Goal: Task Accomplishment & Management: Use online tool/utility

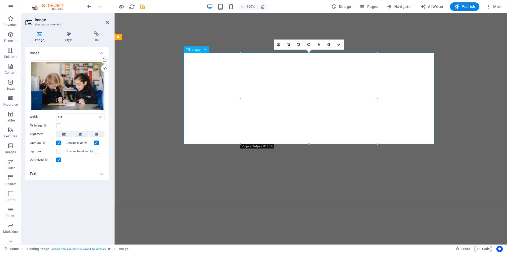
select select "px"
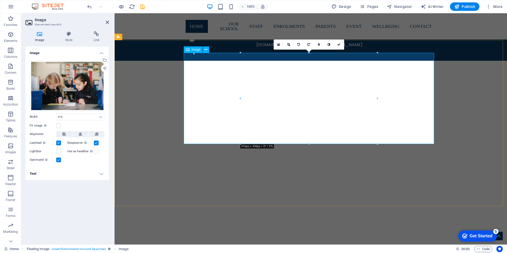
scroll to position [486, 0]
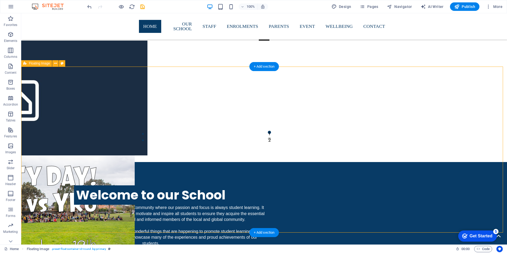
scroll to position [459, 0]
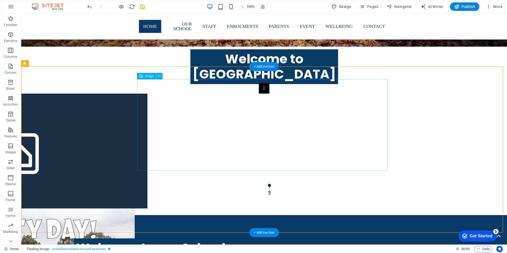
click at [159, 76] on icon at bounding box center [159, 76] width 3 height 6
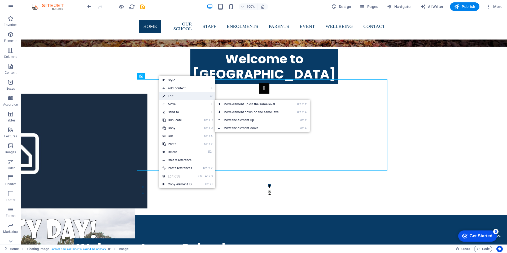
click at [172, 96] on link "⏎ Edit" at bounding box center [177, 96] width 36 height 8
select select "px"
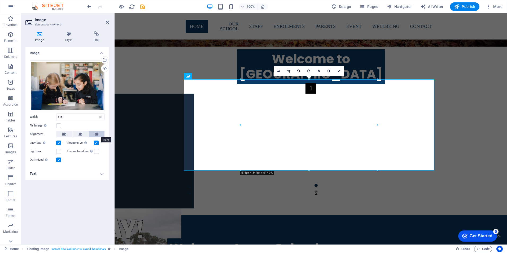
click at [99, 133] on button at bounding box center [97, 134] width 16 height 6
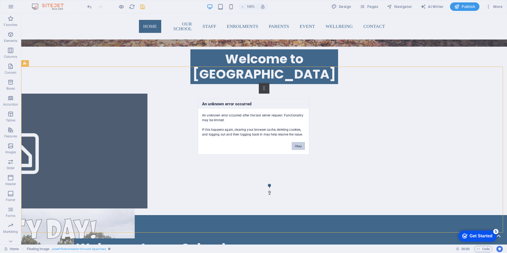
click at [298, 145] on button "Okay" at bounding box center [298, 146] width 13 height 8
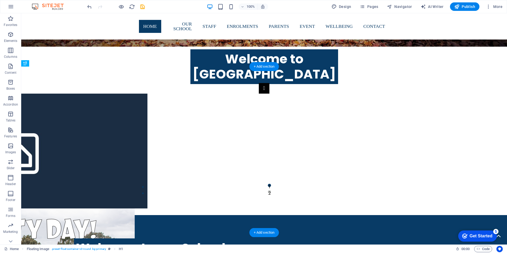
drag, startPoint x: 241, startPoint y: 180, endPoint x: 218, endPoint y: 187, distance: 24.1
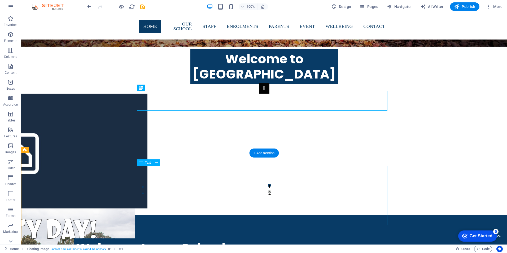
scroll to position [433, 0]
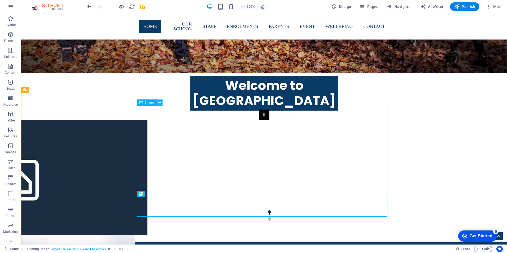
click at [159, 101] on icon at bounding box center [159, 103] width 3 height 6
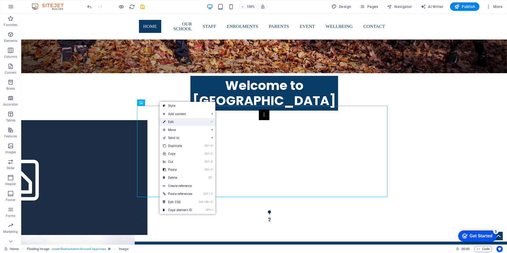
click at [172, 123] on link "⏎ Edit" at bounding box center [178, 122] width 36 height 8
select select "px"
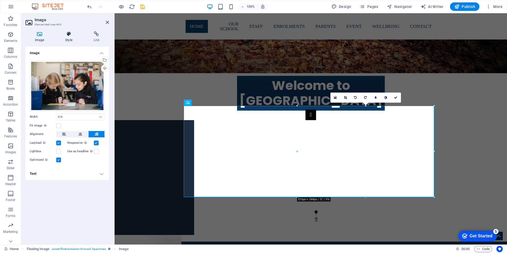
click at [69, 35] on icon at bounding box center [69, 33] width 26 height 5
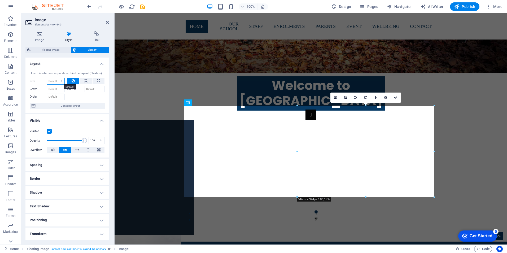
click at [56, 80] on select "Default auto px % 1/1 1/2 1/3 1/4 1/5 1/6 1/7 1/8 1/9 1/10" at bounding box center [55, 81] width 17 height 6
select select "px"
click at [56, 78] on select "Default auto px % 1/1 1/2 1/3 1/4 1/5 1/6 1/7 1/8 1/9 1/10" at bounding box center [55, 81] width 17 height 6
click at [53, 81] on input "0" at bounding box center [55, 81] width 17 height 6
drag, startPoint x: 53, startPoint y: 81, endPoint x: 46, endPoint y: 81, distance: 6.4
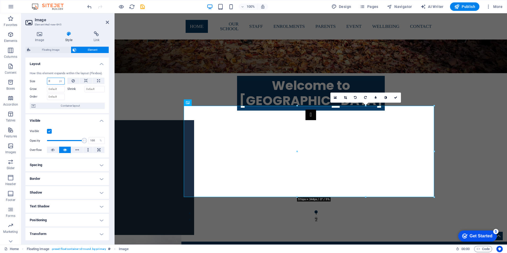
click at [46, 81] on div "Size 0 Default auto px % 1/1 1/2 1/3 1/4 1/5 1/6 1/7 1/8 1/9 1/10" at bounding box center [47, 81] width 35 height 7
type input "200"
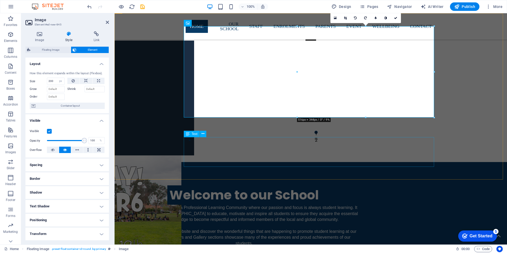
scroll to position [459, 0]
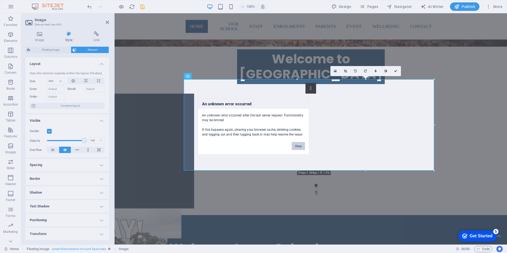
click at [296, 145] on button "Okay" at bounding box center [298, 146] width 13 height 8
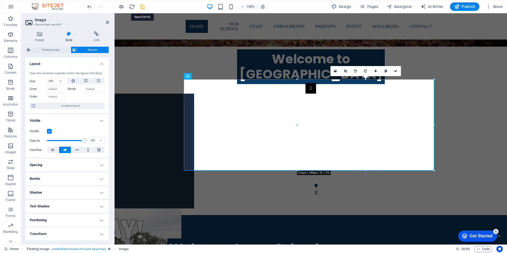
click at [142, 6] on icon "save" at bounding box center [143, 7] width 6 height 6
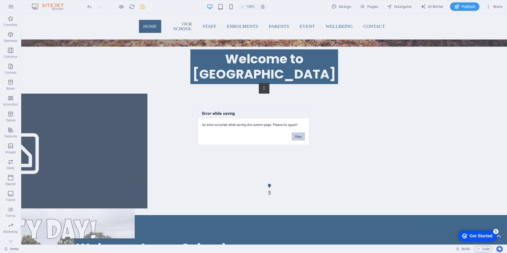
drag, startPoint x: 298, startPoint y: 136, endPoint x: 306, endPoint y: 107, distance: 29.7
click at [298, 136] on button "Okay" at bounding box center [298, 137] width 13 height 8
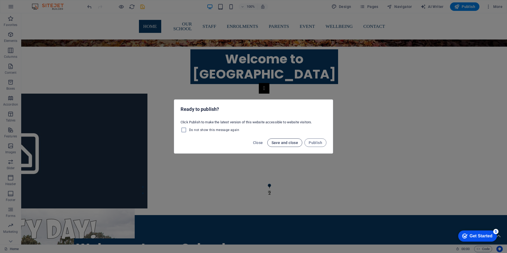
click at [284, 144] on span "Save and close" at bounding box center [285, 143] width 27 height 4
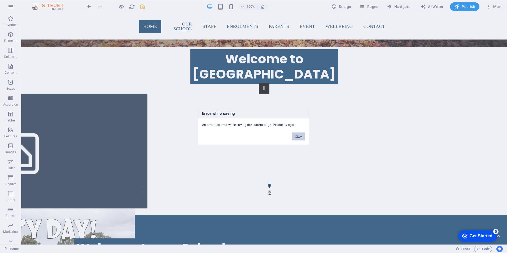
click at [296, 137] on button "Okay" at bounding box center [298, 137] width 13 height 8
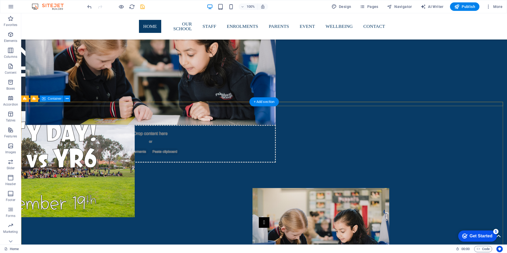
scroll to position [592, 0]
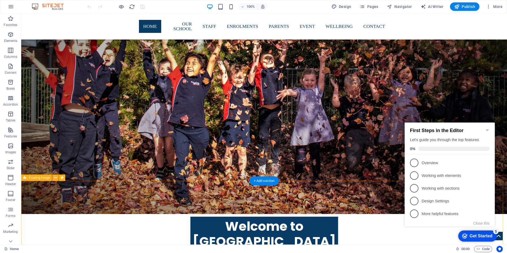
scroll to position [371, 0]
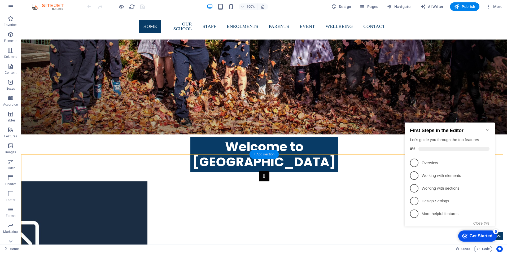
click at [258, 155] on div "+ Add section" at bounding box center [264, 154] width 29 height 9
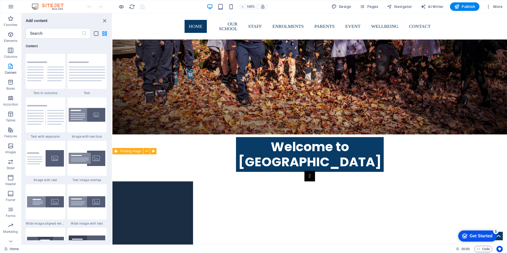
drag, startPoint x: 417, startPoint y: 168, endPoint x: 243, endPoint y: 162, distance: 174.1
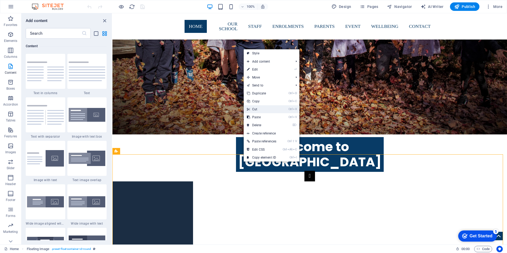
click at [257, 110] on link "Ctrl X Cut" at bounding box center [262, 109] width 36 height 8
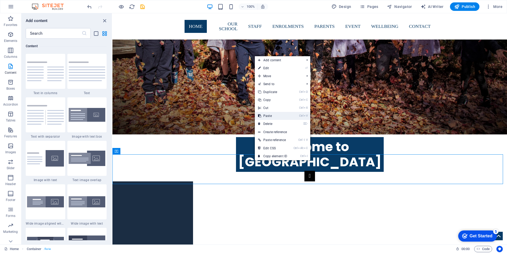
click at [271, 115] on link "Ctrl V Paste" at bounding box center [273, 116] width 36 height 8
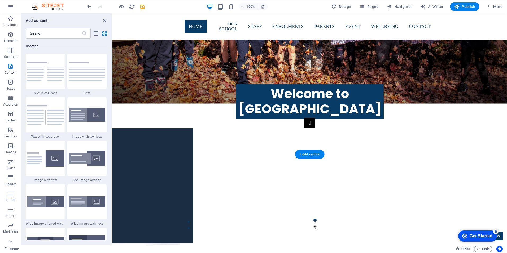
scroll to position [451, 0]
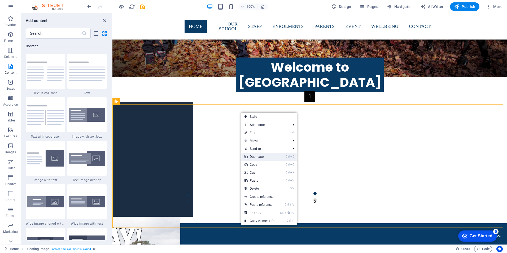
click at [265, 157] on link "Ctrl D Duplicate" at bounding box center [259, 157] width 36 height 8
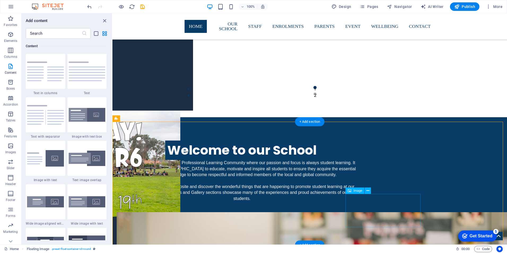
scroll to position [478, 0]
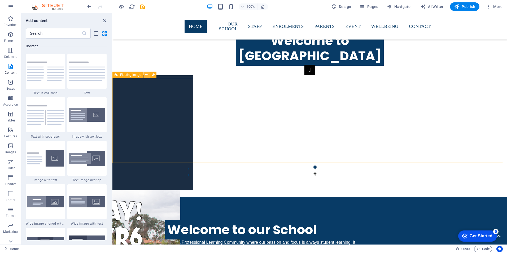
click at [144, 77] on button at bounding box center [147, 75] width 6 height 6
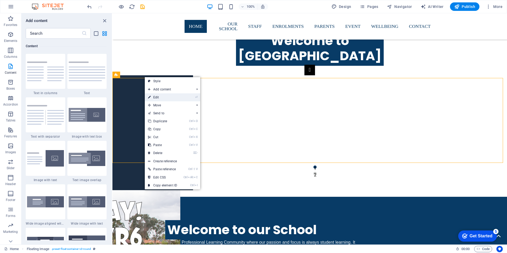
click at [158, 98] on link "⏎ Edit" at bounding box center [163, 97] width 36 height 8
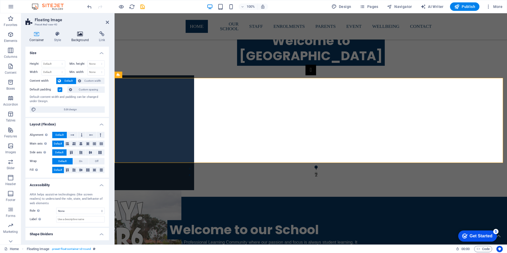
click at [80, 37] on h4 "Background" at bounding box center [81, 36] width 28 height 11
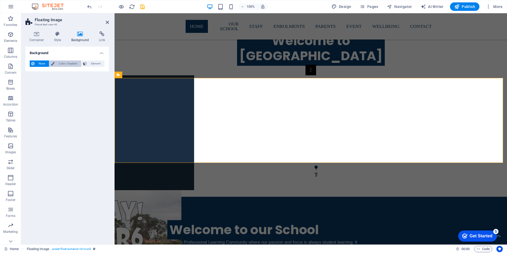
click at [60, 62] on span "Color / Gradient" at bounding box center [67, 63] width 23 height 6
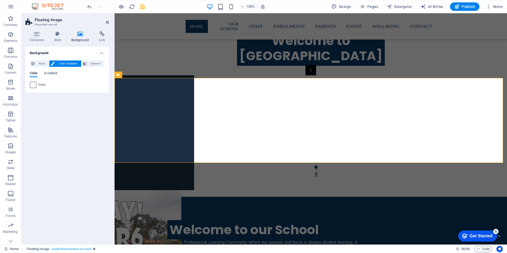
click at [33, 85] on span at bounding box center [33, 85] width 6 height 6
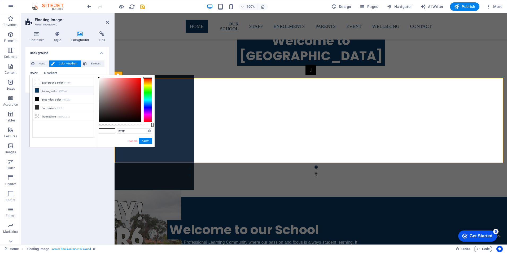
click at [37, 90] on icon at bounding box center [37, 91] width 4 height 4
type input "#083b66"
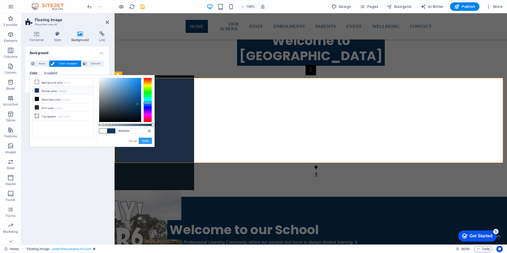
click at [147, 141] on button "Apply" at bounding box center [145, 141] width 13 height 6
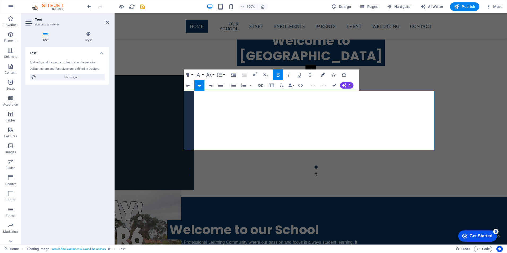
click at [322, 74] on icon "button" at bounding box center [323, 75] width 4 height 4
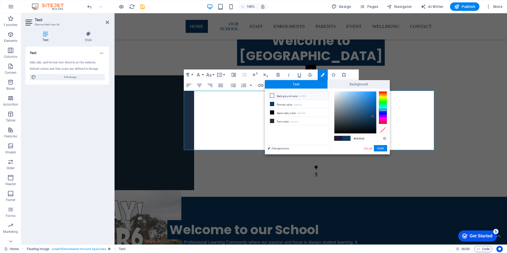
click at [272, 94] on icon at bounding box center [272, 96] width 4 height 4
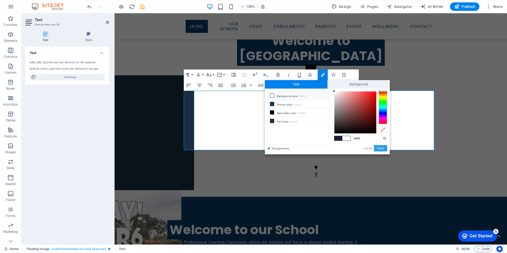
click at [382, 149] on button "Apply" at bounding box center [380, 148] width 13 height 6
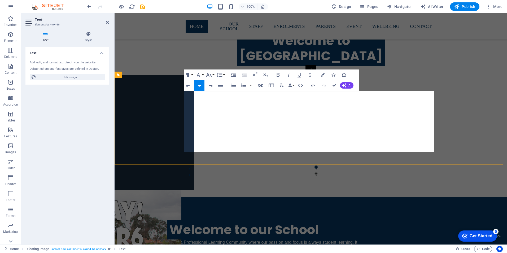
drag, startPoint x: 429, startPoint y: 148, endPoint x: 185, endPoint y: 122, distance: 245.5
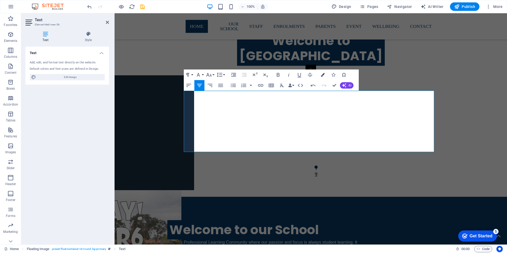
click at [323, 74] on icon "button" at bounding box center [323, 75] width 4 height 4
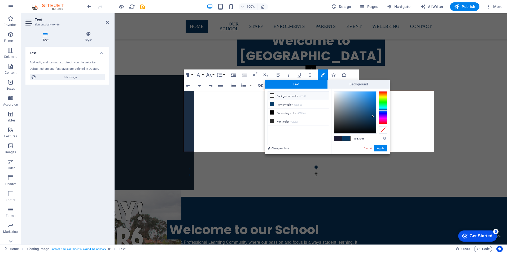
click at [271, 95] on icon at bounding box center [272, 96] width 4 height 4
type input "#ffffff"
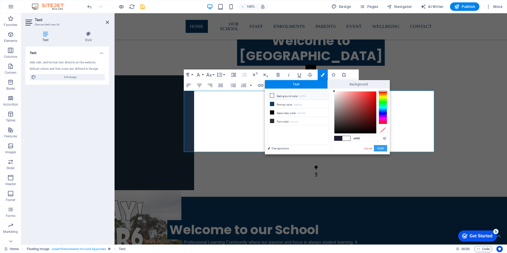
click at [383, 148] on button "Apply" at bounding box center [380, 148] width 13 height 6
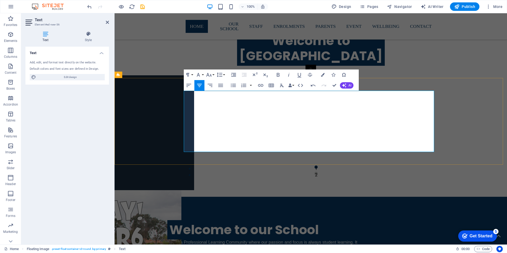
drag, startPoint x: 431, startPoint y: 105, endPoint x: 184, endPoint y: 104, distance: 247.3
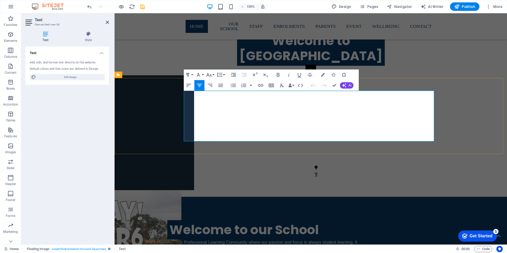
drag, startPoint x: 317, startPoint y: 100, endPoint x: 300, endPoint y: 102, distance: 17.3
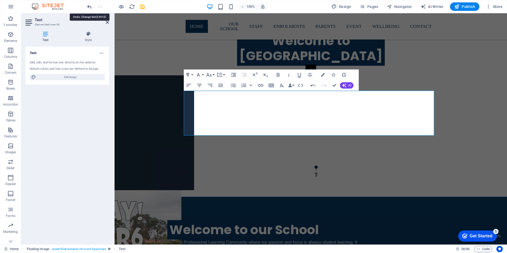
click at [0, 0] on icon "undo" at bounding box center [0, 0] width 0 height 0
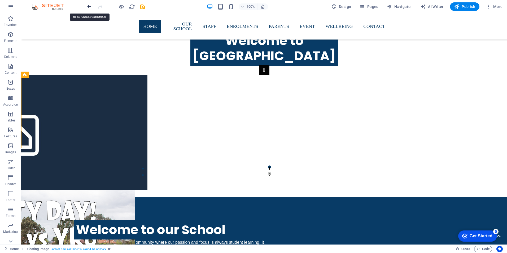
click at [0, 0] on icon "undo" at bounding box center [0, 0] width 0 height 0
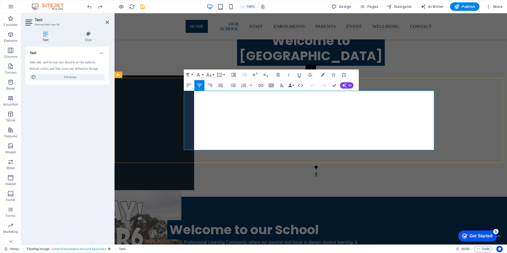
drag, startPoint x: 431, startPoint y: 146, endPoint x: 202, endPoint y: 111, distance: 231.5
click at [323, 75] on icon "button" at bounding box center [323, 75] width 4 height 4
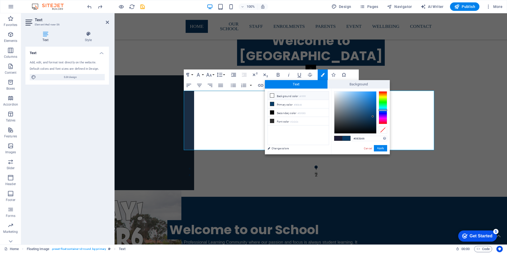
click at [273, 95] on icon at bounding box center [272, 96] width 4 height 4
type input "#ffffff"
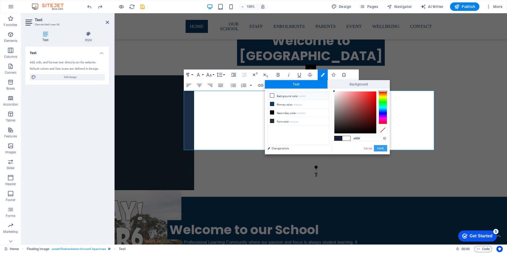
click at [382, 149] on button "Apply" at bounding box center [380, 148] width 13 height 6
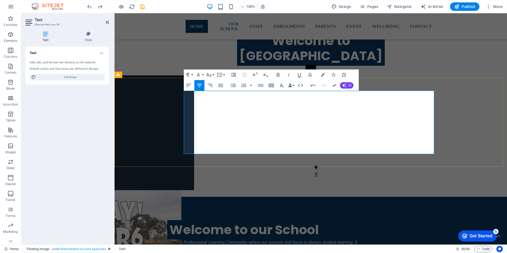
drag, startPoint x: 428, startPoint y: 109, endPoint x: 187, endPoint y: 105, distance: 241.2
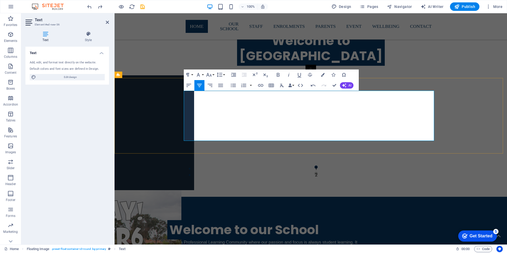
drag, startPoint x: 429, startPoint y: 137, endPoint x: 204, endPoint y: 109, distance: 226.5
click at [323, 75] on icon "button" at bounding box center [323, 75] width 4 height 4
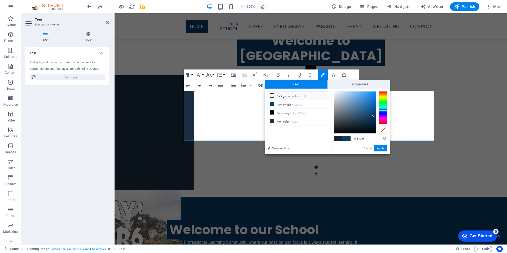
click at [272, 95] on icon at bounding box center [272, 96] width 4 height 4
type input "#ffffff"
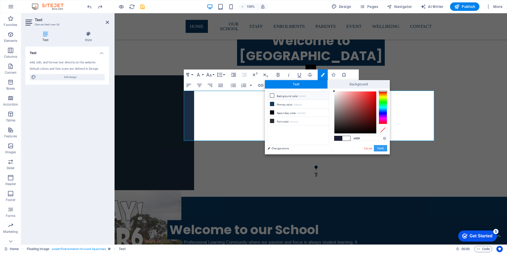
click at [383, 148] on button "Apply" at bounding box center [380, 148] width 13 height 6
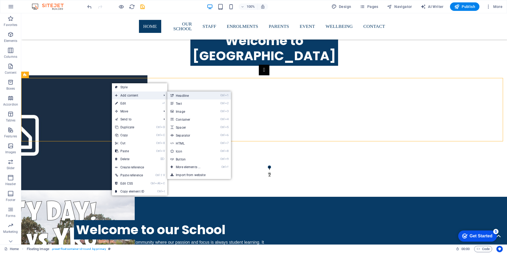
click at [188, 96] on link "Ctrl 1 Headline" at bounding box center [189, 96] width 44 height 8
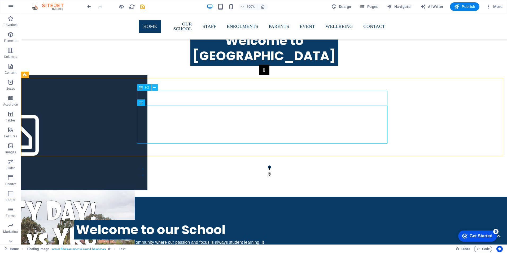
click at [155, 87] on icon at bounding box center [154, 88] width 3 height 6
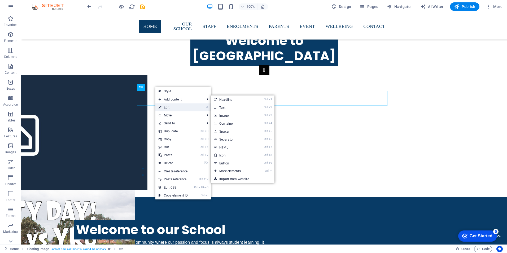
click at [169, 107] on link "⏎ Edit" at bounding box center [173, 107] width 36 height 8
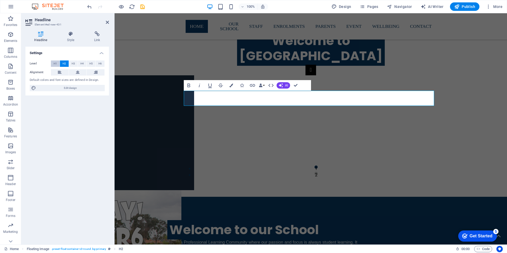
click at [56, 62] on span "H1" at bounding box center [55, 63] width 3 height 6
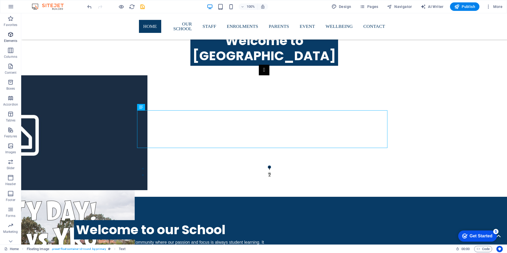
click at [9, 33] on icon "button" at bounding box center [10, 34] width 6 height 6
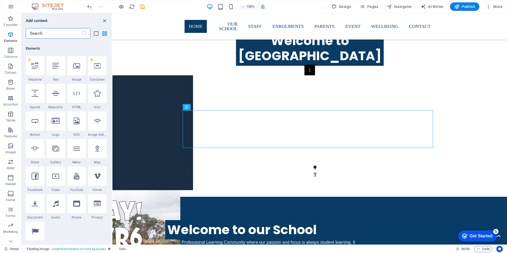
scroll to position [57, 0]
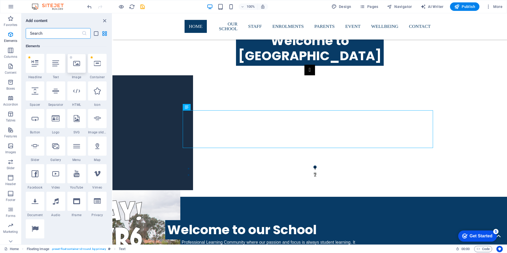
click at [75, 64] on icon at bounding box center [76, 63] width 7 height 7
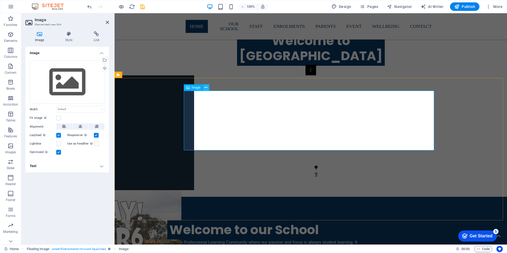
click at [207, 87] on icon at bounding box center [206, 88] width 3 height 6
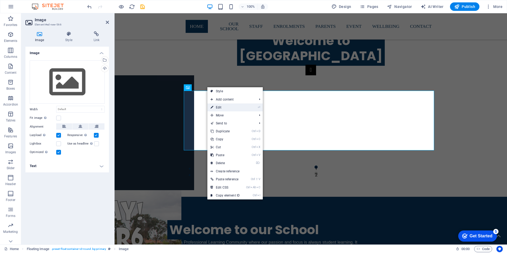
click at [219, 106] on link "⏎ Edit" at bounding box center [225, 107] width 36 height 8
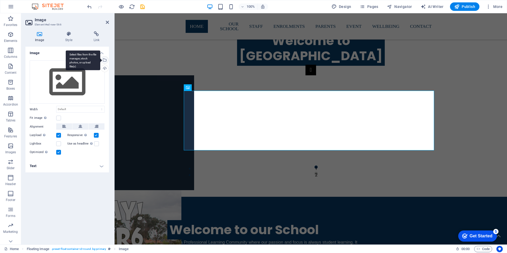
click at [105, 59] on div "Select files from the file manager, stock photos, or upload file(s)" at bounding box center [104, 61] width 8 height 8
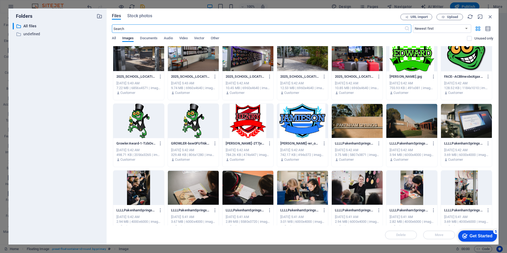
scroll to position [504, 0]
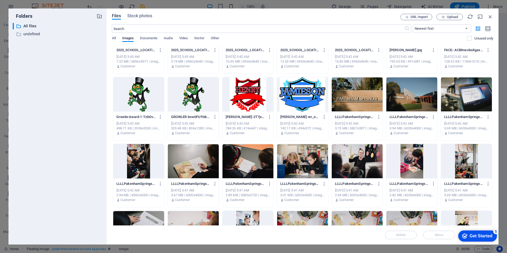
click at [307, 162] on div at bounding box center [302, 161] width 51 height 34
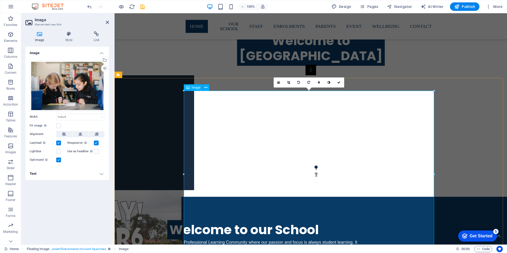
scroll to position [584, 0]
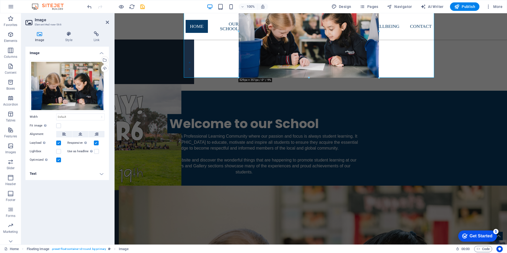
drag, startPoint x: 183, startPoint y: 150, endPoint x: 180, endPoint y: 62, distance: 88.4
type input "531"
select select "px"
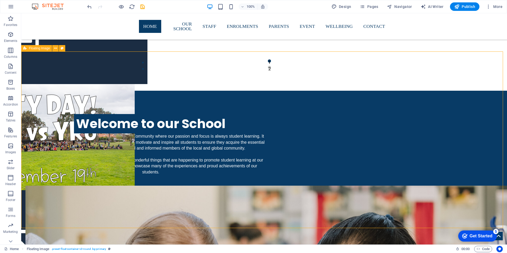
scroll to position [504, 0]
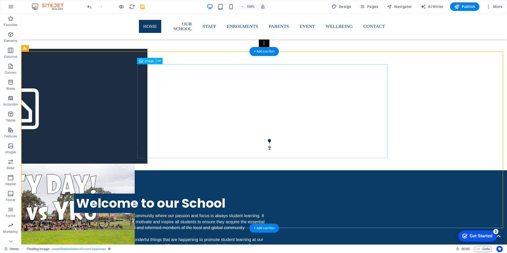
click at [160, 60] on icon at bounding box center [159, 61] width 3 height 6
click at [160, 62] on icon at bounding box center [159, 61] width 3 height 6
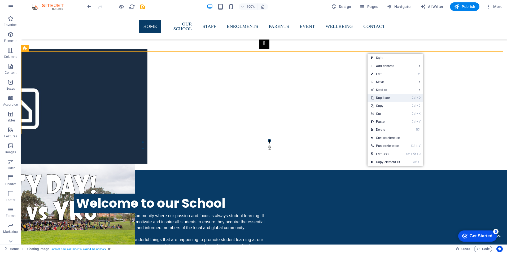
click at [387, 96] on link "Ctrl D Duplicate" at bounding box center [386, 98] width 36 height 8
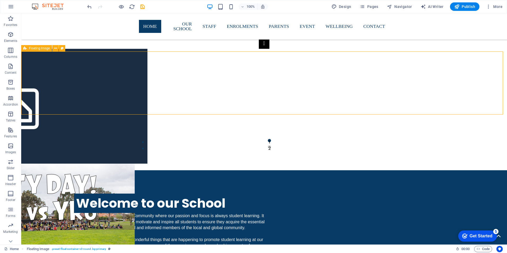
click at [26, 49] on icon at bounding box center [24, 48] width 3 height 6
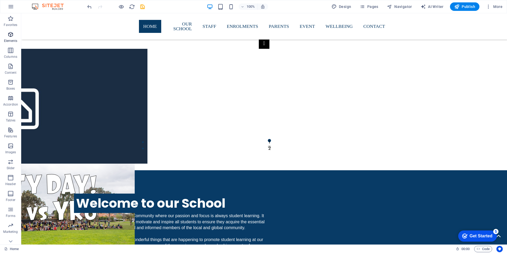
click at [10, 33] on icon "button" at bounding box center [10, 34] width 6 height 6
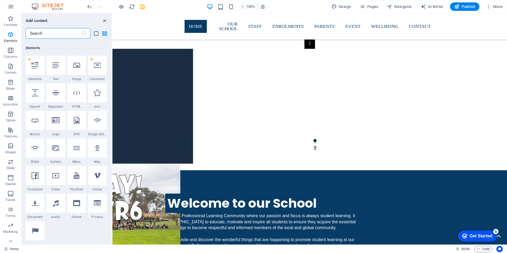
scroll to position [57, 0]
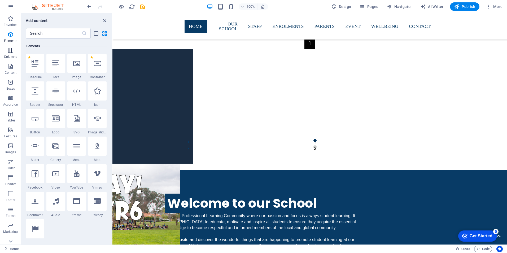
click at [12, 54] on span "Columns" at bounding box center [10, 53] width 21 height 13
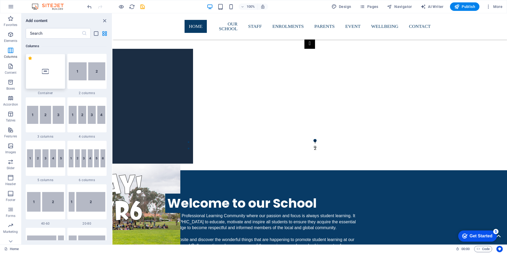
scroll to position [263, 0]
click at [40, 207] on img at bounding box center [45, 202] width 37 height 20
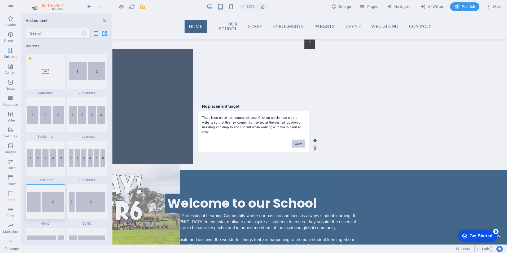
click at [300, 143] on button "Okay" at bounding box center [298, 144] width 13 height 8
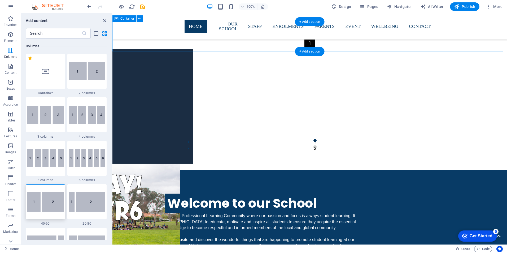
drag, startPoint x: 408, startPoint y: 62, endPoint x: 273, endPoint y: 45, distance: 136.1
click at [37, 204] on img at bounding box center [45, 202] width 37 height 20
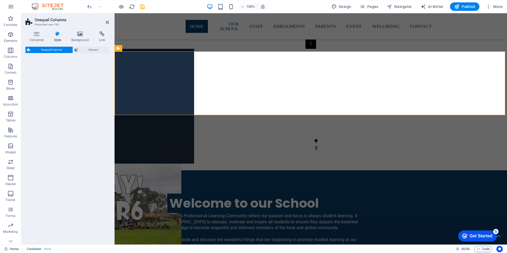
select select "%"
select select "rem"
select select "preset-unequal-columns-v2-1-40-60"
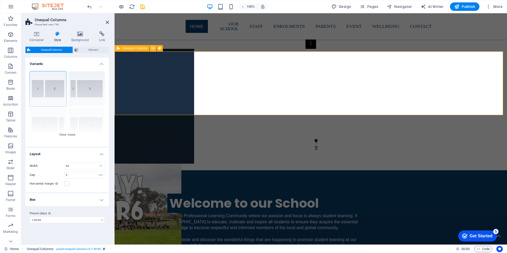
click at [153, 49] on icon at bounding box center [153, 49] width 3 height 6
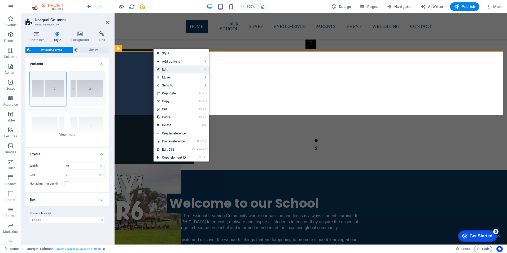
click at [165, 70] on link "⏎ Edit" at bounding box center [172, 70] width 36 height 8
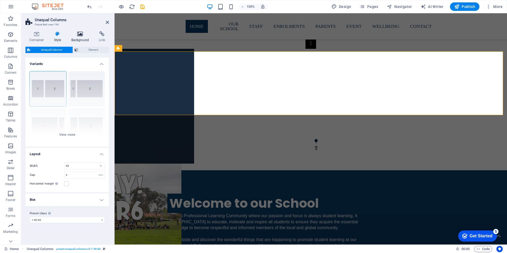
click at [81, 37] on h4 "Background" at bounding box center [81, 36] width 28 height 11
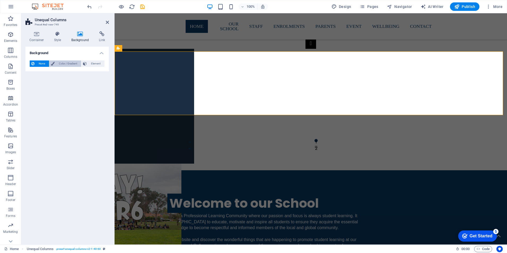
click at [65, 63] on span "Color / Gradient" at bounding box center [67, 63] width 23 height 6
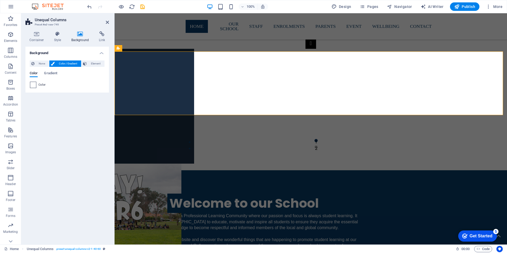
click at [34, 85] on span at bounding box center [33, 85] width 6 height 6
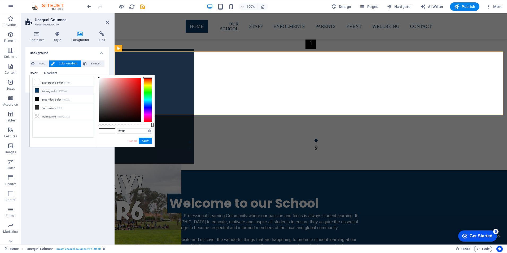
click at [40, 89] on li "Primary color #083b66" at bounding box center [63, 90] width 61 height 8
type input "#083b66"
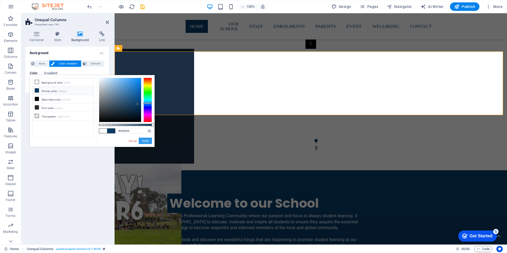
drag, startPoint x: 147, startPoint y: 141, endPoint x: 34, endPoint y: 130, distance: 113.6
click at [147, 141] on button "Apply" at bounding box center [145, 141] width 13 height 6
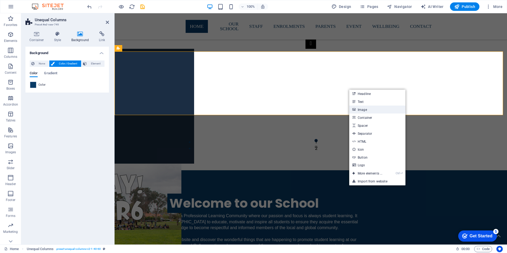
click at [363, 110] on link "Image" at bounding box center [377, 110] width 56 height 8
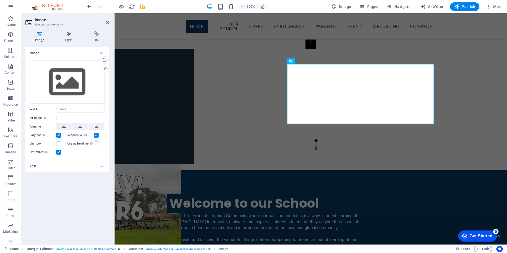
click at [109, 59] on div "Image Style Link Image Drag files here, click to choose files or select files f…" at bounding box center [67, 136] width 92 height 218
click at [106, 59] on div "Select files from the file manager, stock photos, or upload file(s)" at bounding box center [104, 61] width 8 height 8
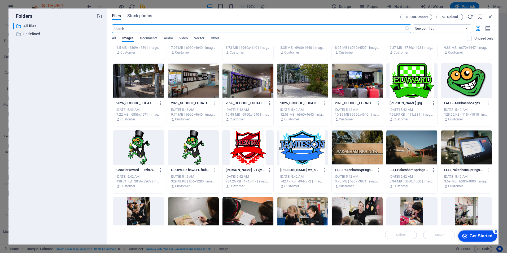
scroll to position [504, 0]
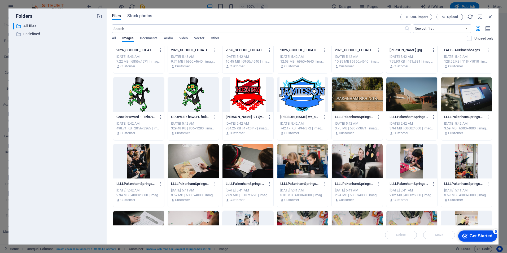
click at [303, 157] on div at bounding box center [302, 161] width 51 height 34
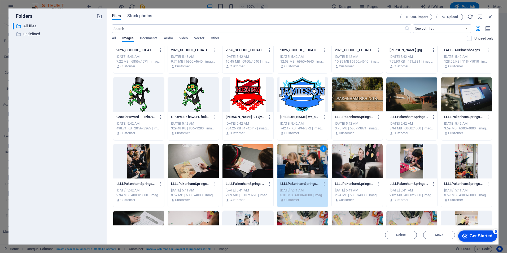
click at [303, 157] on div "1" at bounding box center [302, 161] width 51 height 34
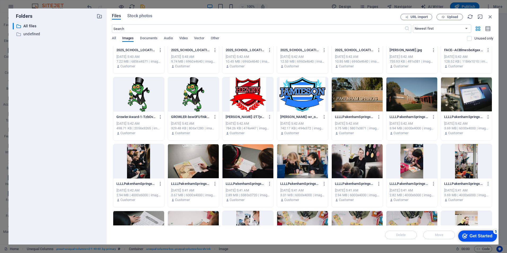
click at [303, 157] on div at bounding box center [302, 161] width 51 height 34
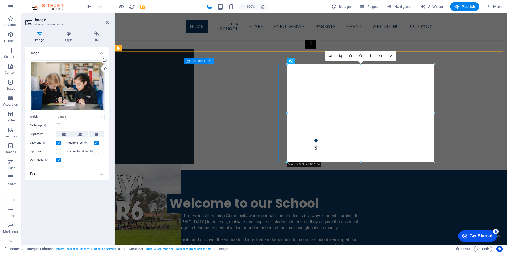
click at [210, 62] on icon at bounding box center [211, 61] width 3 height 6
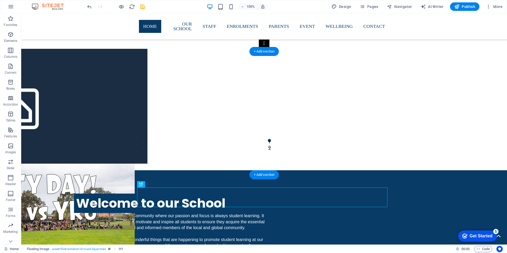
drag, startPoint x: 301, startPoint y: 195, endPoint x: 195, endPoint y: 83, distance: 154.1
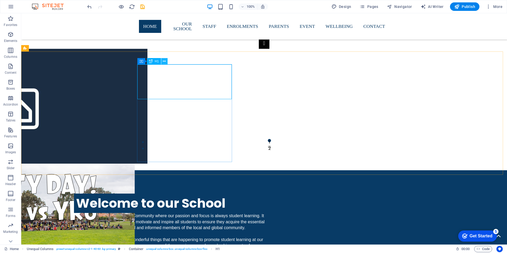
click at [164, 62] on icon at bounding box center [164, 62] width 3 height 6
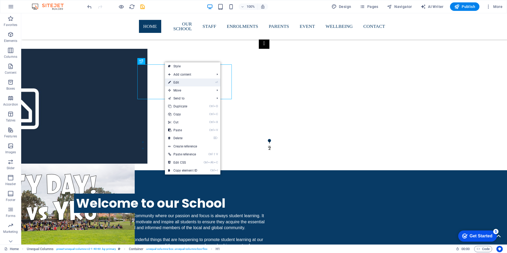
click at [178, 84] on link "⏎ Edit" at bounding box center [183, 83] width 36 height 8
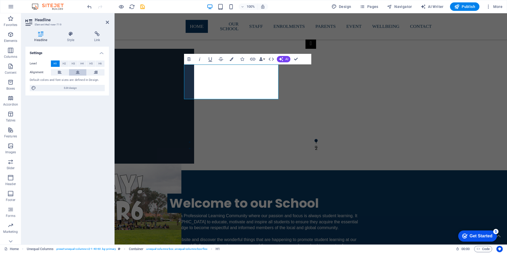
click at [77, 73] on icon at bounding box center [78, 72] width 4 height 6
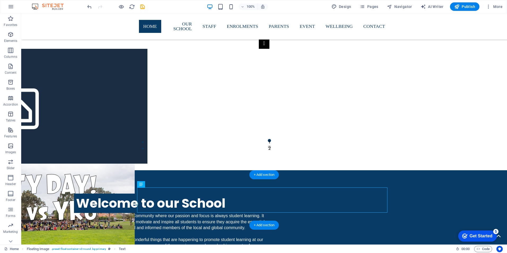
drag, startPoint x: 272, startPoint y: 190, endPoint x: 273, endPoint y: 179, distance: 11.2
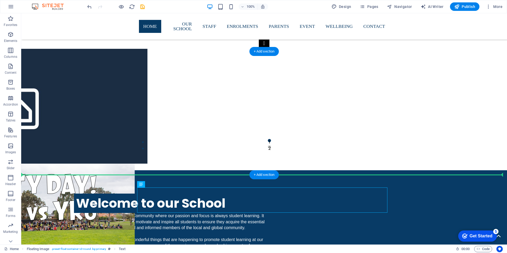
drag, startPoint x: 279, startPoint y: 196, endPoint x: 281, endPoint y: 169, distance: 26.8
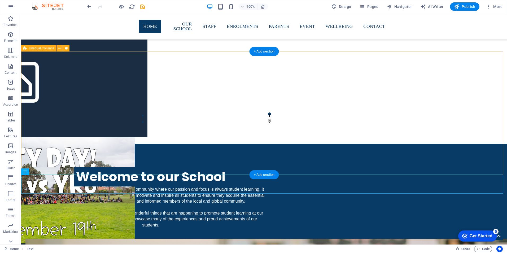
scroll to position [478, 0]
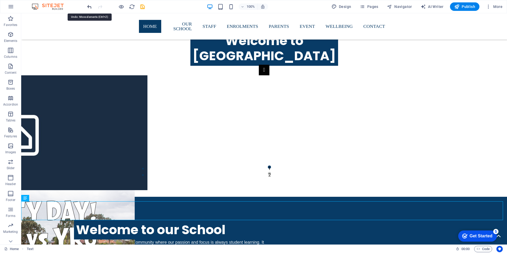
click at [0, 0] on icon "undo" at bounding box center [0, 0] width 0 height 0
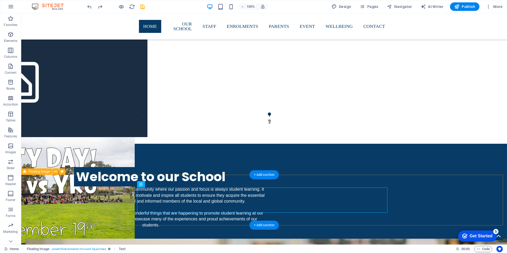
scroll to position [557, 0]
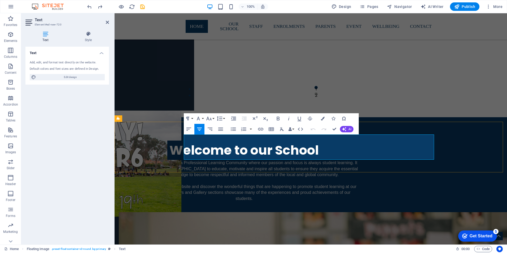
drag, startPoint x: 384, startPoint y: 158, endPoint x: 185, endPoint y: 138, distance: 199.4
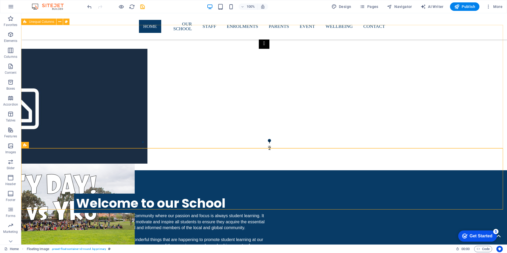
scroll to position [531, 0]
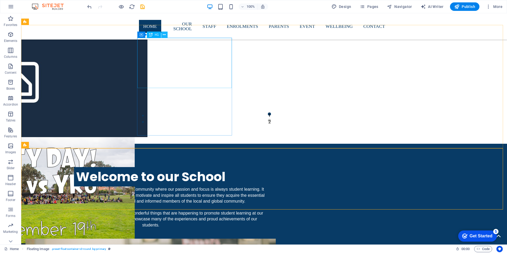
click at [165, 35] on icon at bounding box center [164, 35] width 3 height 6
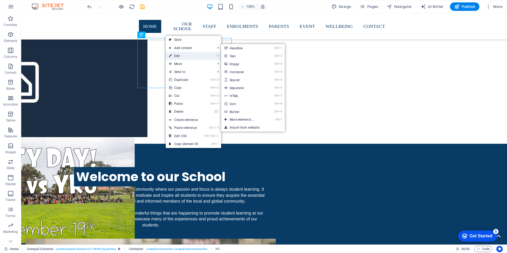
click at [178, 57] on link "⏎ Edit" at bounding box center [184, 56] width 36 height 8
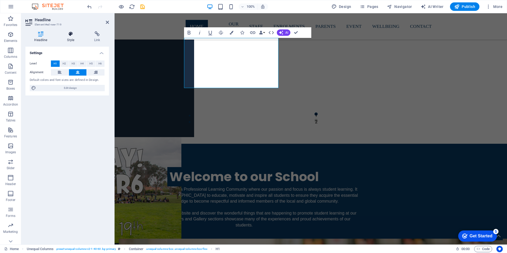
click at [72, 38] on h4 "Style" at bounding box center [71, 36] width 27 height 11
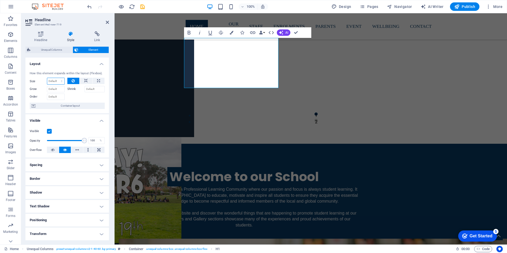
click at [51, 81] on select "Default auto px % 1/1 1/2 1/3 1/4 1/5 1/6 1/7 1/8 1/9 1/10" at bounding box center [55, 81] width 17 height 6
click at [47, 78] on select "Default auto px % 1/1 1/2 1/3 1/4 1/5 1/6 1/7 1/8 1/9 1/10" at bounding box center [55, 81] width 17 height 6
select select "DISABLED_OPTION_VALUE"
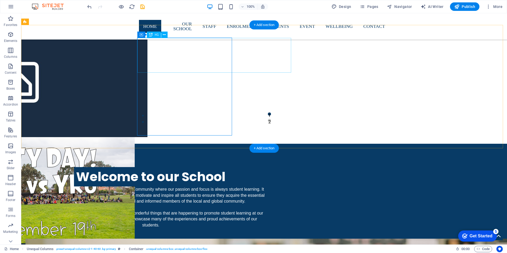
click at [163, 35] on icon at bounding box center [164, 35] width 3 height 6
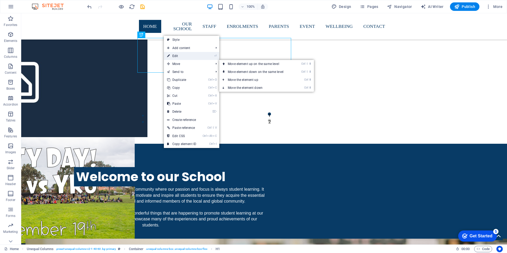
click at [176, 57] on link "⏎ Edit" at bounding box center [182, 56] width 36 height 8
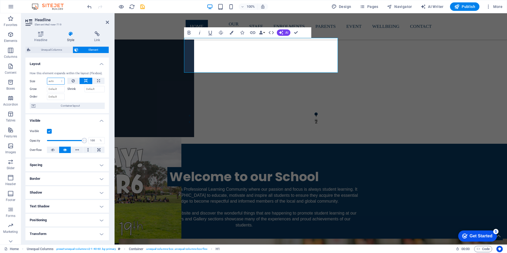
click at [56, 82] on select "Default auto px % 1/1 1/2 1/3 1/4 1/5 1/6 1/7 1/8 1/9 1/10" at bounding box center [55, 81] width 17 height 6
select select "px"
click at [56, 78] on select "Default auto px % 1/1 1/2 1/3 1/4 1/5 1/6 1/7 1/8 1/9 1/10" at bounding box center [55, 81] width 17 height 6
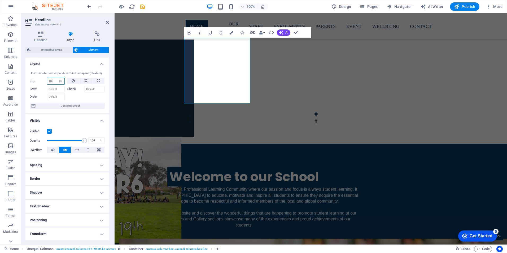
drag, startPoint x: 54, startPoint y: 82, endPoint x: 46, endPoint y: 83, distance: 7.7
click at [46, 83] on div "Size 100 Default auto px % 1/1 1/2 1/3 1/4 1/5 1/6 1/7 1/8 1/9 1/10" at bounding box center [47, 81] width 35 height 7
type input "200"
drag, startPoint x: 54, startPoint y: 81, endPoint x: 32, endPoint y: 80, distance: 22.3
click at [32, 80] on div "Size 200 Default auto px % 1/1 1/2 1/3 1/4 1/5 1/6 1/7 1/8 1/9 1/10" at bounding box center [47, 81] width 35 height 7
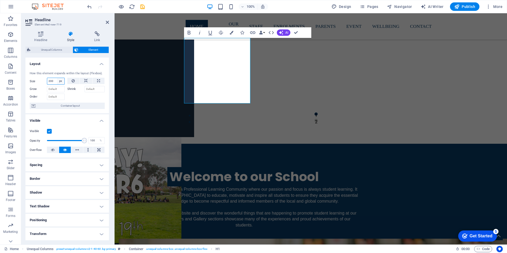
click at [61, 80] on select "Default auto px % 1/1 1/2 1/3 1/4 1/5 1/6 1/7 1/8 1/9 1/10" at bounding box center [60, 81] width 7 height 6
select select "4fkcfon9fv4"
click at [57, 78] on select "Default auto px % 1/1 1/2 1/3 1/4 1/5 1/6 1/7 1/8 1/9 1/10" at bounding box center [60, 81] width 7 height 6
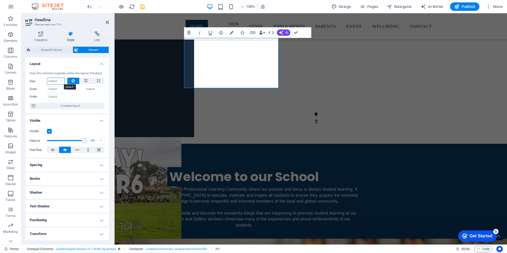
click at [53, 81] on select "Default auto px % 1/1 1/2 1/3 1/4 1/5 1/6 1/7 1/8 1/9 1/10" at bounding box center [55, 81] width 17 height 6
click at [47, 78] on select "Default auto px % 1/1 1/2 1/3 1/4 1/5 1/6 1/7 1/8 1/9 1/10" at bounding box center [55, 81] width 17 height 6
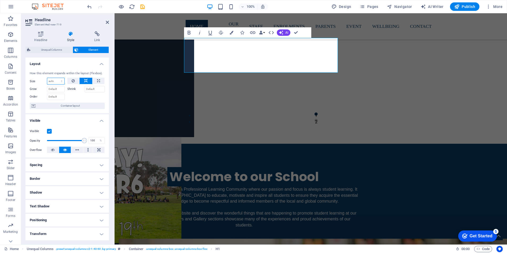
click at [52, 81] on select "Default auto px % 1/1 1/2 1/3 1/4 1/5 1/6 1/7 1/8 1/9 1/10" at bounding box center [55, 81] width 17 height 6
select select "%"
click at [56, 78] on select "Default auto px % 1/1 1/2 1/3 1/4 1/5 1/6 1/7 1/8 1/9 1/10" at bounding box center [55, 81] width 17 height 6
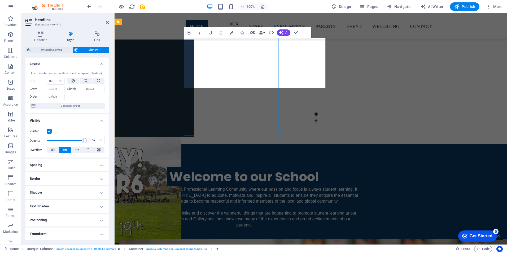
drag, startPoint x: 54, startPoint y: 82, endPoint x: 50, endPoint y: 82, distance: 4.5
click at [50, 82] on input "150" at bounding box center [55, 81] width 17 height 6
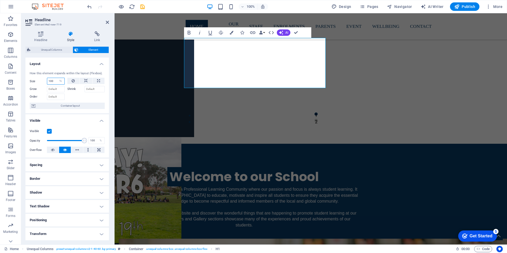
type input "100"
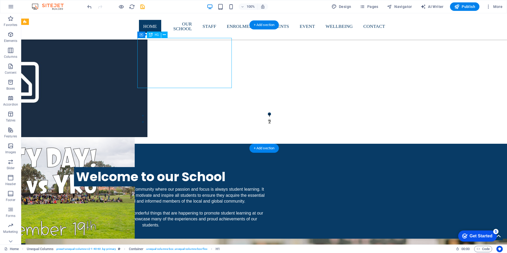
drag, startPoint x: 200, startPoint y: 76, endPoint x: 199, endPoint y: 81, distance: 5.3
drag, startPoint x: 157, startPoint y: 55, endPoint x: 148, endPoint y: 59, distance: 10.2
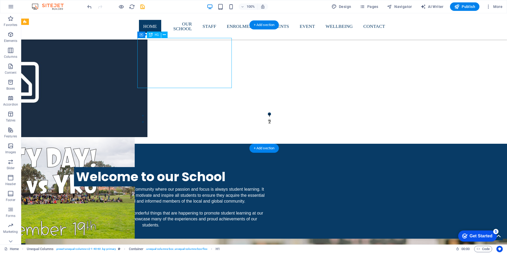
drag, startPoint x: 153, startPoint y: 63, endPoint x: 58, endPoint y: 63, distance: 94.2
select select "%"
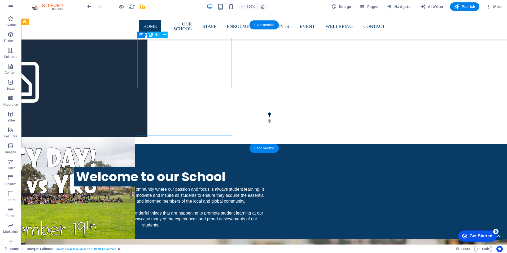
drag, startPoint x: 142, startPoint y: 64, endPoint x: 145, endPoint y: 63, distance: 3.5
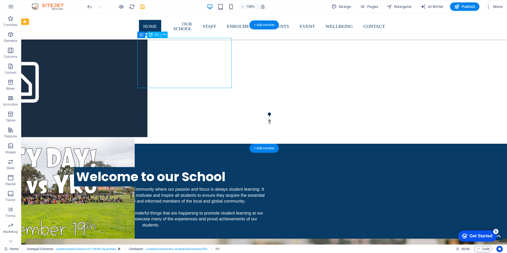
select select "%"
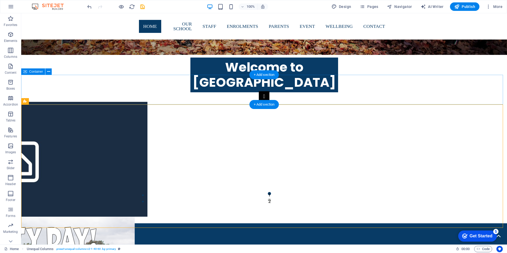
scroll to position [504, 0]
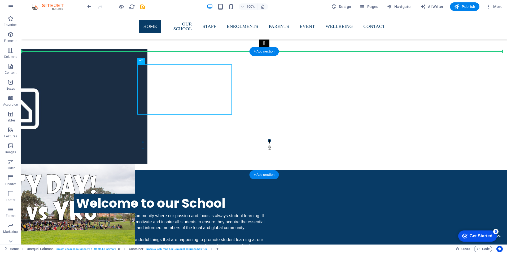
drag, startPoint x: 182, startPoint y: 92, endPoint x: 204, endPoint y: 58, distance: 40.7
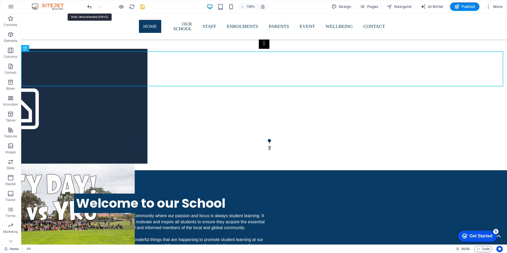
click at [0, 0] on icon "undo" at bounding box center [0, 0] width 0 height 0
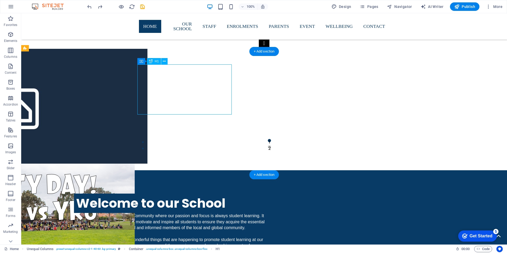
drag, startPoint x: 181, startPoint y: 81, endPoint x: 88, endPoint y: 81, distance: 92.9
select select "%"
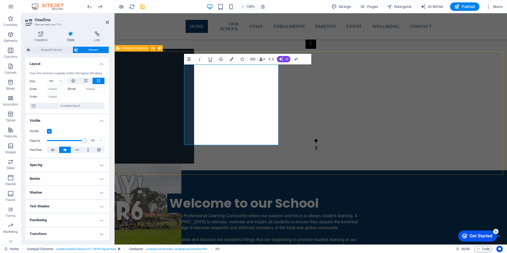
drag, startPoint x: 168, startPoint y: 103, endPoint x: 259, endPoint y: 103, distance: 90.5
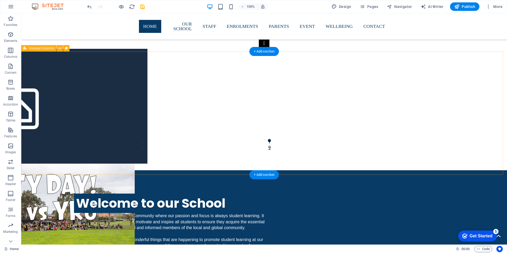
scroll to position [424, 0]
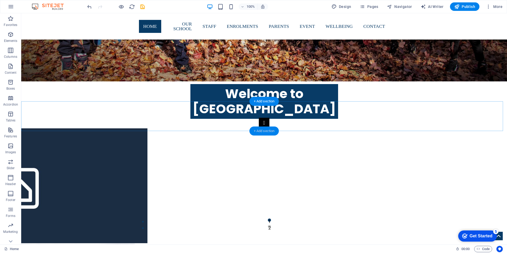
click at [262, 130] on div "+ Add section" at bounding box center [264, 131] width 29 height 9
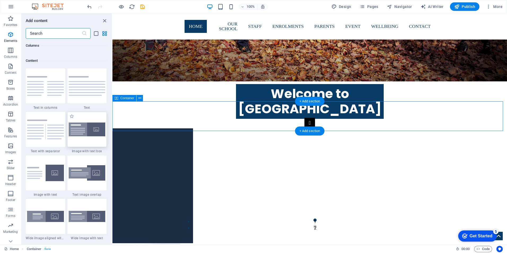
scroll to position [928, 0]
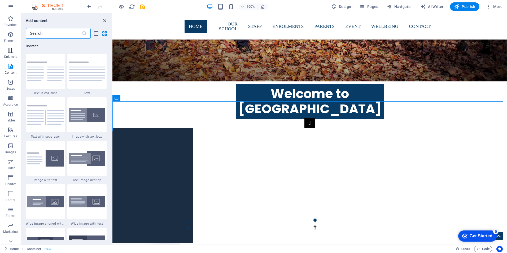
click at [7, 50] on span "Columns" at bounding box center [10, 53] width 21 height 13
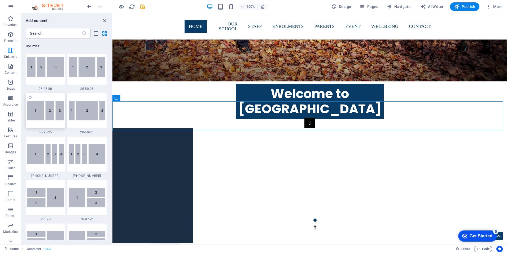
scroll to position [581, 0]
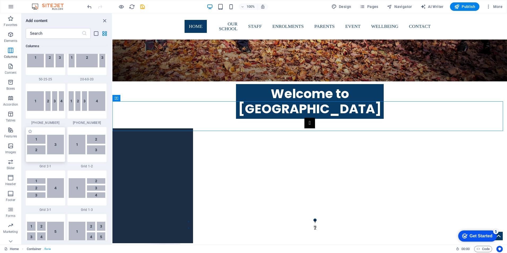
click at [57, 144] on img at bounding box center [45, 145] width 37 height 20
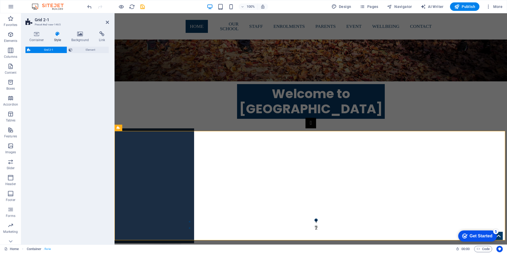
select select "rem"
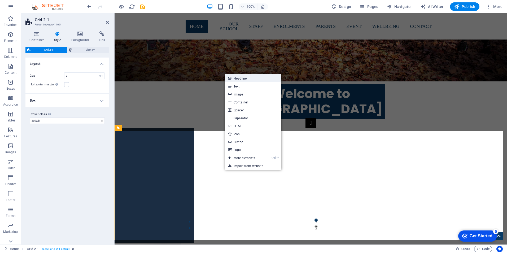
click at [240, 78] on link "Headline" at bounding box center [253, 78] width 56 height 8
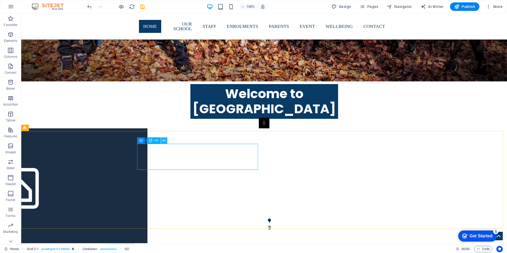
click at [164, 140] on icon at bounding box center [164, 141] width 3 height 6
click at [162, 141] on button at bounding box center [164, 140] width 6 height 6
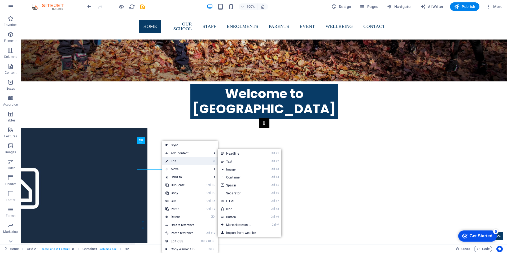
click at [172, 161] on link "⏎ Edit" at bounding box center [180, 161] width 36 height 8
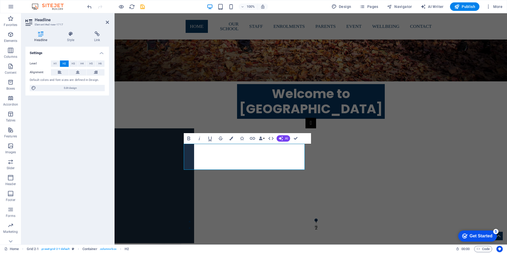
drag, startPoint x: 55, startPoint y: 63, endPoint x: 67, endPoint y: 66, distance: 12.4
click at [55, 63] on span "H1" at bounding box center [55, 63] width 3 height 6
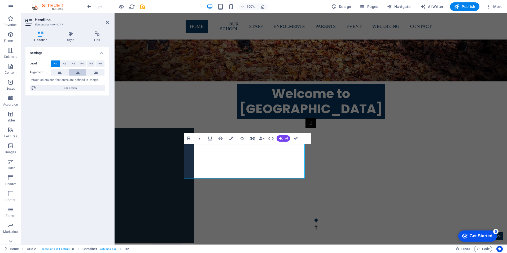
click at [77, 72] on icon at bounding box center [78, 72] width 4 height 6
drag, startPoint x: 133, startPoint y: 173, endPoint x: 240, endPoint y: 172, distance: 107.7
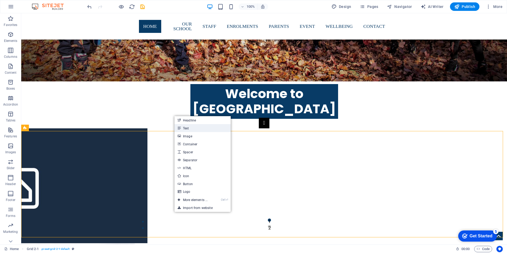
drag, startPoint x: 188, startPoint y: 129, endPoint x: 74, endPoint y: 116, distance: 114.7
click at [188, 129] on link "Text" at bounding box center [203, 128] width 56 height 8
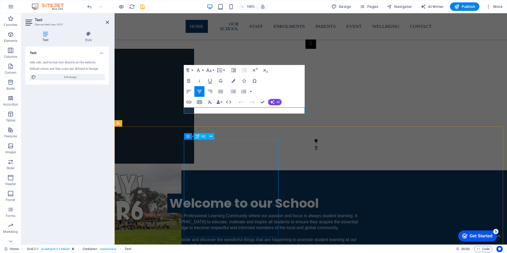
scroll to position [478, 0]
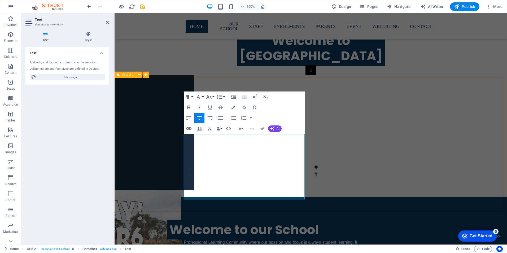
drag, startPoint x: 303, startPoint y: 197, endPoint x: 182, endPoint y: 135, distance: 135.9
click at [232, 107] on icon "button" at bounding box center [234, 108] width 4 height 4
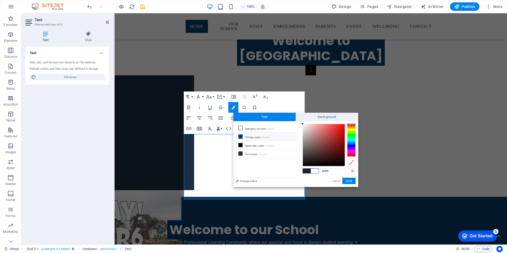
click at [241, 136] on icon at bounding box center [241, 137] width 4 height 4
type input "#083b66"
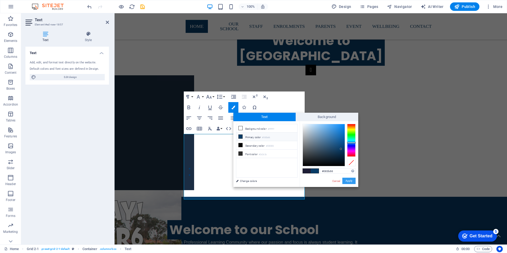
click at [351, 180] on button "Apply" at bounding box center [349, 181] width 13 height 6
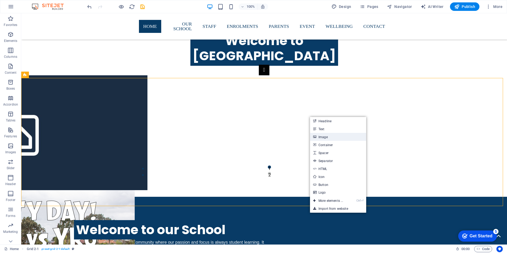
click at [326, 137] on link "Image" at bounding box center [338, 137] width 56 height 8
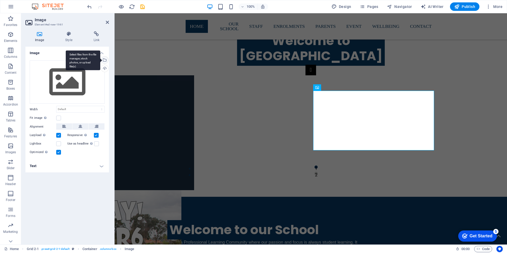
click at [100, 59] on div "Select files from the file manager, stock photos, or upload file(s)" at bounding box center [83, 60] width 34 height 20
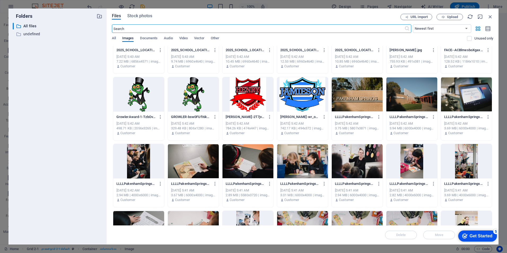
scroll to position [531, 0]
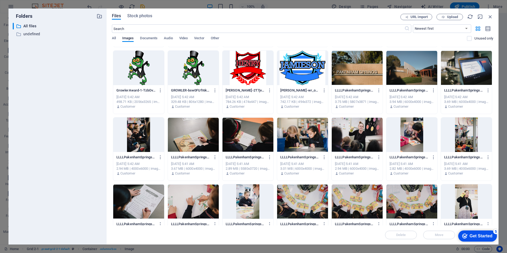
click at [301, 126] on div at bounding box center [302, 135] width 51 height 34
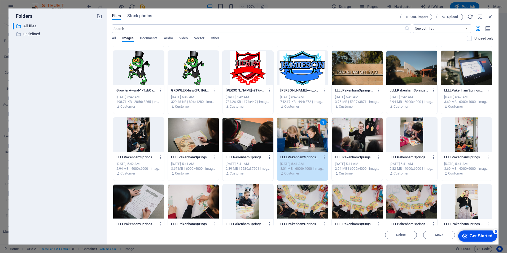
click at [304, 133] on div "1" at bounding box center [302, 135] width 51 height 34
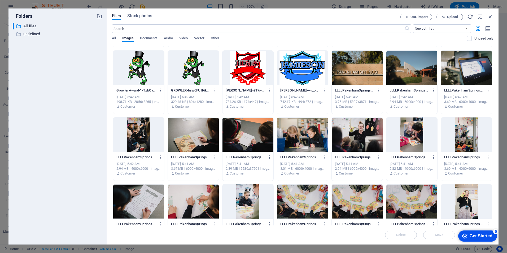
click at [304, 133] on div at bounding box center [302, 135] width 51 height 34
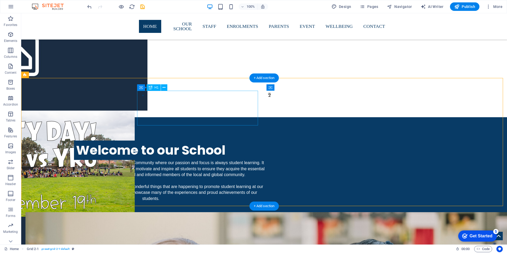
scroll to position [451, 0]
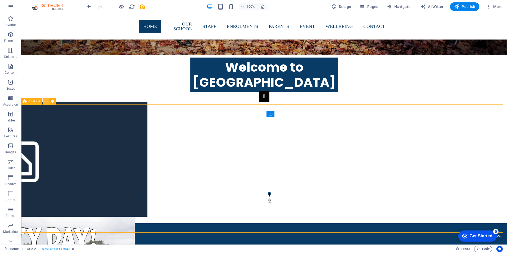
click at [45, 101] on icon at bounding box center [46, 102] width 3 height 6
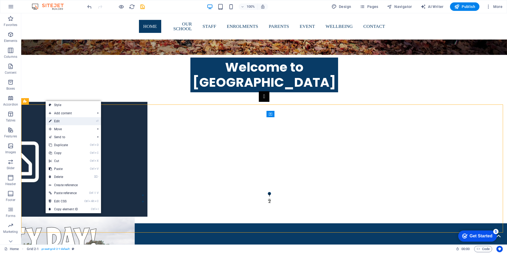
click at [58, 122] on link "⏎ Edit" at bounding box center [64, 121] width 36 height 8
select select "rem"
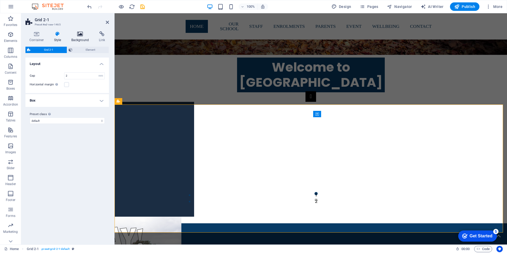
click at [78, 36] on icon at bounding box center [80, 33] width 26 height 5
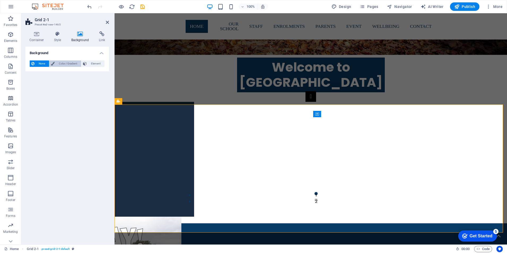
click at [65, 62] on span "Color / Gradient" at bounding box center [67, 63] width 23 height 6
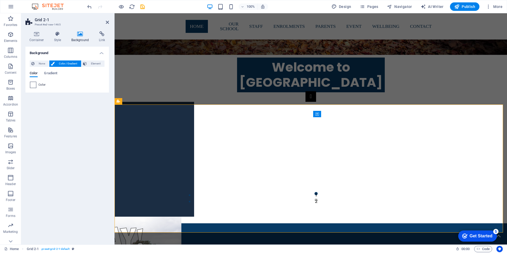
click at [36, 85] on div at bounding box center [33, 85] width 6 height 6
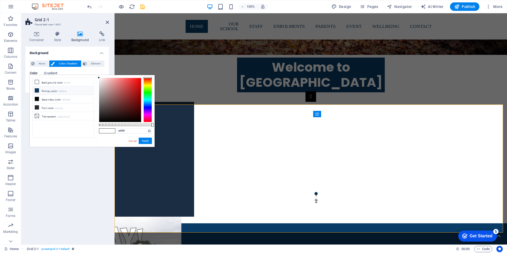
click at [41, 90] on li "Primary color #083b66" at bounding box center [63, 90] width 61 height 8
type input "#083b66"
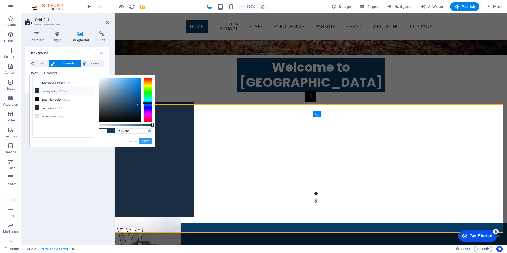
click at [146, 141] on button "Apply" at bounding box center [145, 141] width 13 height 6
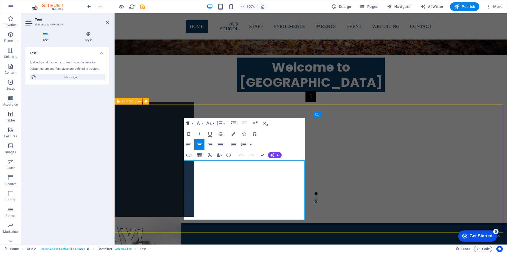
drag, startPoint x: 303, startPoint y: 217, endPoint x: 181, endPoint y: 163, distance: 133.7
click at [233, 132] on button "Colors" at bounding box center [233, 134] width 10 height 11
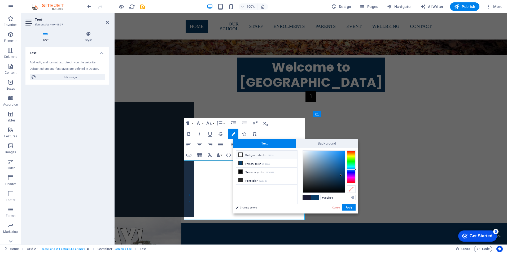
click at [241, 154] on icon at bounding box center [241, 155] width 4 height 4
type input "#ffffff"
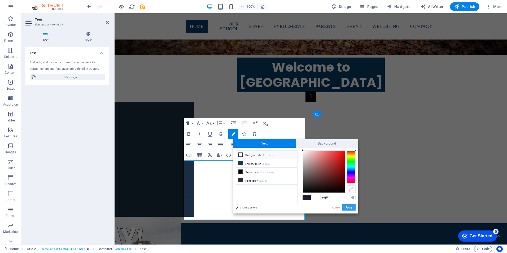
click at [349, 208] on button "Apply" at bounding box center [349, 207] width 13 height 6
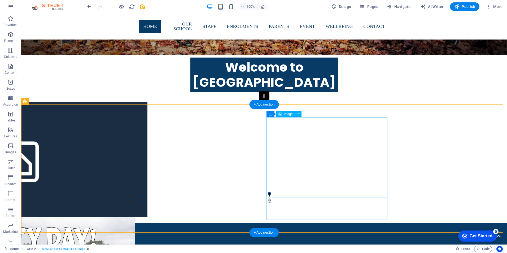
click at [298, 116] on icon at bounding box center [298, 114] width 3 height 6
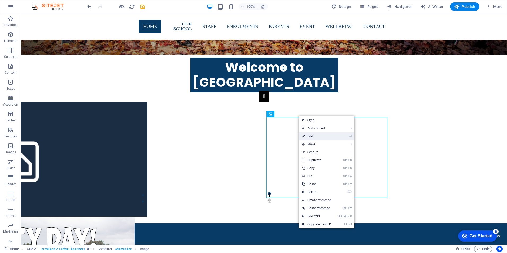
click at [313, 137] on link "⏎ Edit" at bounding box center [317, 136] width 36 height 8
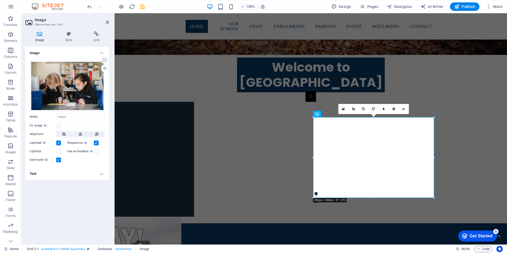
click at [60, 125] on label at bounding box center [58, 125] width 5 height 5
click at [0, 0] on input "Fit image Automatically fit image to a fixed width and height" at bounding box center [0, 0] width 0 height 0
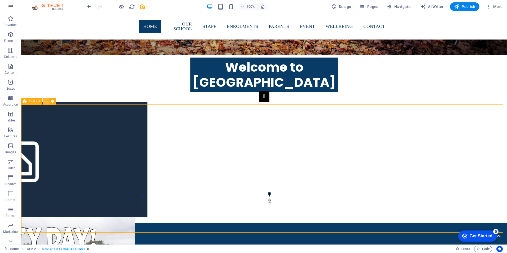
click at [46, 102] on icon at bounding box center [46, 102] width 3 height 6
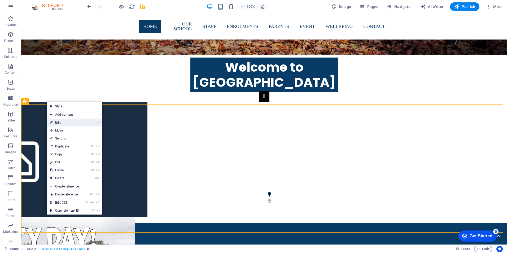
click at [60, 123] on link "⏎ Edit" at bounding box center [65, 123] width 36 height 8
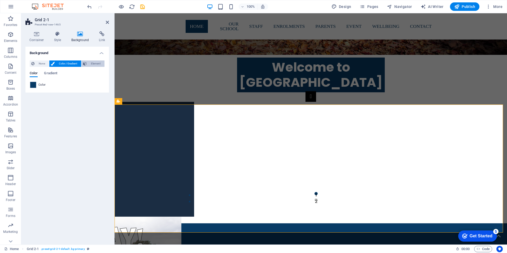
click at [92, 63] on span "Element" at bounding box center [95, 63] width 15 height 6
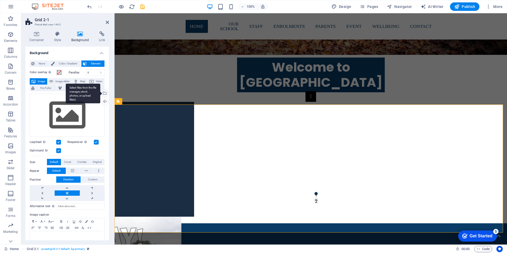
click at [100, 94] on div "Select files from the file manager, stock photos, or upload file(s)" at bounding box center [83, 94] width 34 height 20
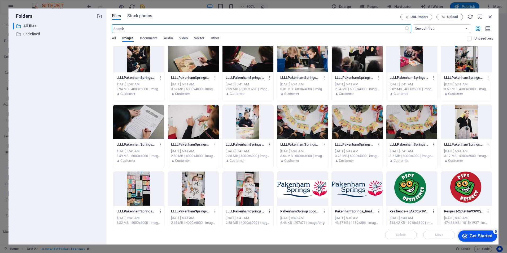
scroll to position [531, 0]
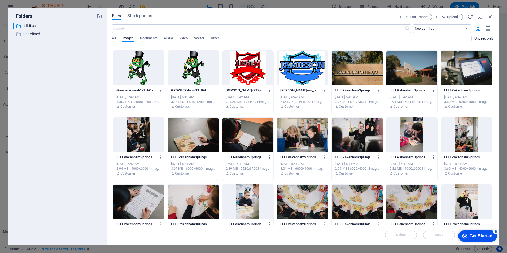
drag, startPoint x: 306, startPoint y: 134, endPoint x: 409, endPoint y: 180, distance: 113.5
click at [306, 134] on div at bounding box center [302, 135] width 51 height 34
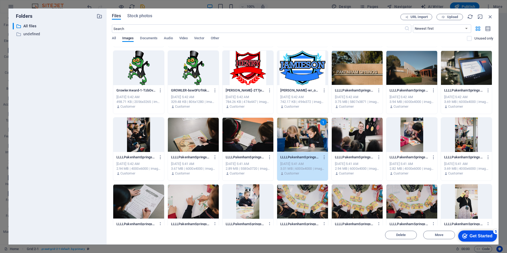
click at [305, 132] on div "1" at bounding box center [302, 135] width 51 height 34
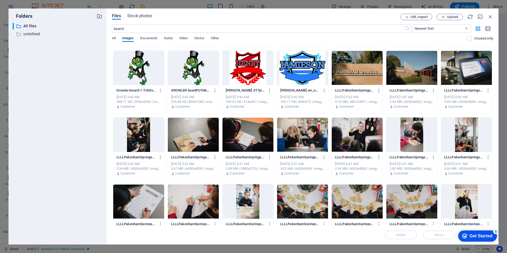
drag, startPoint x: 305, startPoint y: 132, endPoint x: 190, endPoint y: 119, distance: 115.6
click at [305, 132] on div at bounding box center [302, 135] width 51 height 34
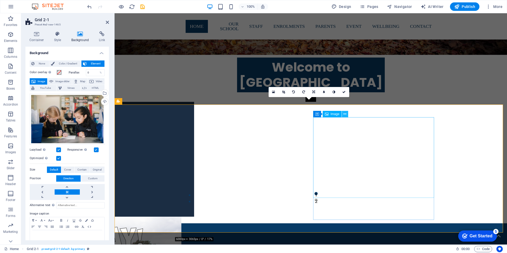
click at [345, 114] on icon at bounding box center [345, 114] width 3 height 6
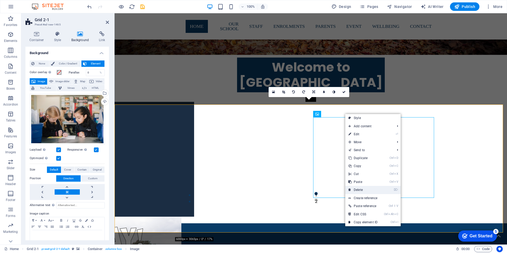
click at [362, 190] on link "⌦ Delete" at bounding box center [363, 190] width 36 height 8
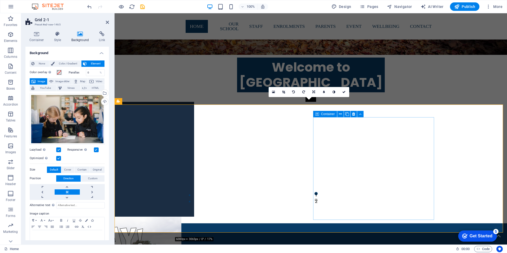
scroll to position [478, 0]
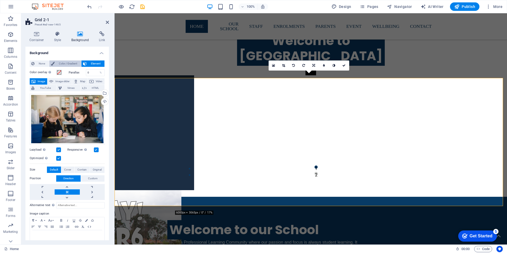
click at [71, 62] on span "Color / Gradient" at bounding box center [67, 63] width 23 height 6
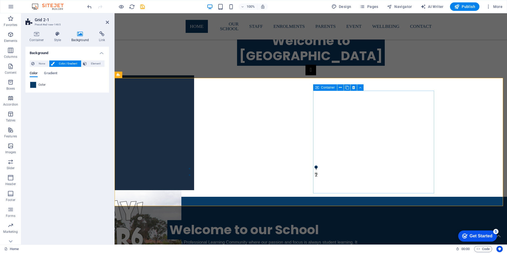
click at [340, 88] on icon at bounding box center [340, 88] width 3 height 6
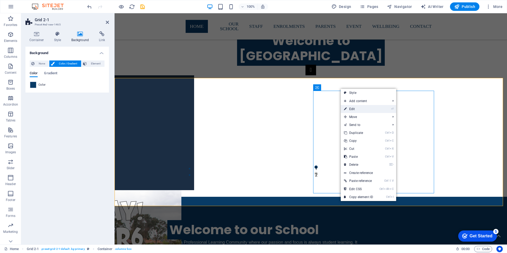
click at [368, 110] on link "⏎ Edit" at bounding box center [359, 109] width 36 height 8
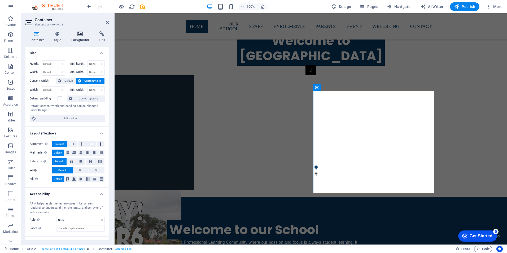
click at [82, 38] on h4 "Background" at bounding box center [81, 36] width 28 height 11
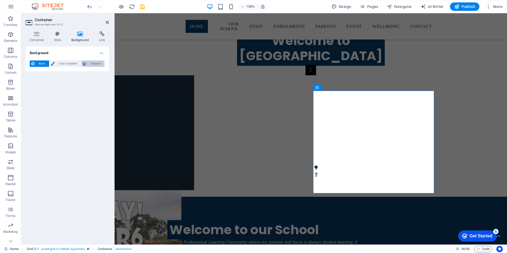
click at [90, 65] on span "Element" at bounding box center [95, 63] width 15 height 6
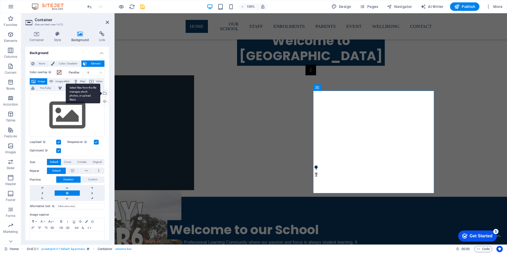
click at [104, 93] on div "Select files from the file manager, stock photos, or upload file(s)" at bounding box center [104, 94] width 8 height 8
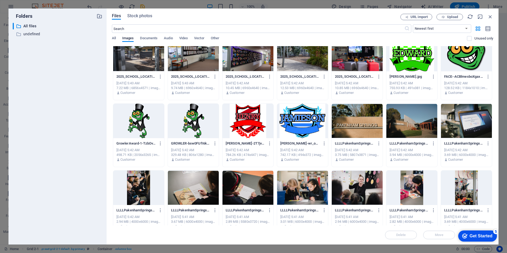
click at [306, 181] on div at bounding box center [302, 188] width 51 height 34
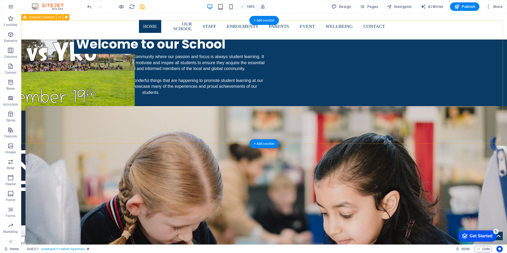
scroll to position [610, 0]
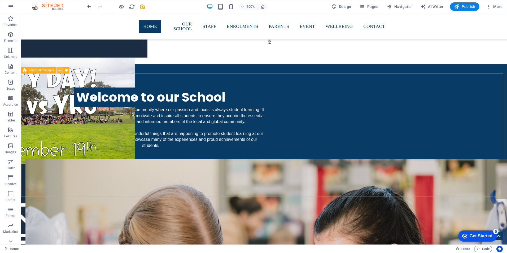
click at [59, 71] on icon at bounding box center [59, 71] width 3 height 6
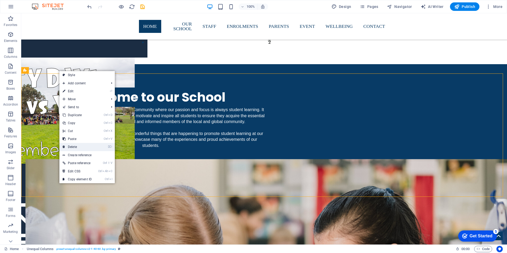
click at [74, 145] on link "⌦ Delete" at bounding box center [77, 147] width 36 height 8
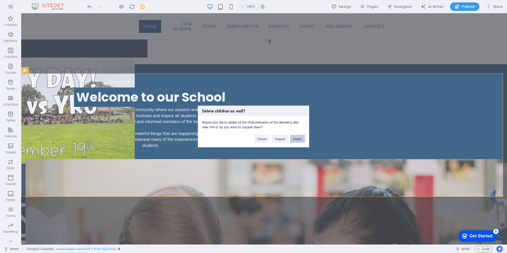
click at [298, 138] on button "Delete" at bounding box center [297, 139] width 15 height 8
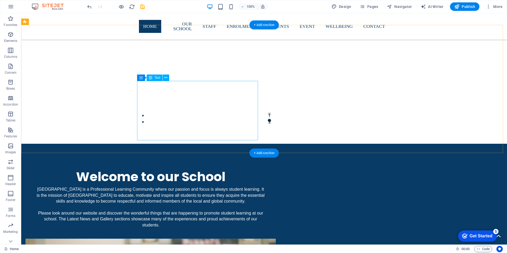
scroll to position [451, 0]
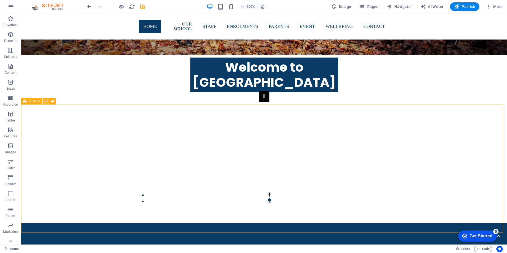
click at [47, 100] on icon at bounding box center [46, 102] width 3 height 6
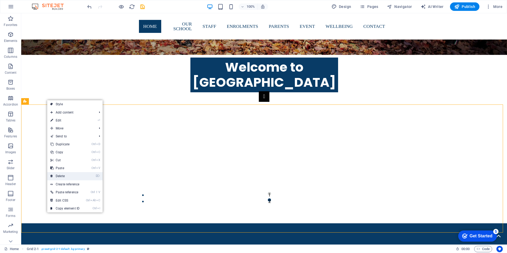
click at [63, 175] on link "⌦ Delete" at bounding box center [65, 176] width 36 height 8
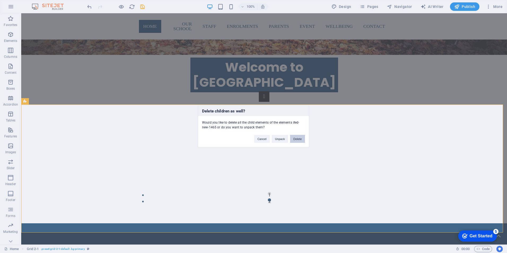
click at [297, 140] on button "Delete" at bounding box center [297, 139] width 15 height 8
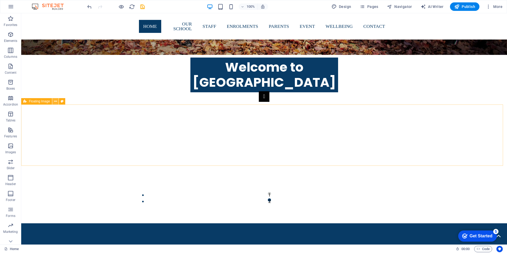
click at [55, 101] on icon at bounding box center [55, 102] width 3 height 6
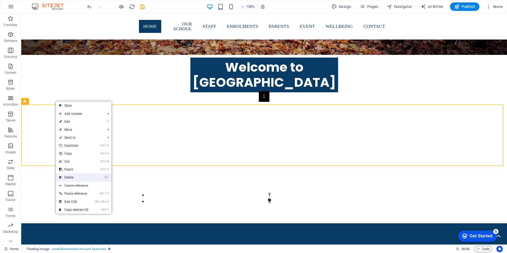
click at [72, 175] on link "⌦ Delete" at bounding box center [74, 178] width 36 height 8
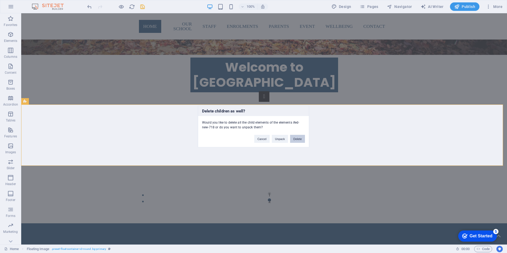
click at [297, 140] on button "Delete" at bounding box center [297, 139] width 15 height 8
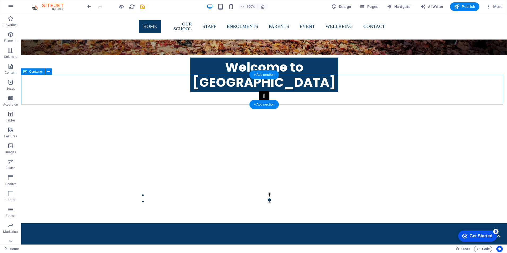
click at [49, 70] on icon at bounding box center [48, 72] width 3 height 6
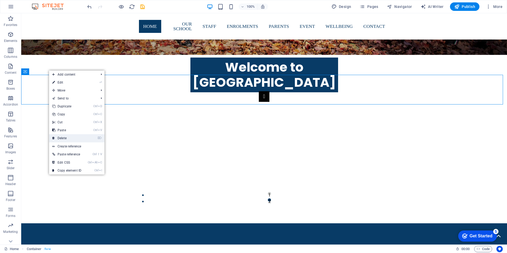
click at [66, 138] on link "⌦ Delete" at bounding box center [67, 138] width 36 height 8
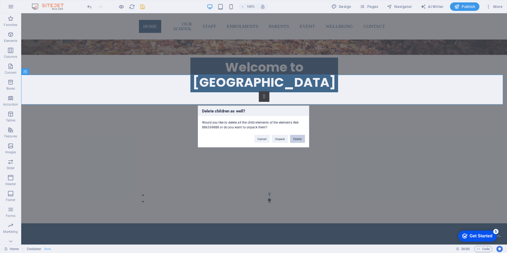
click at [297, 140] on button "Delete" at bounding box center [297, 139] width 15 height 8
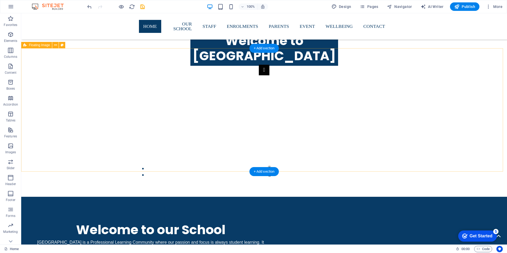
scroll to position [557, 0]
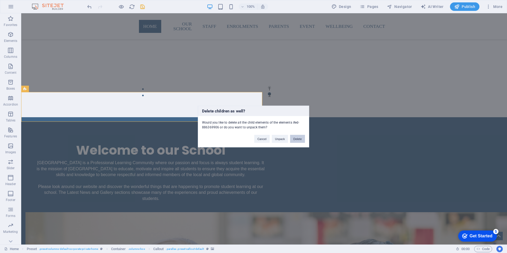
click at [296, 140] on button "Delete" at bounding box center [297, 139] width 15 height 8
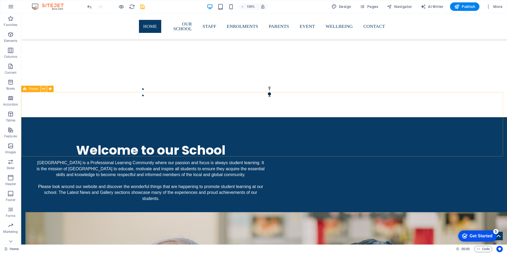
click at [41, 89] on button at bounding box center [44, 89] width 6 height 6
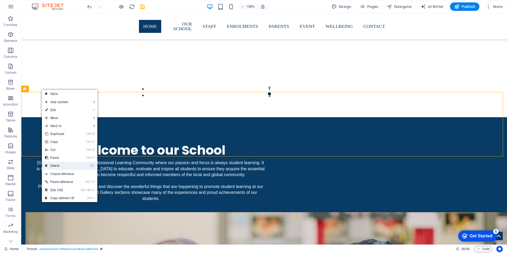
click at [60, 168] on link "⌦ Delete" at bounding box center [60, 166] width 36 height 8
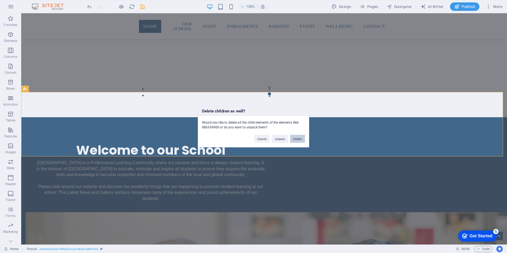
click at [296, 139] on button "Delete" at bounding box center [297, 139] width 15 height 8
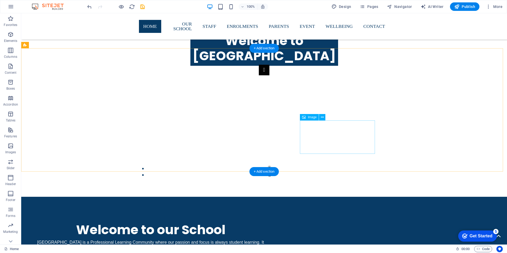
scroll to position [424, 0]
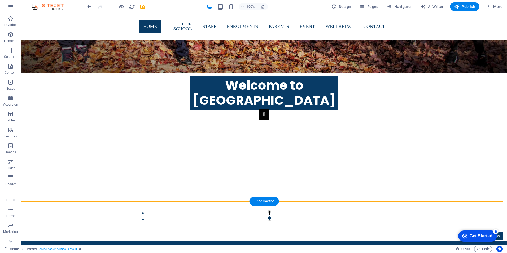
drag, startPoint x: 58, startPoint y: 229, endPoint x: 78, endPoint y: 238, distance: 21.7
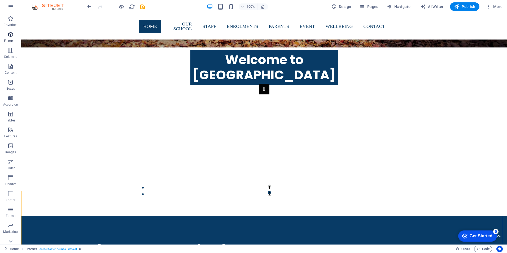
click at [11, 37] on icon "button" at bounding box center [10, 34] width 6 height 6
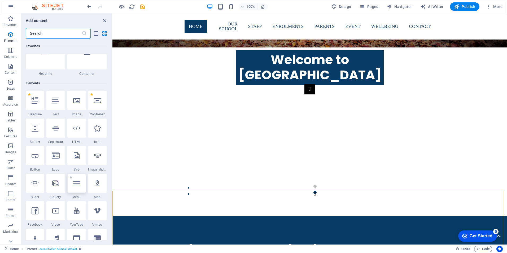
scroll to position [57, 0]
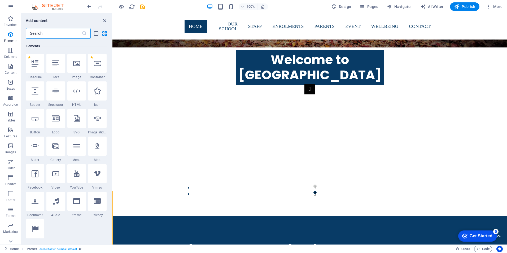
click at [36, 93] on icon at bounding box center [35, 91] width 7 height 7
select select "px"
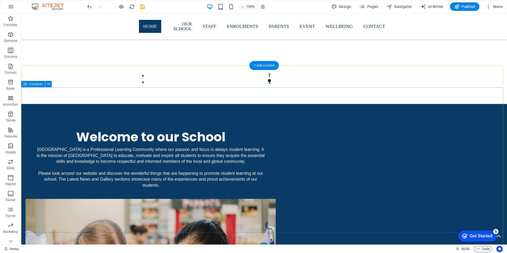
scroll to position [587, 0]
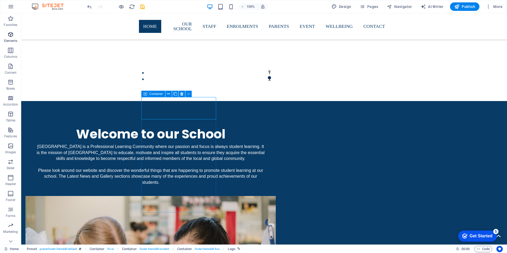
click at [8, 35] on icon "button" at bounding box center [10, 34] width 6 height 6
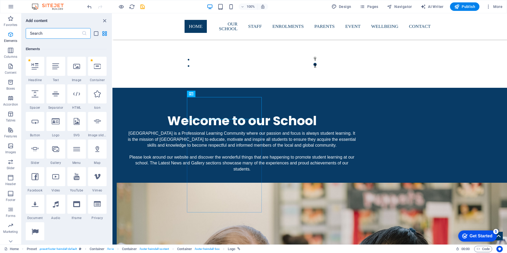
scroll to position [57, 0]
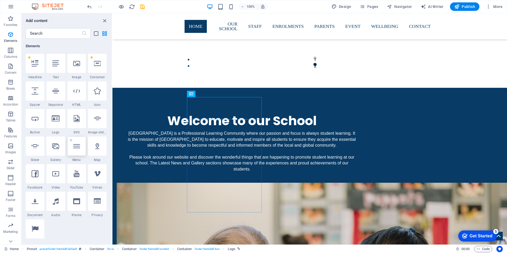
click at [75, 150] on div at bounding box center [76, 146] width 19 height 19
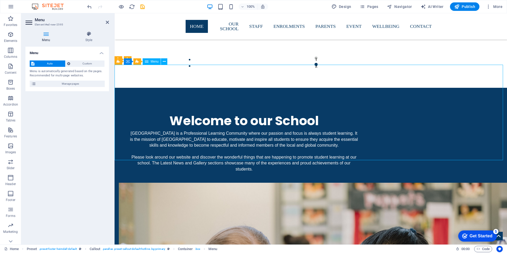
drag, startPoint x: 499, startPoint y: 158, endPoint x: 436, endPoint y: 158, distance: 63.1
drag, startPoint x: 501, startPoint y: 156, endPoint x: 143, endPoint y: 71, distance: 367.6
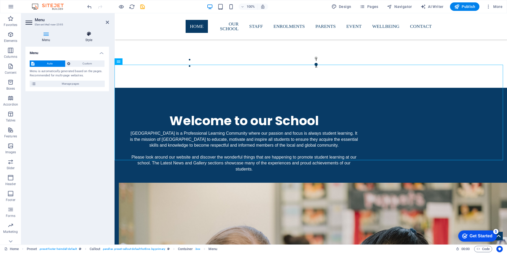
click at [93, 35] on icon at bounding box center [89, 33] width 40 height 5
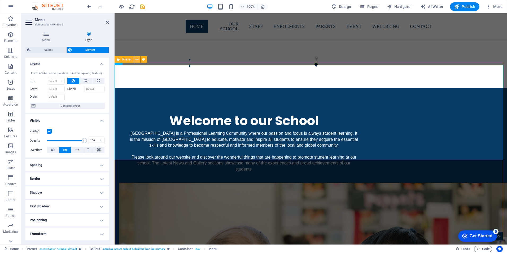
click at [138, 60] on icon at bounding box center [137, 60] width 3 height 6
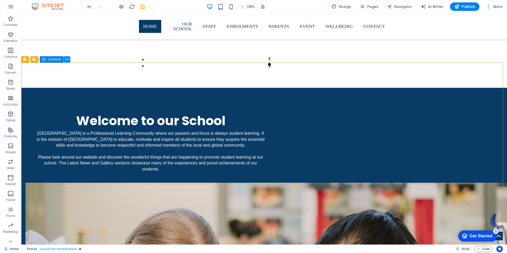
click at [65, 60] on button at bounding box center [67, 59] width 6 height 6
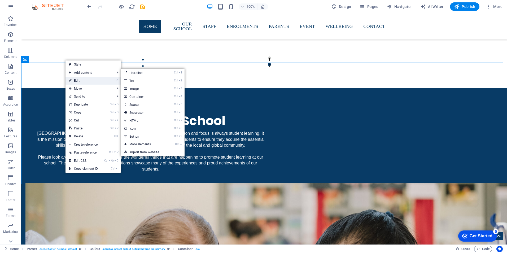
click at [79, 83] on link "⏎ Edit" at bounding box center [84, 81] width 36 height 8
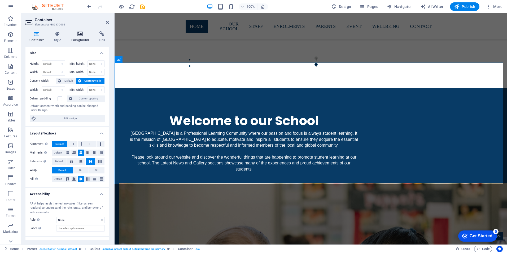
click at [83, 40] on h4 "Background" at bounding box center [81, 36] width 28 height 11
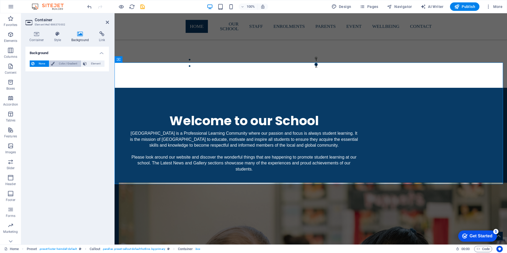
click at [60, 63] on span "Color / Gradient" at bounding box center [67, 63] width 23 height 6
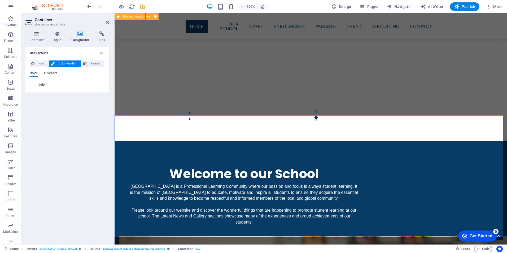
scroll to position [587, 0]
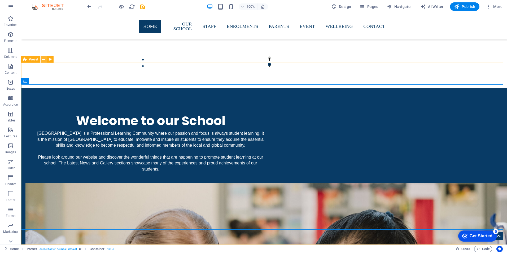
click at [45, 59] on icon at bounding box center [43, 60] width 3 height 6
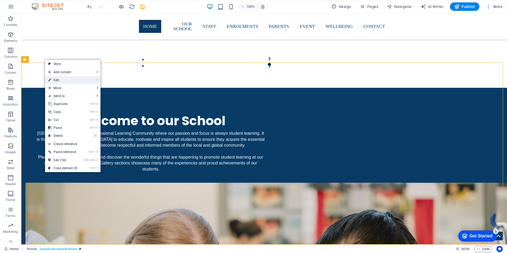
click at [60, 78] on link "⏎ Edit" at bounding box center [63, 80] width 36 height 8
select select "footer"
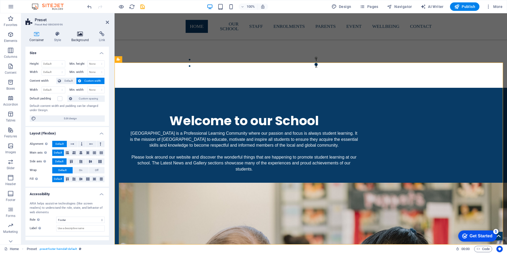
click at [75, 34] on icon at bounding box center [80, 33] width 26 height 5
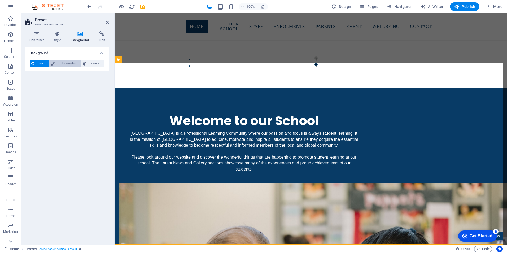
click at [69, 63] on span "Color / Gradient" at bounding box center [67, 63] width 23 height 6
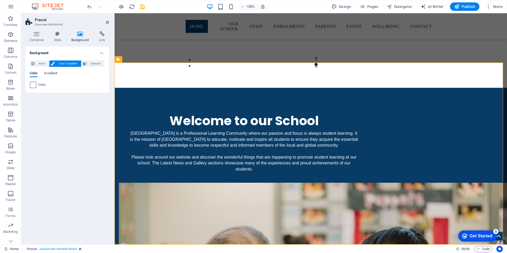
click at [36, 84] on span at bounding box center [33, 85] width 6 height 6
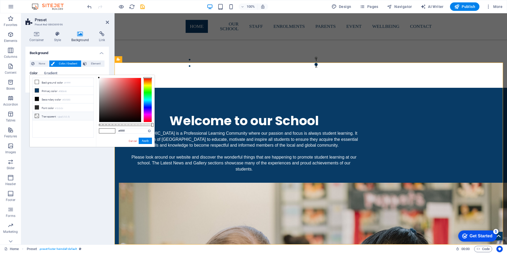
drag, startPoint x: 45, startPoint y: 90, endPoint x: 88, endPoint y: 116, distance: 50.1
click at [45, 90] on li "Primary color #083b66" at bounding box center [63, 90] width 61 height 8
type input "#083b66"
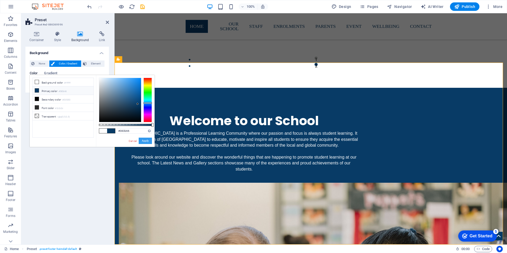
click at [143, 141] on button "Apply" at bounding box center [145, 141] width 13 height 6
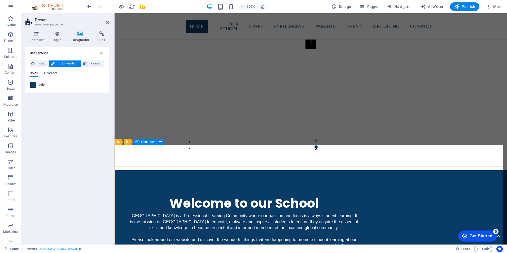
scroll to position [531, 0]
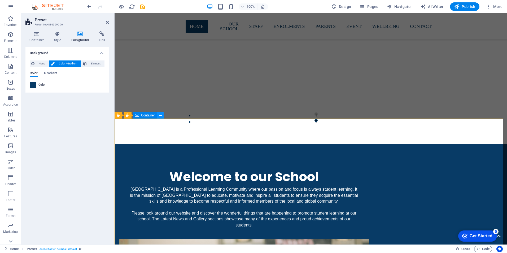
click at [160, 116] on icon at bounding box center [160, 116] width 3 height 6
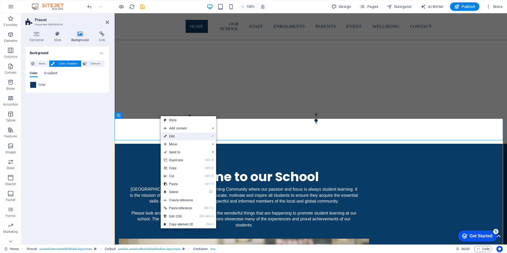
click at [176, 137] on link "⏎ Edit" at bounding box center [179, 136] width 36 height 8
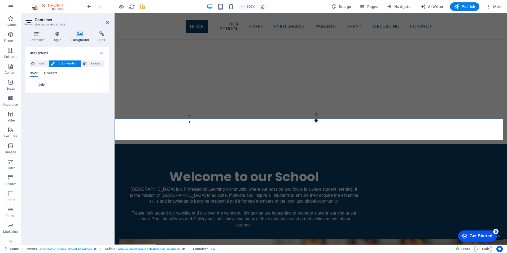
click at [35, 85] on span at bounding box center [33, 85] width 6 height 6
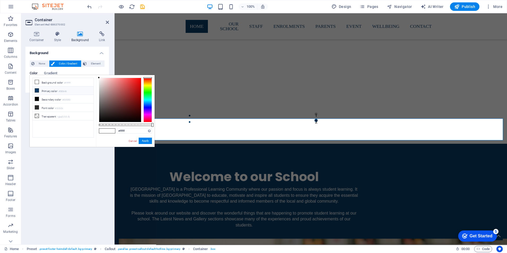
click at [45, 92] on li "Primary color #083b66" at bounding box center [63, 90] width 61 height 8
type input "#083b66"
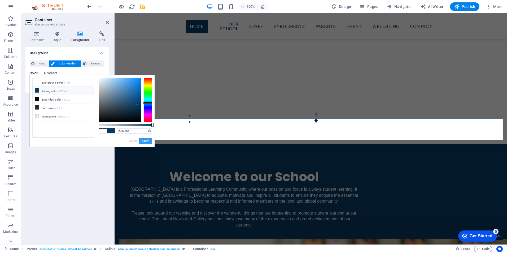
click at [141, 141] on button "Apply" at bounding box center [145, 141] width 13 height 6
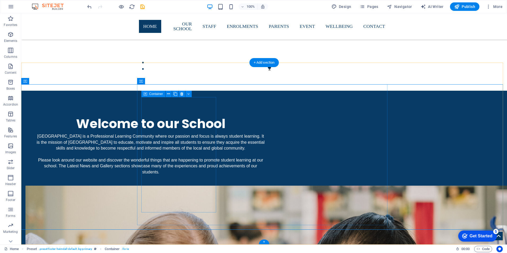
scroll to position [587, 0]
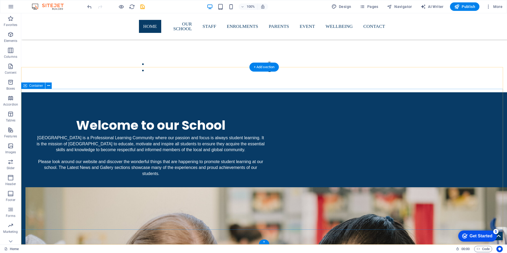
click at [9, 198] on p "Footer" at bounding box center [11, 200] width 10 height 4
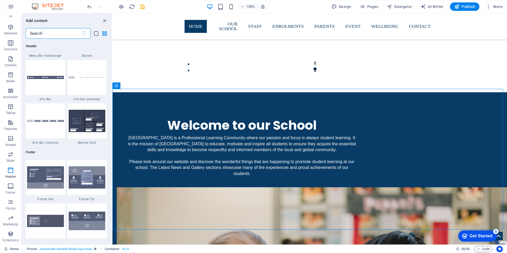
scroll to position [3380, 0]
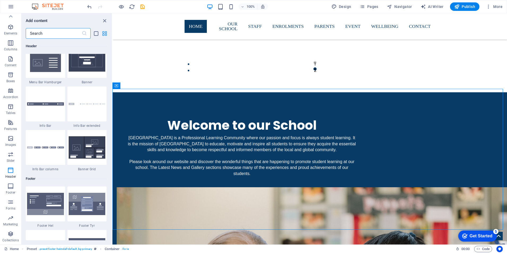
click at [104, 34] on icon "grid-view" at bounding box center [105, 34] width 6 height 6
click at [97, 34] on icon "list-view" at bounding box center [96, 34] width 6 height 6
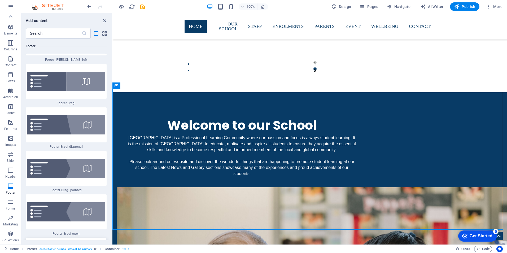
scroll to position [8491, 0]
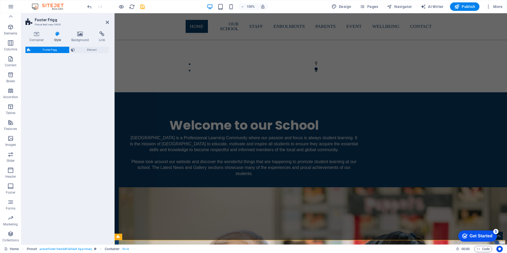
scroll to position [587, 0]
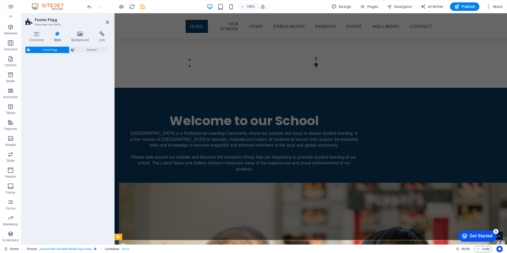
select select "rem"
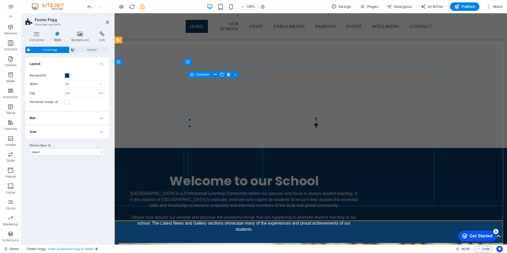
scroll to position [659, 0]
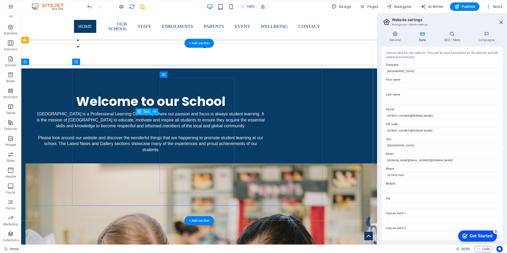
scroll to position [579, 0]
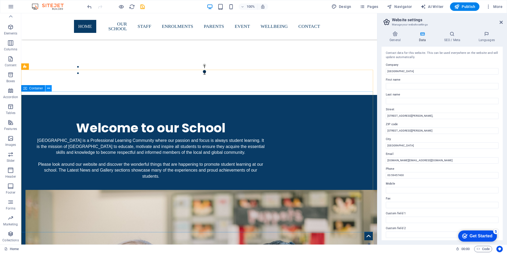
click at [47, 88] on button at bounding box center [48, 88] width 6 height 6
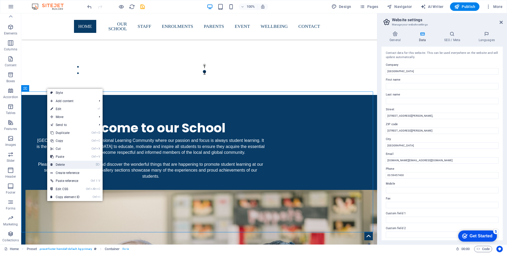
click at [70, 162] on link "⌦ Delete" at bounding box center [65, 165] width 36 height 8
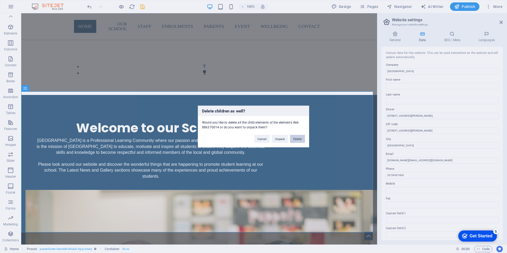
drag, startPoint x: 297, startPoint y: 139, endPoint x: 276, endPoint y: 126, distance: 25.2
click at [297, 139] on button "Delete" at bounding box center [297, 139] width 15 height 8
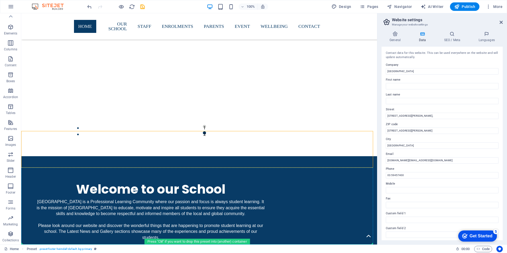
drag, startPoint x: 217, startPoint y: 161, endPoint x: 242, endPoint y: 261, distance: 103.2
click at [220, 249] on html "Skip to main content [STREET_ADDRESS][PERSON_NAME] 03 59457400 [DOMAIN_NAME][GE…" at bounding box center [199, 127] width 356 height 1264
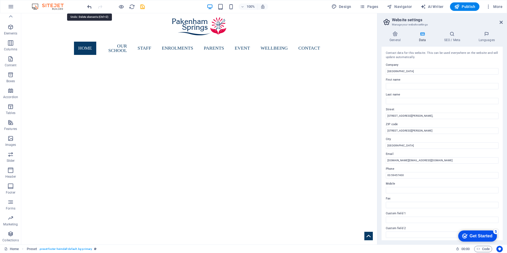
scroll to position [0, 0]
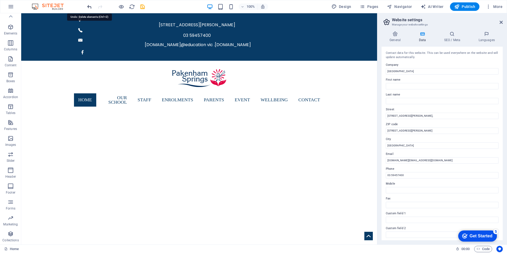
click at [91, 7] on icon "undo" at bounding box center [89, 7] width 6 height 6
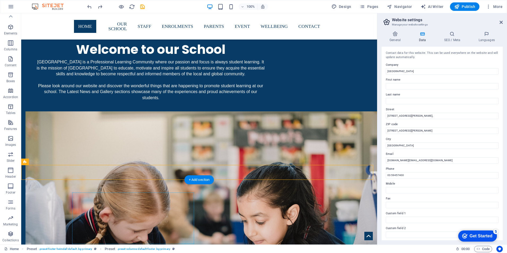
scroll to position [659, 0]
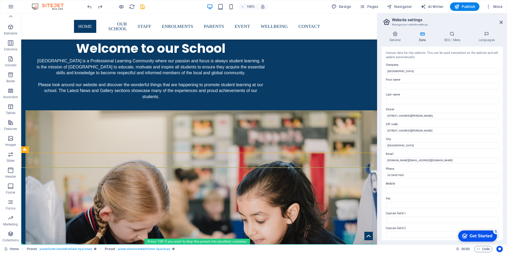
drag, startPoint x: 171, startPoint y: 185, endPoint x: 166, endPoint y: 246, distance: 61.3
click at [166, 246] on html "Skip to main content [STREET_ADDRESS][PERSON_NAME] 03 59457400 [DOMAIN_NAME][GE…" at bounding box center [199, 217] width 356 height 1726
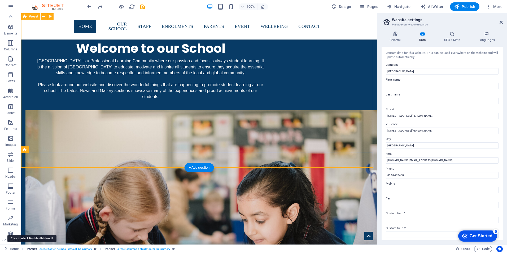
drag, startPoint x: 25, startPoint y: 150, endPoint x: 36, endPoint y: 248, distance: 98.5
click at [36, 245] on section "Favorites Elements Columns Content Boxes Accordion Tables Features Images Slide…" at bounding box center [188, 128] width 377 height 231
click at [365, 237] on figure at bounding box center [369, 236] width 8 height 8
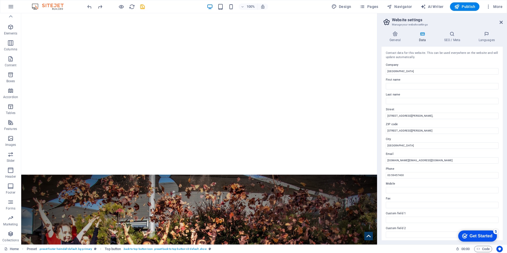
scroll to position [0, 0]
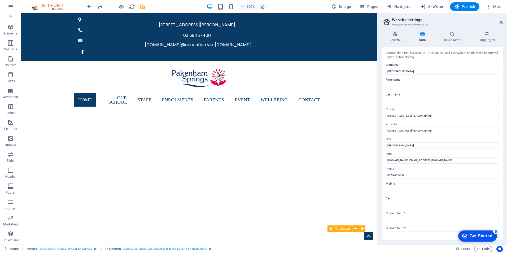
click at [365, 234] on figure at bounding box center [369, 236] width 8 height 8
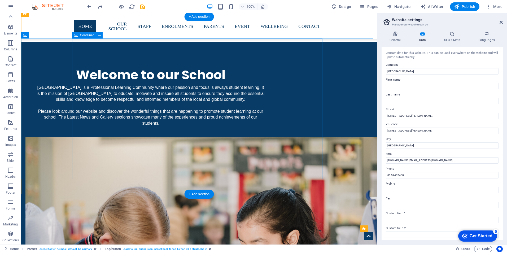
scroll to position [579, 0]
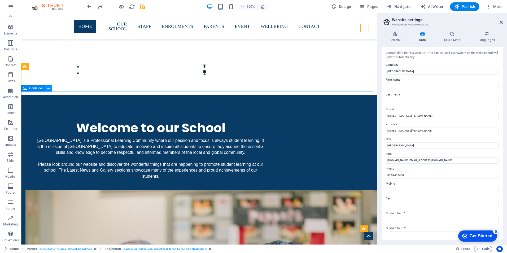
click at [48, 89] on icon at bounding box center [48, 89] width 3 height 6
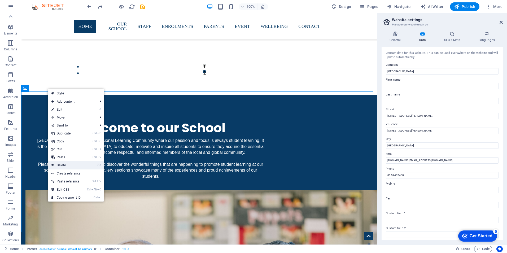
click at [67, 164] on link "⌦ Delete" at bounding box center [66, 165] width 36 height 8
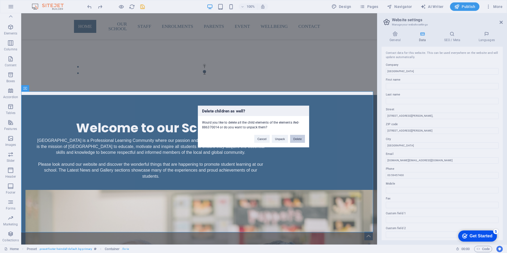
click at [297, 139] on button "Delete" at bounding box center [297, 139] width 15 height 8
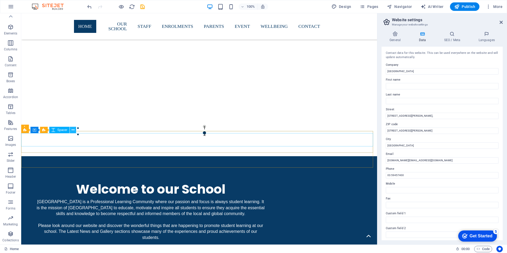
click at [72, 128] on icon at bounding box center [73, 130] width 3 height 6
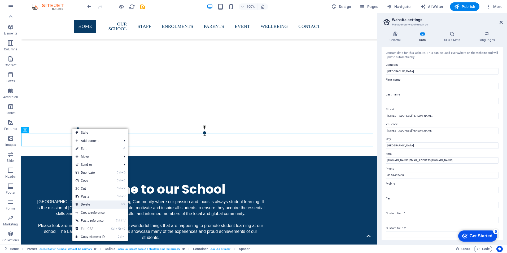
click at [94, 204] on link "⌦ Delete" at bounding box center [90, 205] width 36 height 8
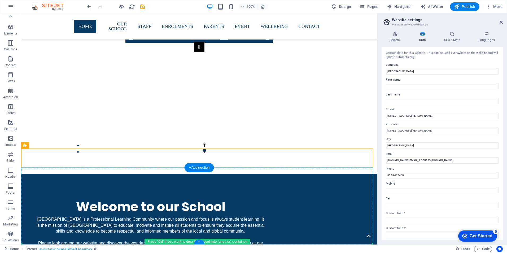
drag, startPoint x: 47, startPoint y: 159, endPoint x: 44, endPoint y: 237, distance: 77.8
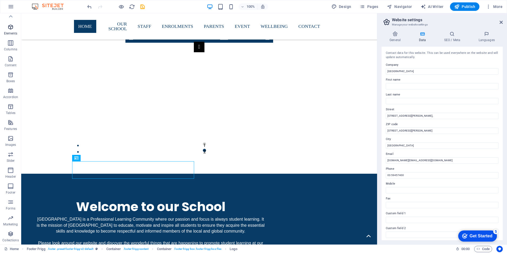
click at [8, 28] on icon "button" at bounding box center [10, 27] width 6 height 6
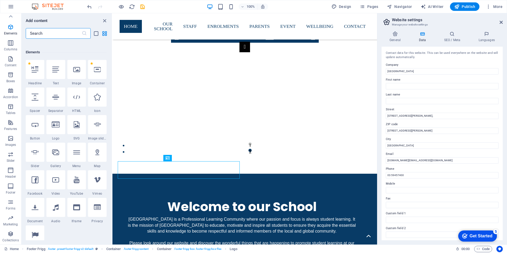
scroll to position [57, 0]
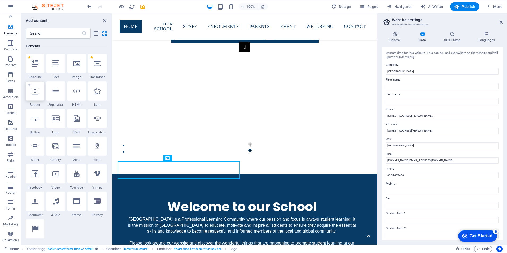
click at [38, 92] on icon at bounding box center [35, 91] width 7 height 7
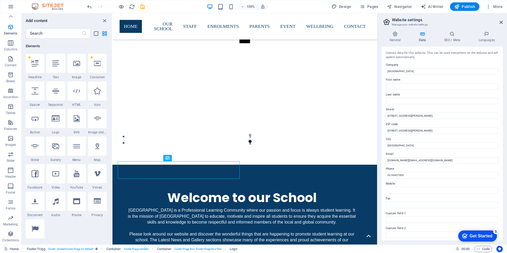
select select "px"
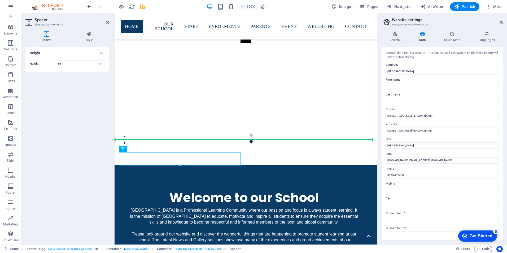
drag, startPoint x: 216, startPoint y: 159, endPoint x: 223, endPoint y: 134, distance: 25.2
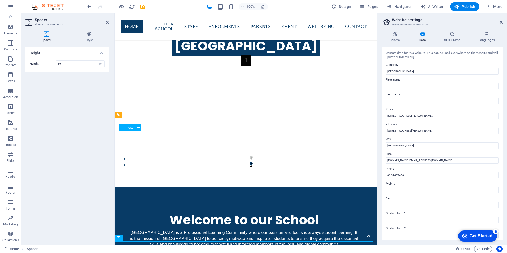
scroll to position [514, 0]
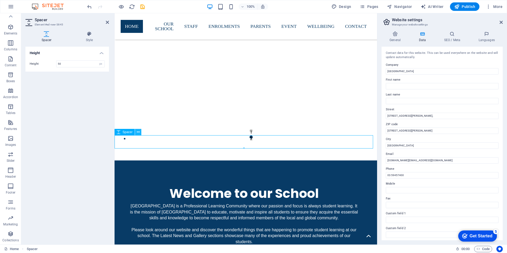
click at [138, 133] on icon at bounding box center [138, 132] width 3 height 6
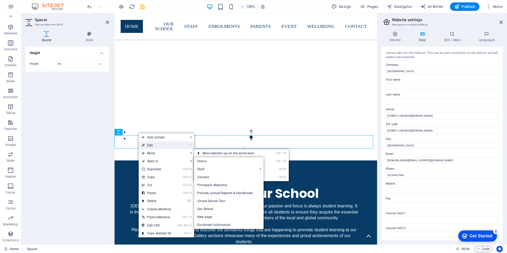
click at [155, 145] on link "⏎ Edit" at bounding box center [157, 145] width 36 height 8
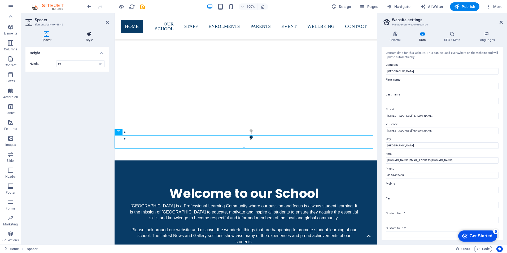
click at [90, 38] on h4 "Style" at bounding box center [89, 36] width 39 height 11
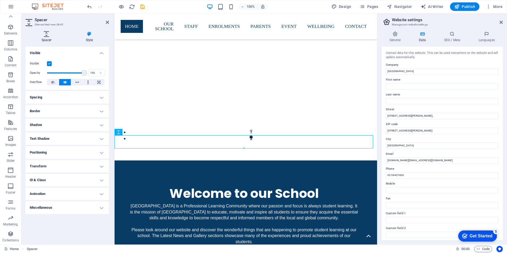
click at [45, 34] on icon at bounding box center [46, 33] width 42 height 5
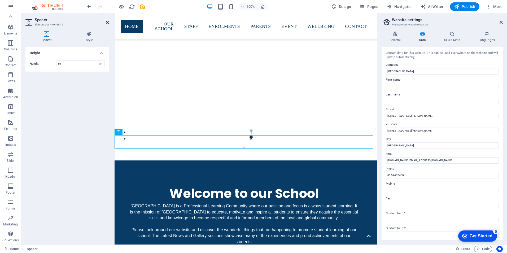
click at [108, 22] on icon at bounding box center [107, 22] width 3 height 4
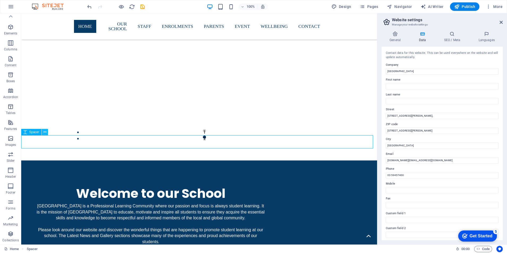
click at [45, 131] on icon at bounding box center [45, 132] width 3 height 6
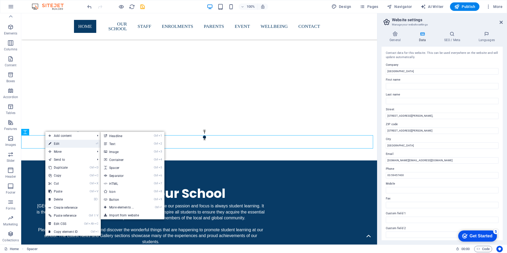
click at [59, 145] on link "⏎ Edit" at bounding box center [63, 144] width 36 height 8
select select "px"
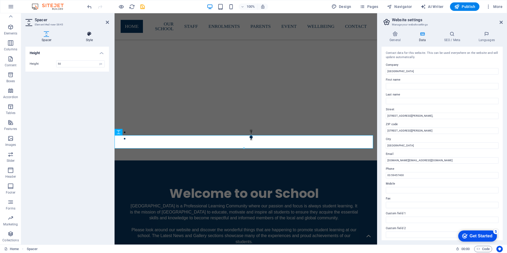
click at [88, 36] on icon at bounding box center [89, 33] width 39 height 5
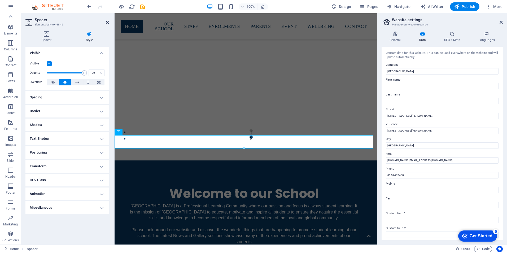
click at [106, 22] on icon at bounding box center [107, 22] width 3 height 4
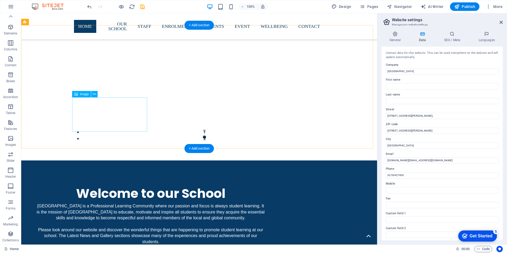
scroll to position [501, 0]
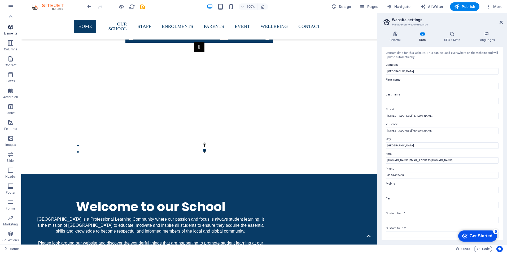
click at [12, 31] on span "Elements" at bounding box center [10, 30] width 21 height 13
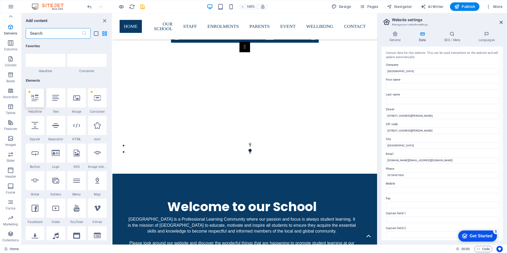
scroll to position [57, 0]
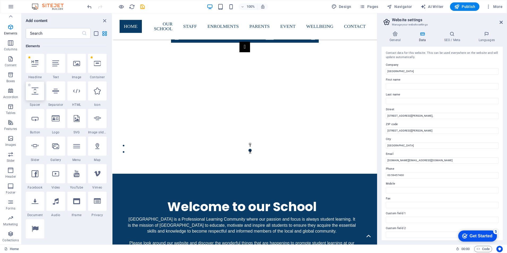
click at [33, 95] on div at bounding box center [35, 90] width 19 height 19
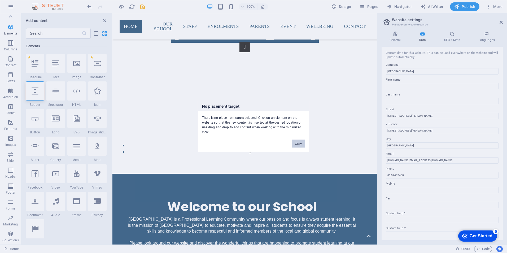
click at [298, 142] on button "Okay" at bounding box center [298, 144] width 13 height 8
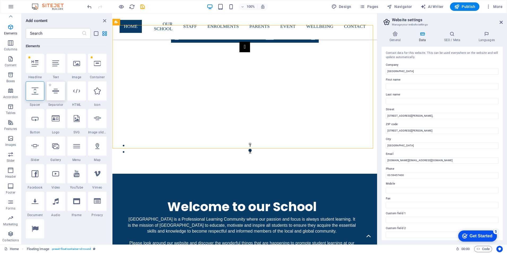
click at [56, 93] on icon at bounding box center [55, 91] width 7 height 7
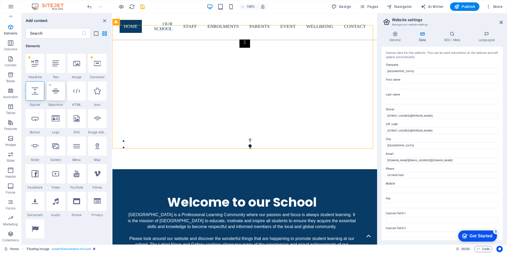
select select "%"
select select "px"
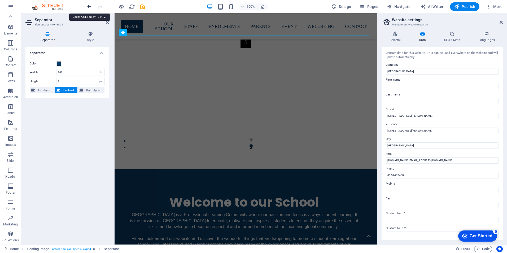
click at [89, 8] on icon "undo" at bounding box center [89, 7] width 6 height 6
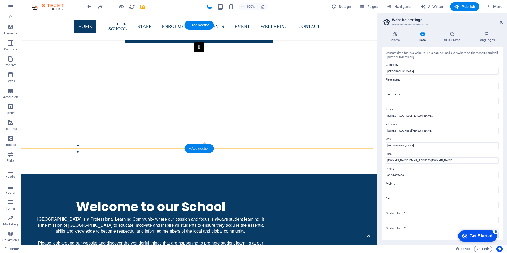
drag, startPoint x: 197, startPoint y: 149, endPoint x: 84, endPoint y: 138, distance: 113.8
click at [197, 149] on div "+ Add section" at bounding box center [199, 148] width 29 height 9
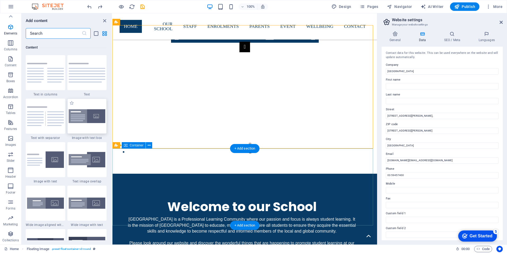
scroll to position [928, 0]
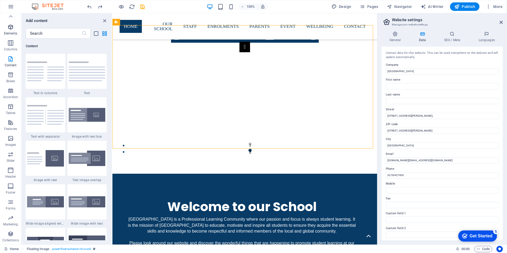
click at [13, 29] on icon "button" at bounding box center [10, 27] width 6 height 6
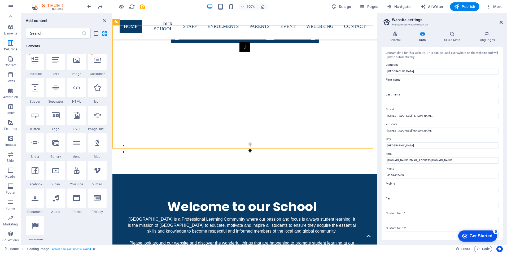
scroll to position [57, 0]
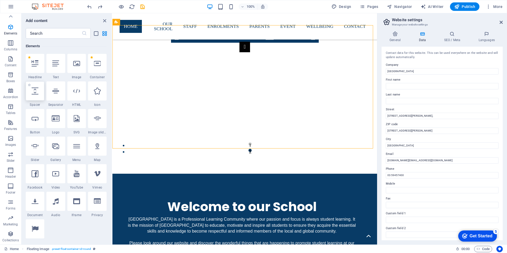
click at [38, 96] on div at bounding box center [35, 90] width 19 height 19
select select "px"
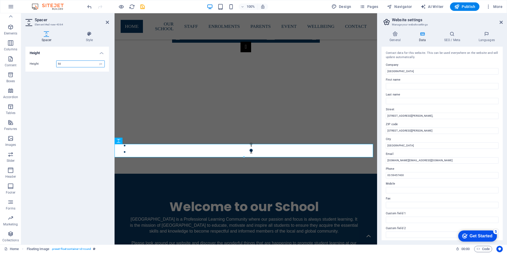
scroll to position [505, 0]
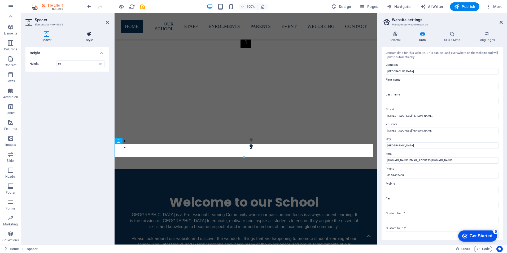
click at [88, 37] on h4 "Style" at bounding box center [89, 36] width 39 height 11
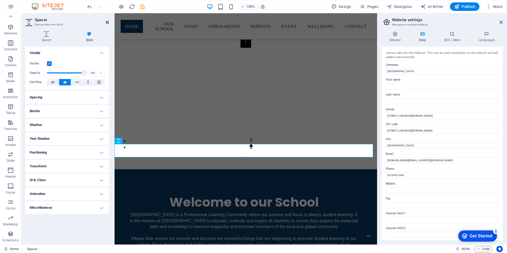
click at [107, 23] on icon at bounding box center [107, 22] width 3 height 4
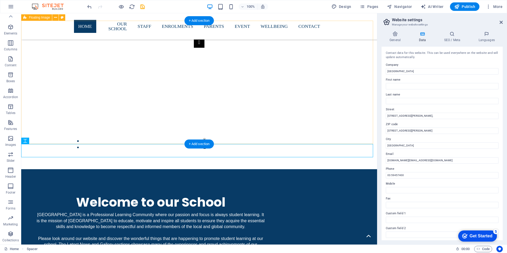
scroll to position [501, 0]
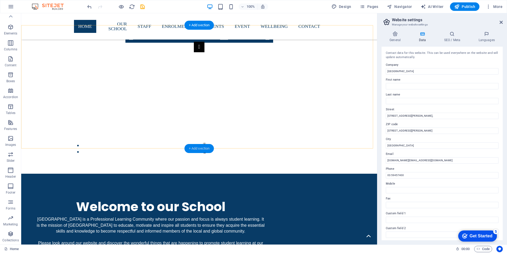
drag, startPoint x: 196, startPoint y: 147, endPoint x: 84, endPoint y: 134, distance: 113.6
click at [196, 147] on div "+ Add section" at bounding box center [199, 148] width 29 height 9
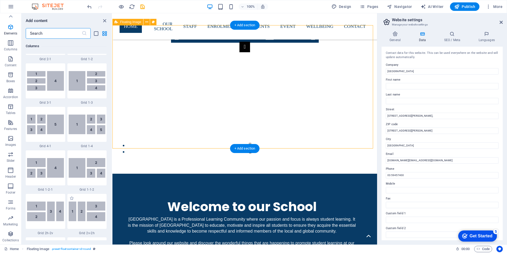
scroll to position [928, 0]
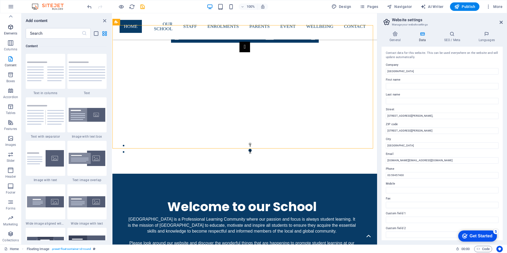
click at [7, 30] on icon "button" at bounding box center [10, 27] width 6 height 6
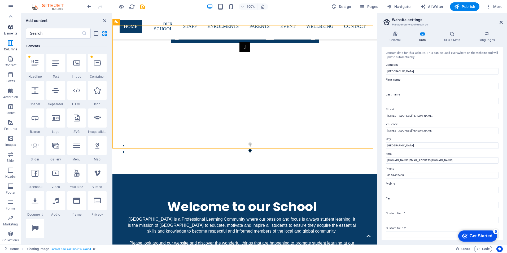
scroll to position [57, 0]
click at [54, 93] on icon at bounding box center [55, 91] width 7 height 7
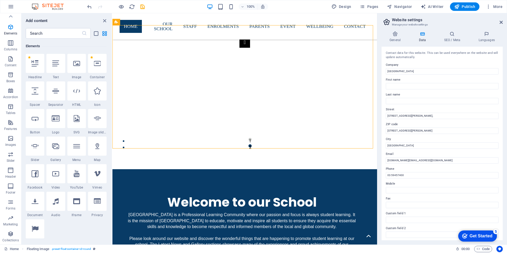
select select "%"
select select "px"
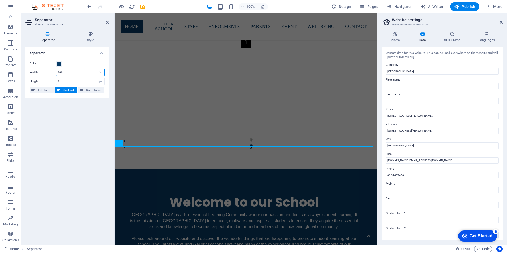
drag, startPoint x: 75, startPoint y: 72, endPoint x: 53, endPoint y: 72, distance: 21.8
click at [53, 72] on div "Width 100 px rem % vh vw" at bounding box center [67, 72] width 75 height 7
click at [68, 81] on input "1" at bounding box center [81, 81] width 48 height 6
drag, startPoint x: 68, startPoint y: 81, endPoint x: 43, endPoint y: 82, distance: 25.5
click at [43, 82] on div "Height 1 px rem vh vw" at bounding box center [67, 81] width 75 height 7
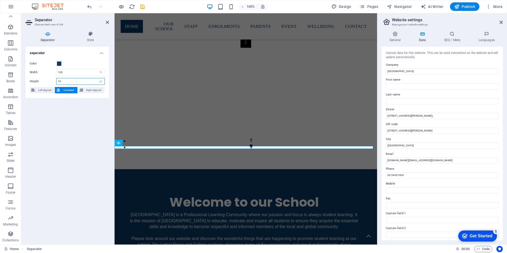
type input "1"
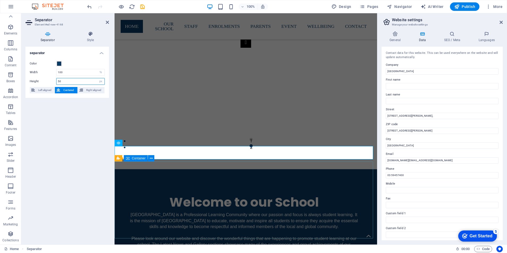
type input "50"
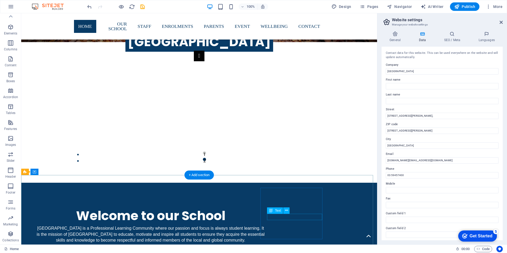
scroll to position [518, 0]
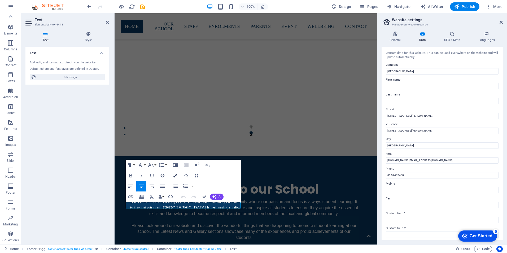
click at [176, 177] on icon "button" at bounding box center [176, 176] width 4 height 4
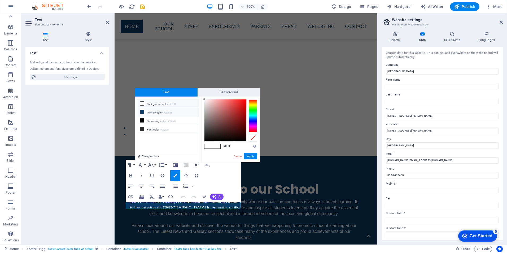
click at [142, 112] on icon at bounding box center [142, 112] width 4 height 4
type input "#083b66"
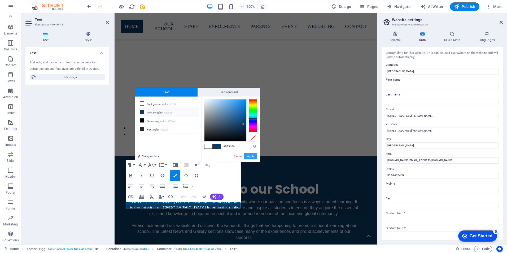
click at [252, 157] on button "Apply" at bounding box center [250, 156] width 13 height 6
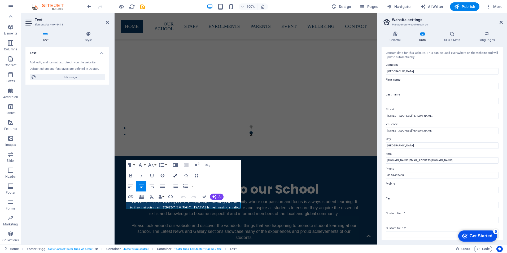
click at [175, 174] on icon "button" at bounding box center [176, 176] width 4 height 4
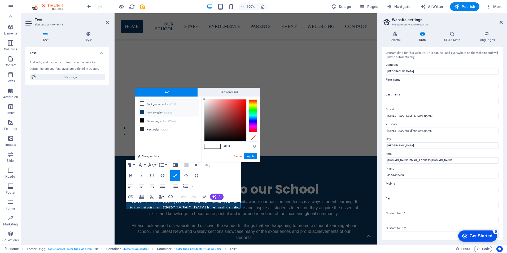
click at [142, 111] on icon at bounding box center [142, 112] width 4 height 4
type input "#083b66"
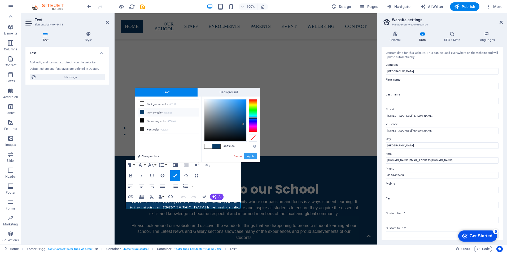
click at [252, 154] on button "Apply" at bounding box center [250, 156] width 13 height 6
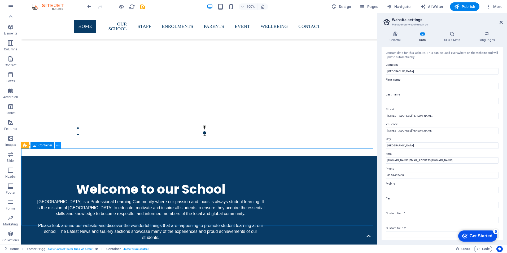
click at [59, 146] on icon at bounding box center [58, 146] width 3 height 6
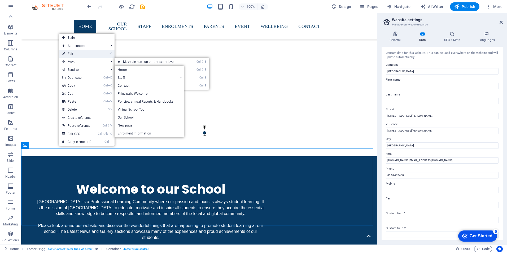
click at [75, 55] on link "⏎ Edit" at bounding box center [77, 54] width 36 height 8
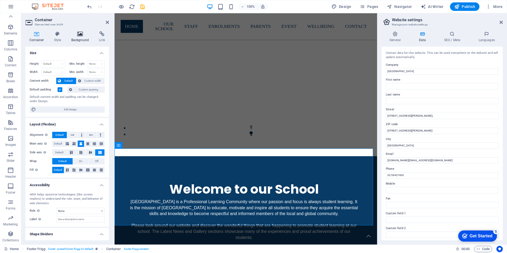
click at [76, 35] on icon at bounding box center [80, 33] width 26 height 5
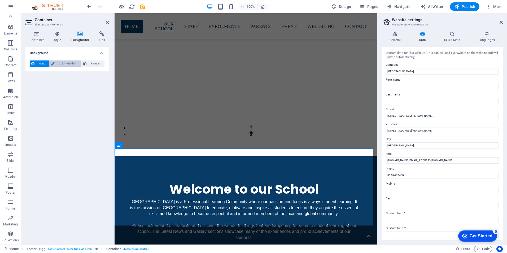
click at [59, 62] on span "Color / Gradient" at bounding box center [67, 63] width 23 height 6
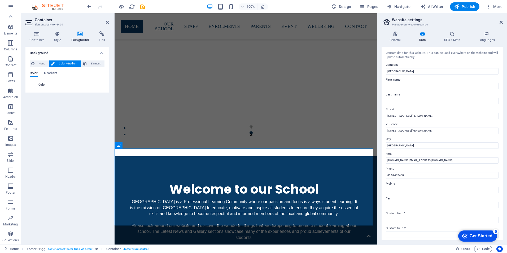
click at [33, 84] on span at bounding box center [33, 85] width 6 height 6
type input "#ffffff"
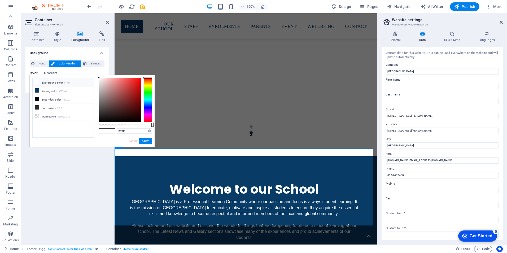
click at [36, 83] on icon at bounding box center [37, 82] width 4 height 4
click at [144, 142] on button "Apply" at bounding box center [145, 141] width 13 height 6
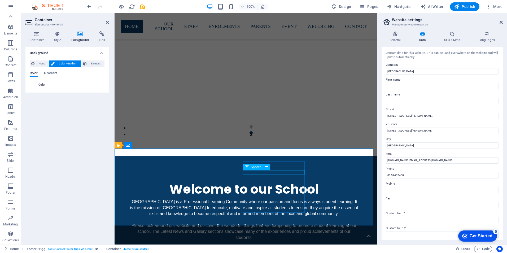
click at [145, 181] on icon at bounding box center [145, 180] width 3 height 6
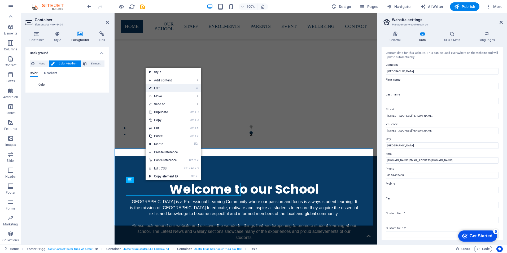
click at [159, 86] on link "⏎ Edit" at bounding box center [164, 88] width 36 height 8
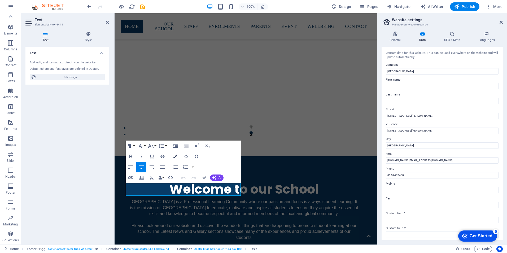
click at [174, 156] on icon "button" at bounding box center [176, 157] width 4 height 4
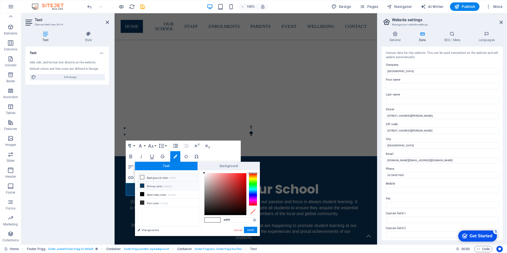
click at [141, 185] on icon at bounding box center [142, 186] width 4 height 4
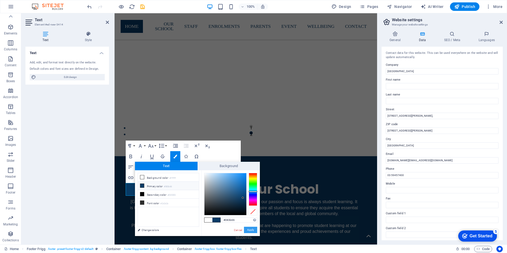
click at [250, 229] on button "Apply" at bounding box center [250, 230] width 13 height 6
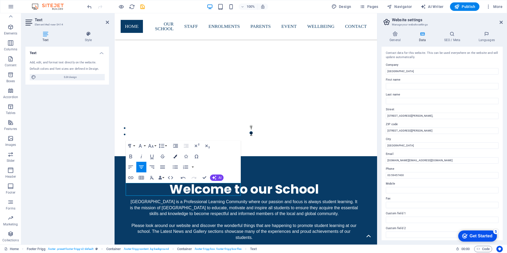
click at [175, 156] on icon "button" at bounding box center [176, 157] width 4 height 4
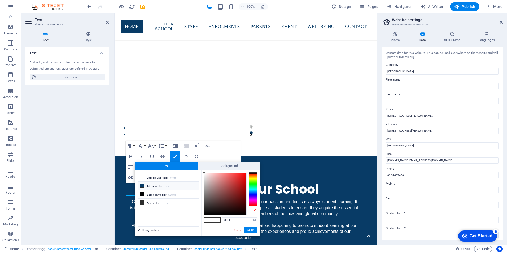
click at [142, 185] on icon at bounding box center [142, 186] width 4 height 4
type input "#083b66"
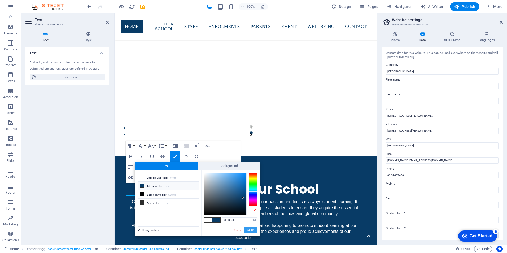
click at [251, 231] on button "Apply" at bounding box center [250, 230] width 13 height 6
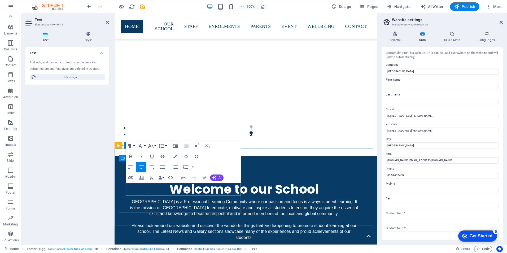
click at [176, 157] on icon "button" at bounding box center [176, 157] width 4 height 4
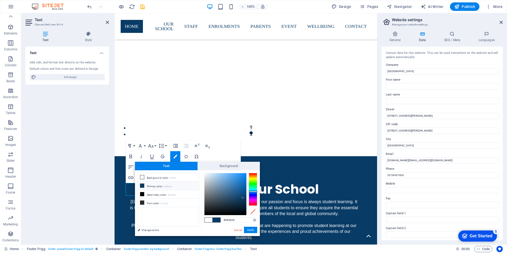
click at [141, 185] on icon at bounding box center [142, 186] width 4 height 4
click at [252, 229] on button "Apply" at bounding box center [250, 230] width 13 height 6
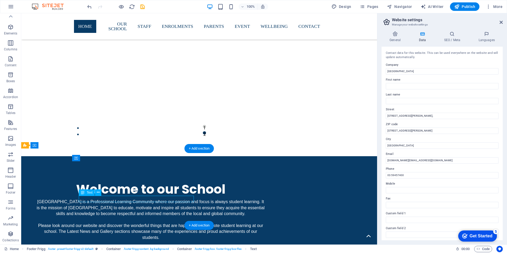
drag, startPoint x: 178, startPoint y: 198, endPoint x: 85, endPoint y: 198, distance: 93.1
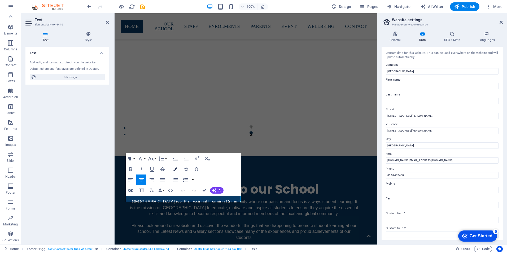
click at [175, 170] on icon "button" at bounding box center [176, 169] width 4 height 4
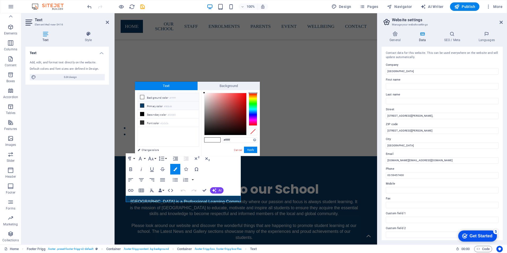
click at [141, 106] on icon at bounding box center [142, 106] width 4 height 4
type input "#083b66"
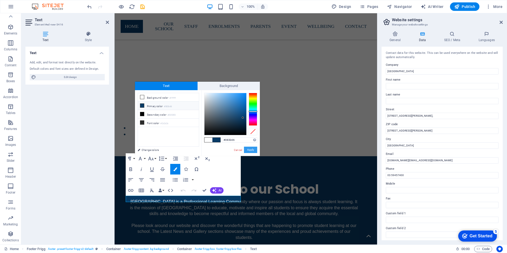
click at [249, 150] on button "Apply" at bounding box center [250, 150] width 13 height 6
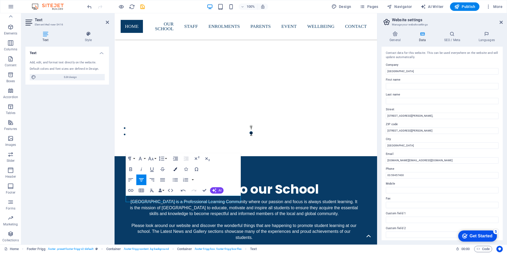
click at [174, 169] on icon "button" at bounding box center [176, 169] width 4 height 4
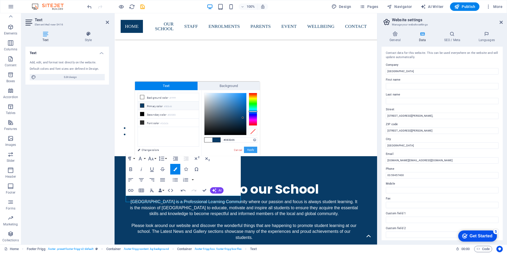
click at [247, 149] on button "Apply" at bounding box center [250, 150] width 13 height 6
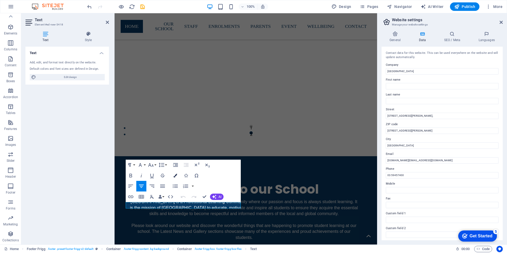
click at [176, 176] on icon "button" at bounding box center [176, 176] width 4 height 4
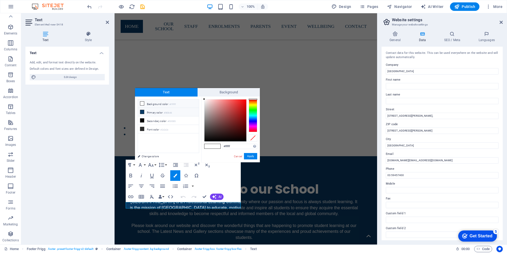
click at [142, 111] on icon at bounding box center [142, 112] width 4 height 4
type input "#083b66"
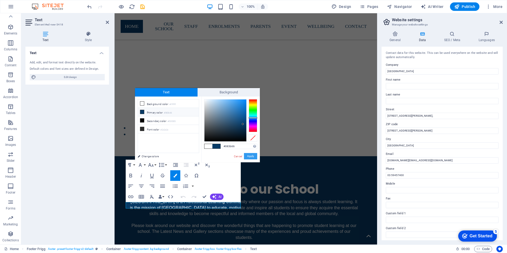
click at [251, 157] on button "Apply" at bounding box center [250, 156] width 13 height 6
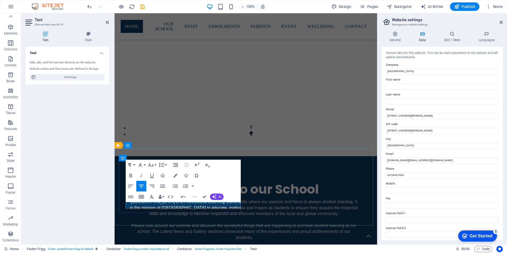
click at [176, 175] on icon "button" at bounding box center [176, 176] width 4 height 4
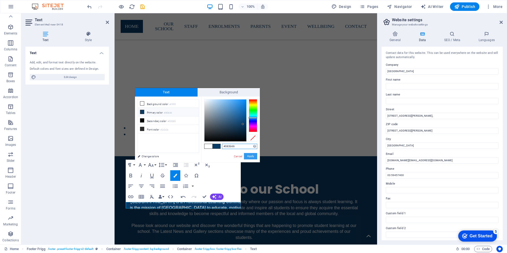
drag, startPoint x: 250, startPoint y: 156, endPoint x: 135, endPoint y: 137, distance: 116.4
click at [250, 156] on button "Apply" at bounding box center [250, 156] width 13 height 6
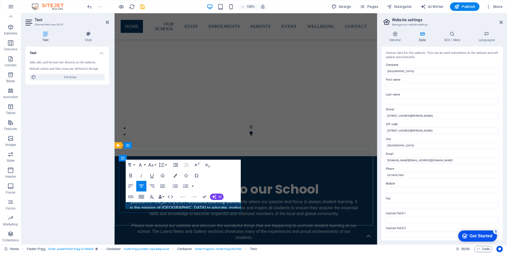
click at [176, 175] on icon "button" at bounding box center [176, 176] width 4 height 4
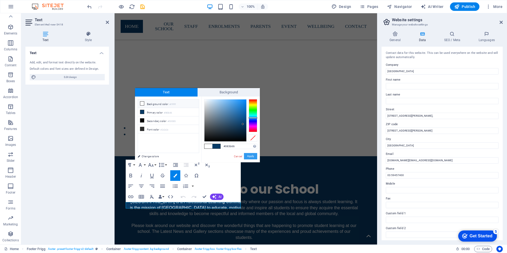
click at [253, 157] on button "Apply" at bounding box center [250, 156] width 13 height 6
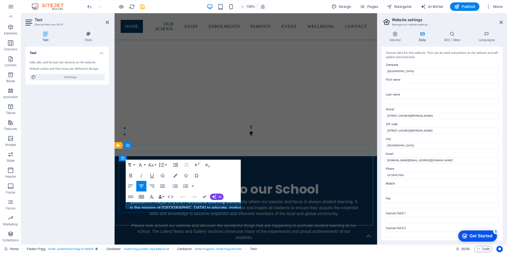
click at [176, 176] on icon "button" at bounding box center [176, 176] width 4 height 4
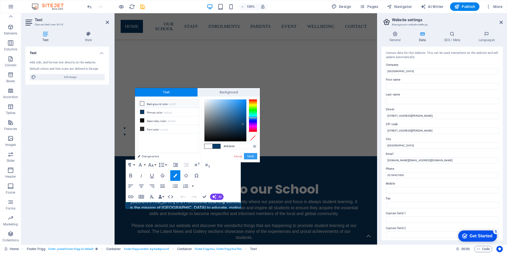
click at [250, 157] on button "Apply" at bounding box center [250, 156] width 13 height 6
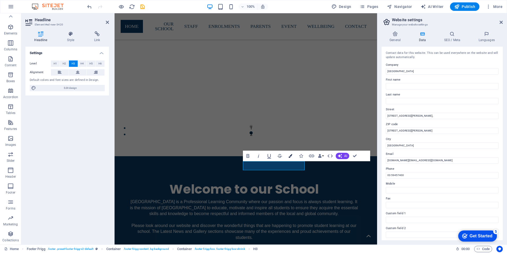
click at [290, 157] on icon "button" at bounding box center [291, 156] width 4 height 4
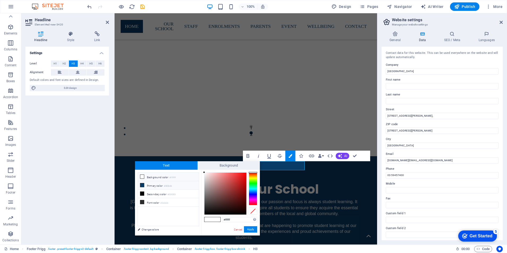
click at [143, 184] on icon at bounding box center [142, 185] width 4 height 4
type input "#083b66"
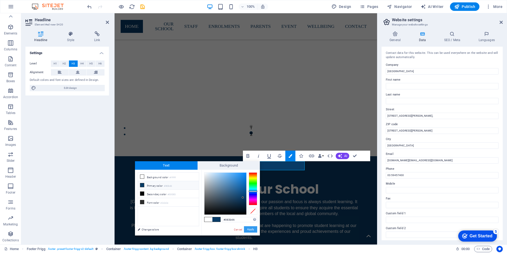
click at [254, 228] on button "Apply" at bounding box center [250, 229] width 13 height 6
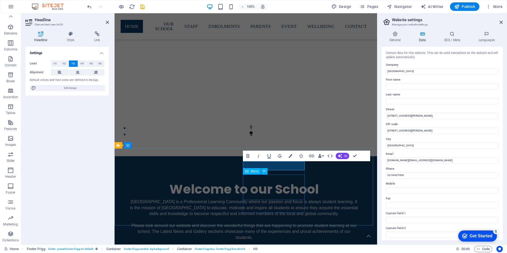
select select
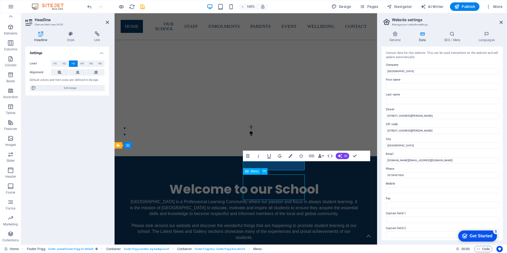
select select
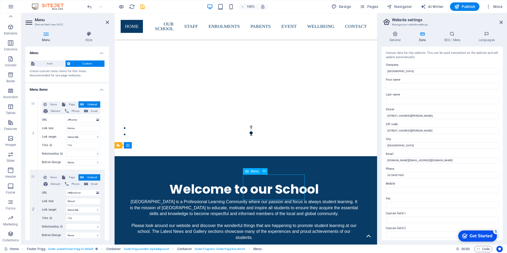
drag, startPoint x: 303, startPoint y: 198, endPoint x: 281, endPoint y: 196, distance: 22.1
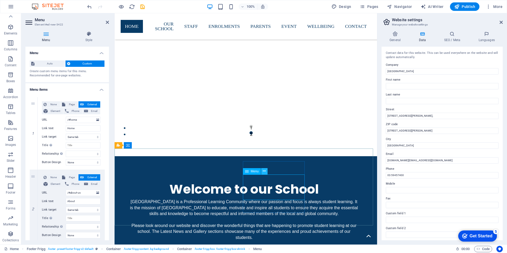
click at [264, 171] on icon at bounding box center [264, 171] width 3 height 6
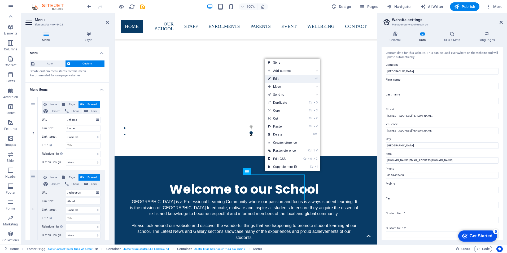
click at [278, 78] on link "⏎ Edit" at bounding box center [283, 79] width 36 height 8
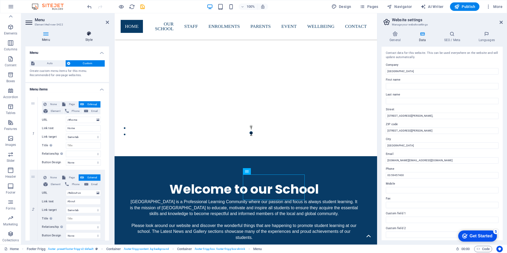
click at [90, 34] on icon at bounding box center [89, 33] width 40 height 5
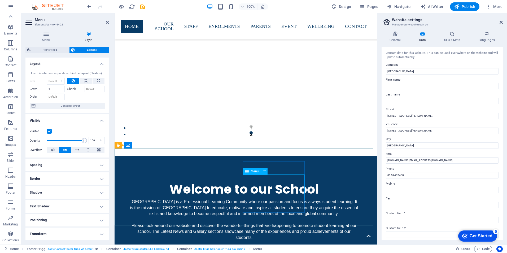
drag, startPoint x: 106, startPoint y: 23, endPoint x: 93, endPoint y: 25, distance: 13.0
click at [106, 23] on icon at bounding box center [107, 22] width 3 height 4
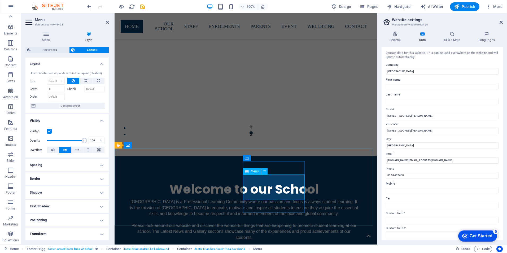
click at [109, 22] on icon at bounding box center [107, 22] width 3 height 4
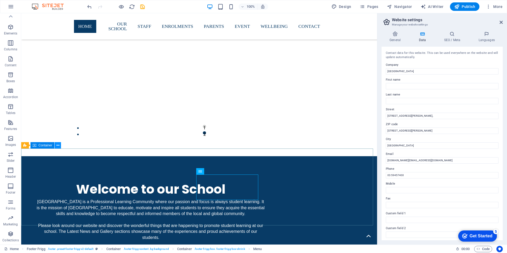
click at [58, 146] on icon at bounding box center [58, 146] width 3 height 6
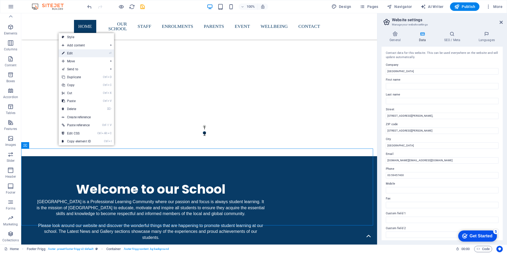
click at [76, 51] on link "⏎ Edit" at bounding box center [77, 53] width 36 height 8
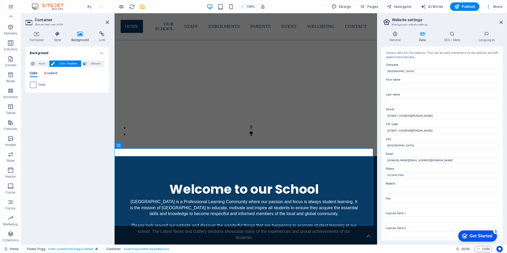
click at [32, 86] on span at bounding box center [33, 85] width 6 height 6
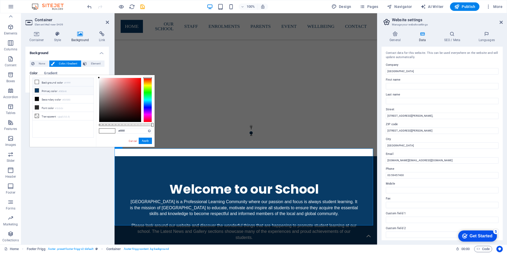
click at [36, 91] on icon at bounding box center [37, 91] width 4 height 4
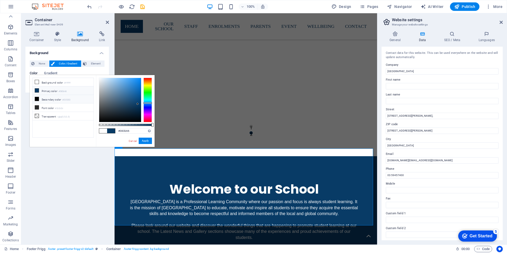
click at [37, 100] on span at bounding box center [37, 99] width 4 height 4
type input "#030303"
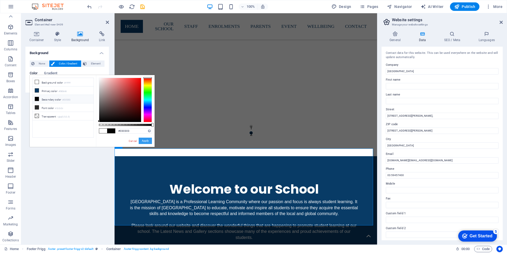
click at [143, 142] on button "Apply" at bounding box center [145, 141] width 13 height 6
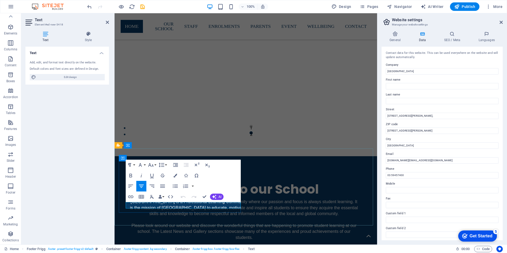
drag, startPoint x: 235, startPoint y: 205, endPoint x: 204, endPoint y: 204, distance: 30.5
drag, startPoint x: 230, startPoint y: 204, endPoint x: 186, endPoint y: 204, distance: 44.6
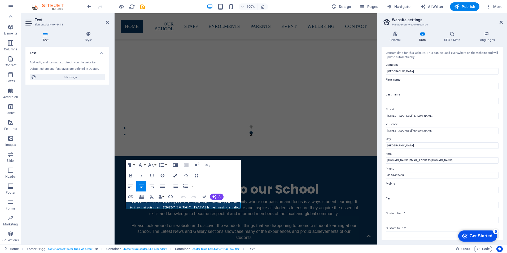
click at [176, 175] on icon "button" at bounding box center [176, 176] width 4 height 4
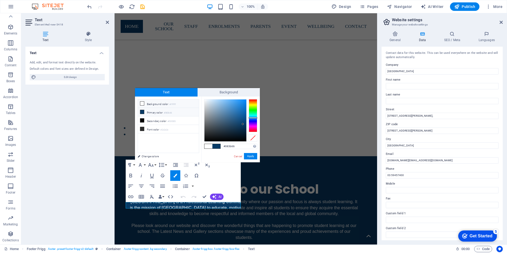
click at [142, 111] on icon at bounding box center [142, 112] width 4 height 4
click at [248, 155] on button "Apply" at bounding box center [250, 156] width 13 height 6
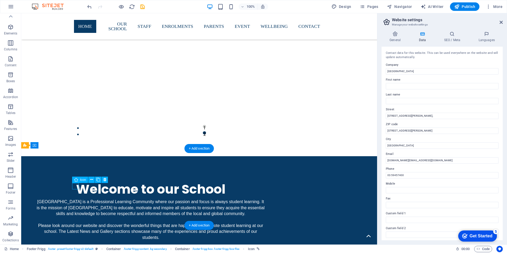
select select "xMidYMid"
select select "px"
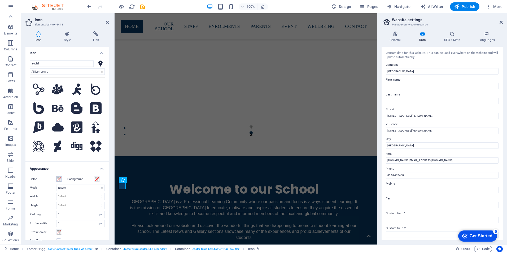
click at [58, 179] on span at bounding box center [59, 179] width 4 height 4
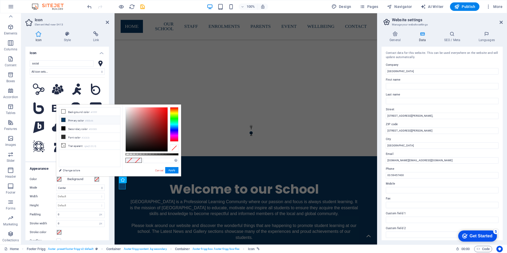
click at [64, 119] on icon at bounding box center [64, 120] width 4 height 4
type input "#083b66"
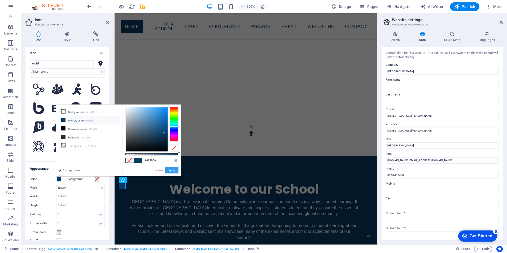
click at [172, 168] on button "Apply" at bounding box center [171, 170] width 13 height 6
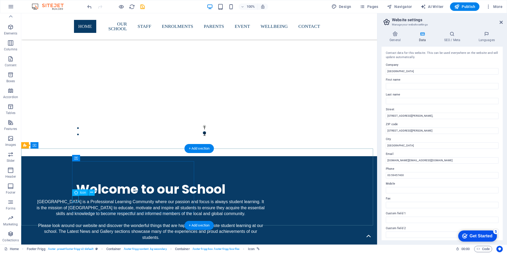
select select "xMidYMid"
select select "px"
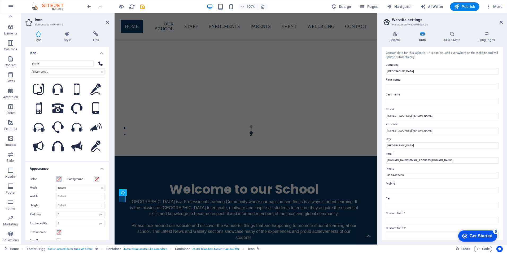
click at [58, 179] on span at bounding box center [59, 179] width 4 height 4
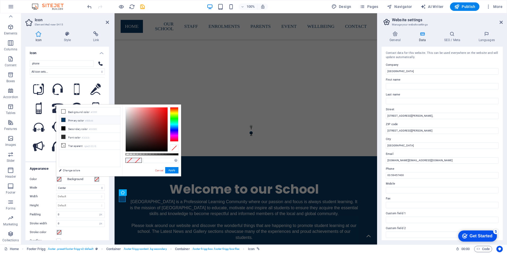
click at [64, 119] on icon at bounding box center [64, 120] width 4 height 4
type input "#083b66"
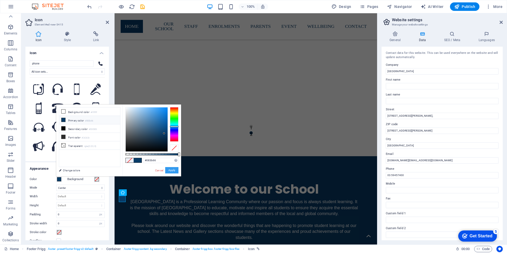
click at [172, 170] on button "Apply" at bounding box center [171, 170] width 13 height 6
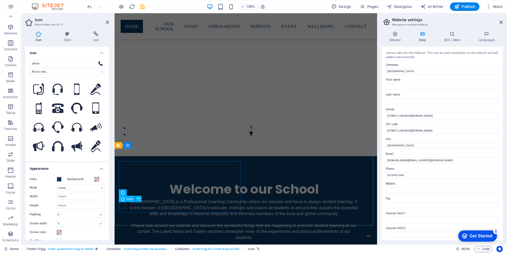
select select "xMidYMid"
select select "px"
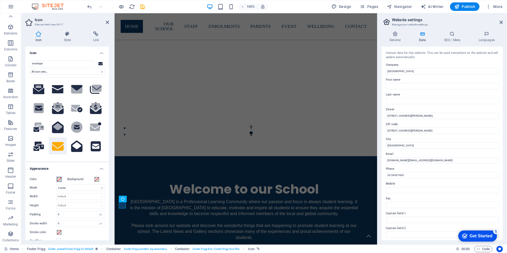
click at [59, 179] on span at bounding box center [59, 179] width 4 height 4
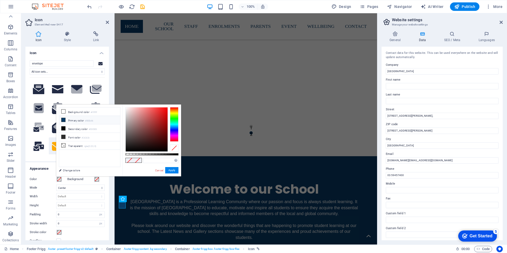
click at [63, 120] on icon at bounding box center [64, 120] width 4 height 4
type input "#083b66"
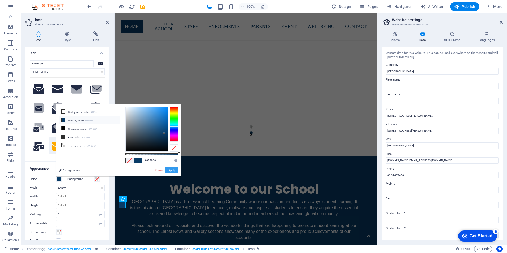
click at [171, 170] on button "Apply" at bounding box center [171, 170] width 13 height 6
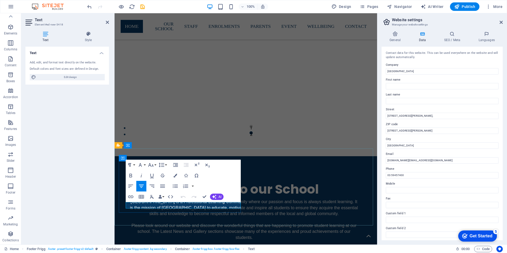
drag, startPoint x: 136, startPoint y: 204, endPoint x: 229, endPoint y: 205, distance: 93.1
click at [176, 175] on icon "button" at bounding box center [176, 176] width 4 height 4
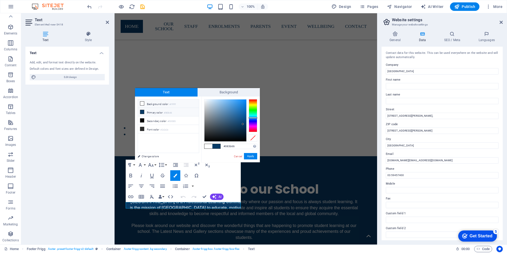
click at [141, 111] on icon at bounding box center [142, 112] width 4 height 4
click at [141, 112] on icon at bounding box center [142, 112] width 4 height 4
click at [142, 112] on icon at bounding box center [142, 112] width 4 height 4
click at [250, 157] on button "Apply" at bounding box center [250, 156] width 13 height 6
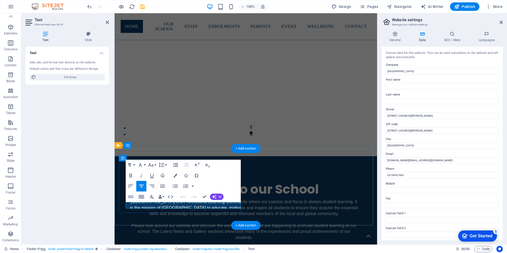
drag, startPoint x: 230, startPoint y: 205, endPoint x: 204, endPoint y: 204, distance: 26.3
click at [175, 175] on icon "button" at bounding box center [176, 176] width 4 height 4
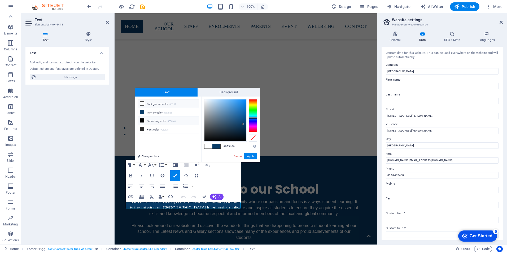
click at [143, 119] on icon at bounding box center [142, 121] width 4 height 4
type input "#030303"
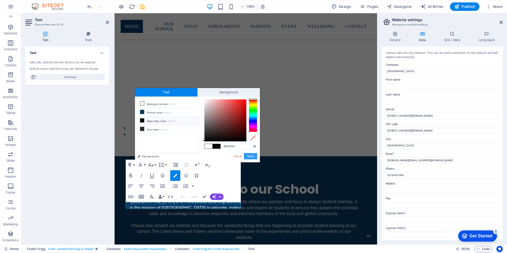
click at [252, 155] on button "Apply" at bounding box center [250, 156] width 13 height 6
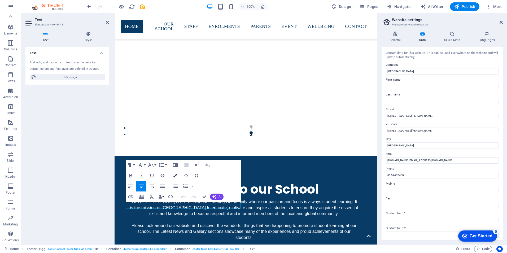
click at [176, 175] on icon "button" at bounding box center [176, 176] width 4 height 4
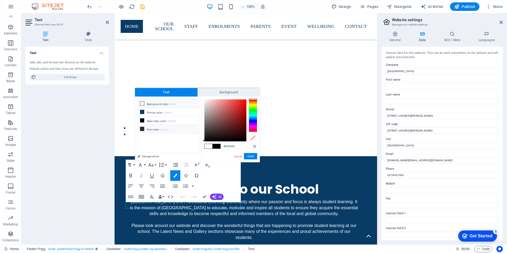
click at [141, 129] on icon at bounding box center [142, 129] width 4 height 4
type input "#2c2c2c"
click at [251, 157] on button "Apply" at bounding box center [250, 156] width 13 height 6
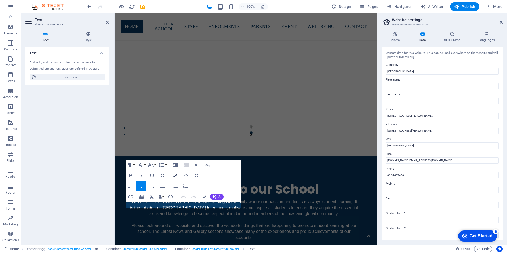
click at [176, 177] on icon "button" at bounding box center [176, 176] width 4 height 4
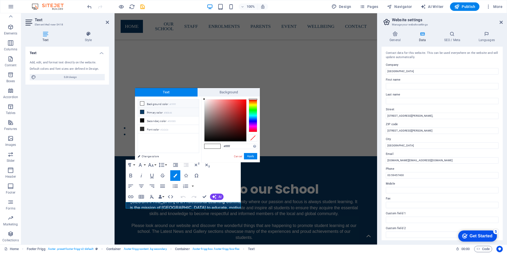
click at [142, 111] on icon at bounding box center [142, 112] width 4 height 4
type input "#083b66"
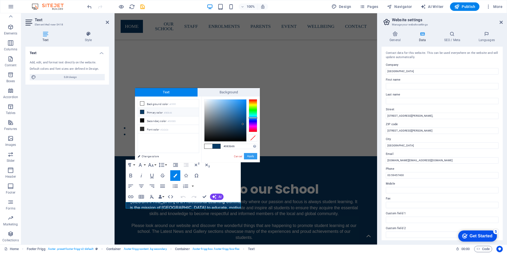
click at [253, 157] on button "Apply" at bounding box center [250, 156] width 13 height 6
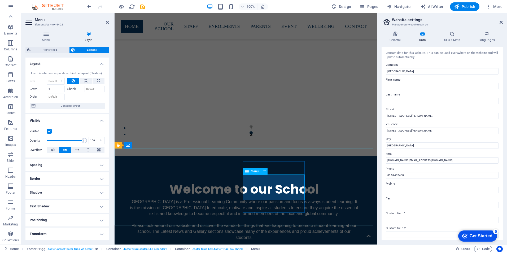
click at [89, 36] on icon at bounding box center [89, 33] width 40 height 5
click at [88, 37] on h4 "Style" at bounding box center [89, 36] width 40 height 11
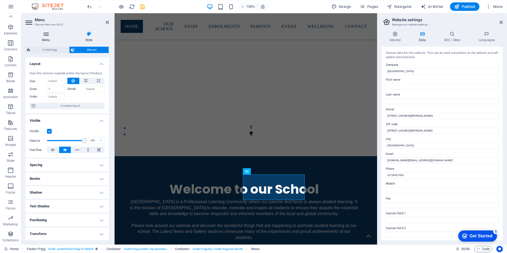
click at [44, 36] on icon at bounding box center [45, 33] width 41 height 5
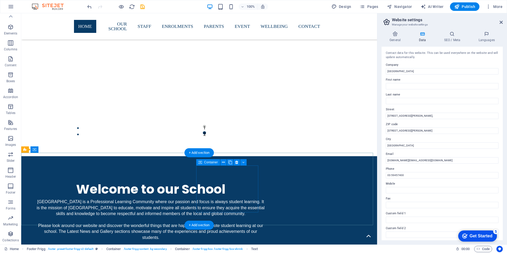
scroll to position [514, 0]
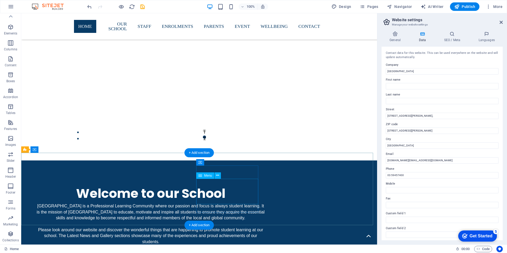
drag, startPoint x: 231, startPoint y: 201, endPoint x: 138, endPoint y: 201, distance: 93.1
select select
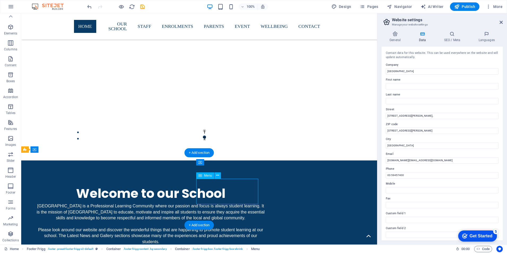
select select
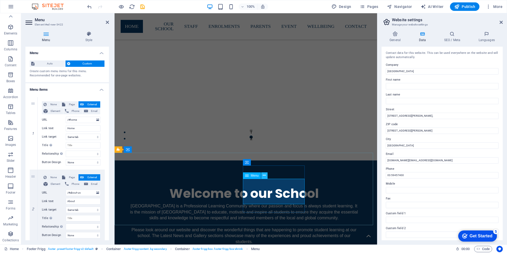
click at [263, 175] on icon at bounding box center [264, 176] width 3 height 6
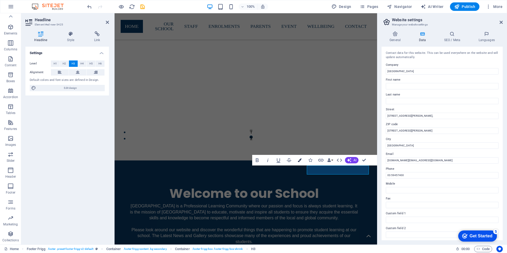
click at [301, 160] on icon "button" at bounding box center [300, 160] width 4 height 4
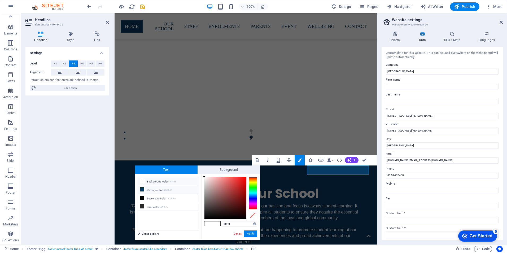
click at [143, 188] on icon at bounding box center [142, 190] width 4 height 4
type input "#083b66"
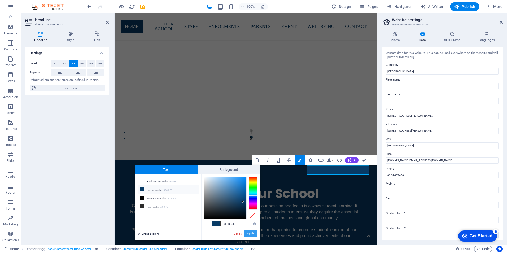
click at [250, 232] on button "Apply" at bounding box center [250, 234] width 13 height 6
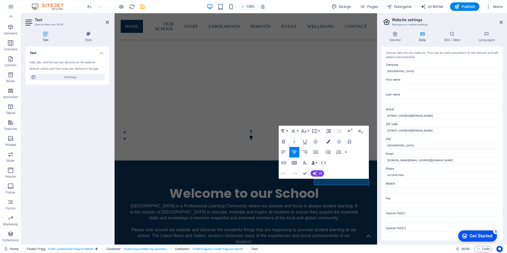
click at [329, 141] on icon "button" at bounding box center [329, 142] width 4 height 4
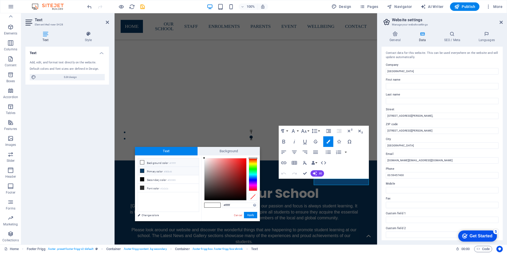
click at [143, 170] on icon at bounding box center [142, 171] width 4 height 4
type input "#083b66"
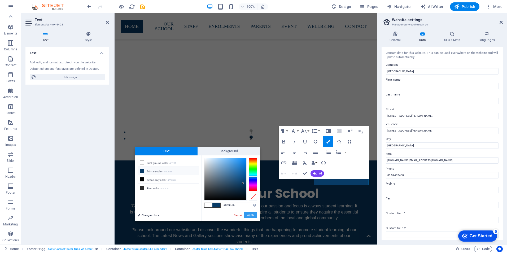
click at [251, 214] on button "Apply" at bounding box center [250, 215] width 13 height 6
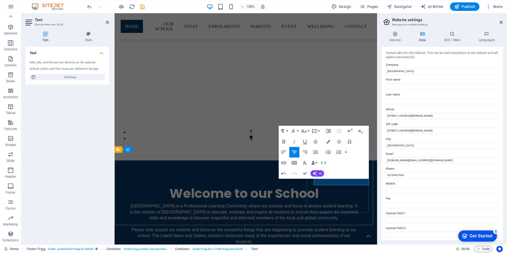
drag, startPoint x: 352, startPoint y: 183, endPoint x: 315, endPoint y: 183, distance: 36.9
click at [328, 142] on icon "button" at bounding box center [329, 142] width 4 height 4
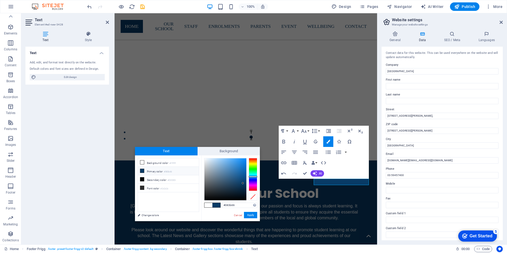
click at [141, 169] on icon at bounding box center [142, 171] width 4 height 4
drag, startPoint x: 251, startPoint y: 213, endPoint x: 151, endPoint y: 204, distance: 100.2
click at [251, 213] on button "Apply" at bounding box center [250, 215] width 13 height 6
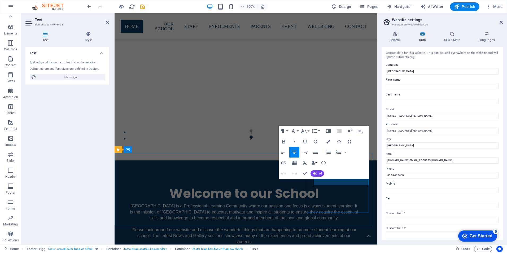
drag, startPoint x: 355, startPoint y: 182, endPoint x: 467, endPoint y: 163, distance: 113.1
click at [328, 141] on icon "button" at bounding box center [329, 142] width 4 height 4
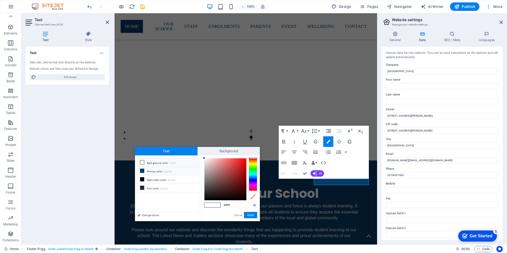
click at [142, 171] on icon at bounding box center [142, 171] width 4 height 4
type input "#083b66"
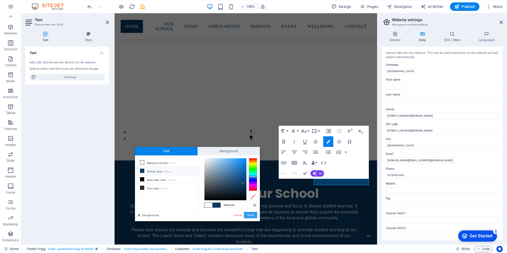
click at [252, 215] on button "Apply" at bounding box center [250, 215] width 13 height 6
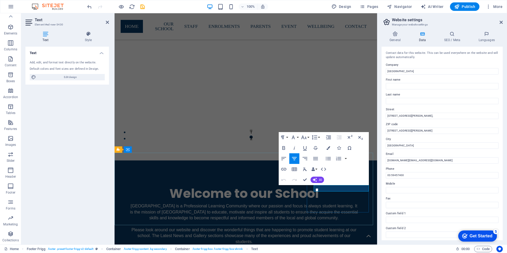
drag, startPoint x: 352, startPoint y: 189, endPoint x: 336, endPoint y: 188, distance: 16.5
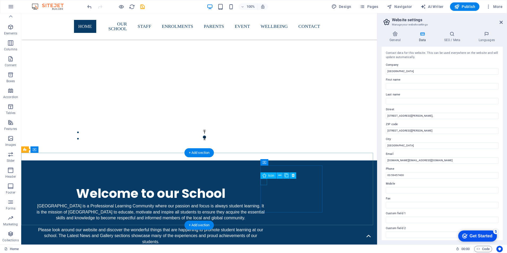
select select "xMidYMid"
select select "px"
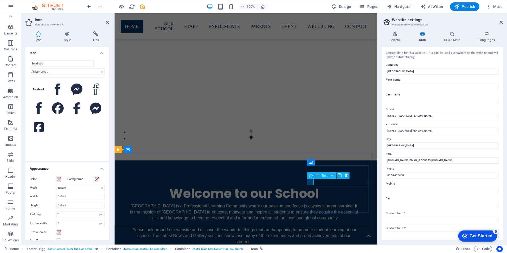
click at [334, 176] on icon at bounding box center [333, 176] width 3 height 6
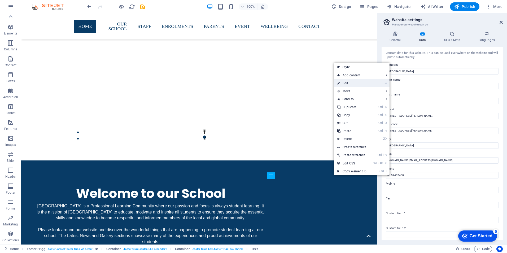
click at [348, 86] on link "⏎ Edit" at bounding box center [352, 83] width 36 height 8
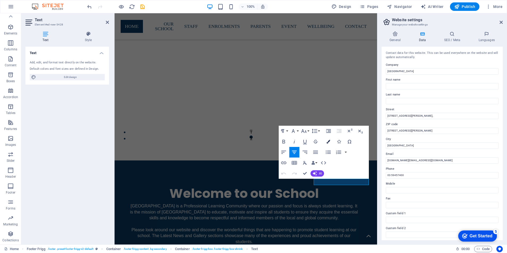
click at [330, 142] on icon "button" at bounding box center [329, 142] width 4 height 4
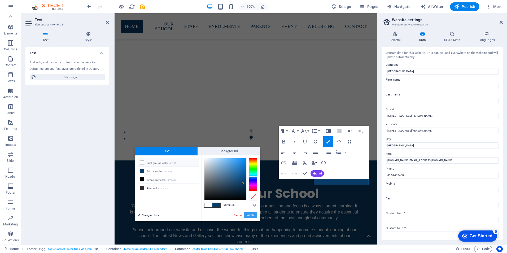
click at [249, 214] on button "Apply" at bounding box center [250, 215] width 13 height 6
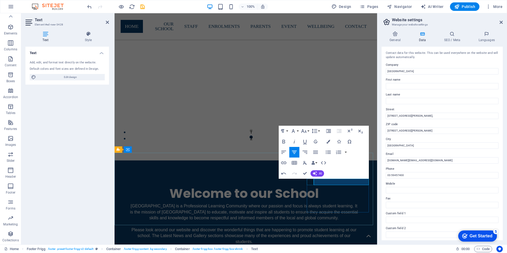
select select "xMidYMid"
select select "px"
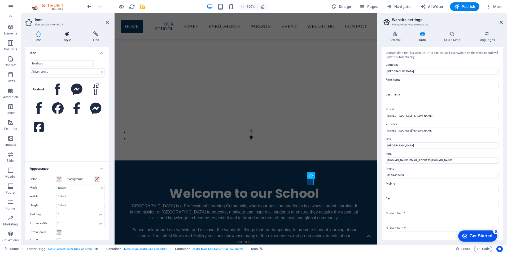
click at [70, 37] on h4 "Style" at bounding box center [68, 36] width 29 height 11
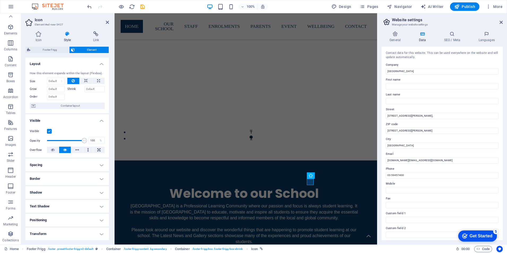
click at [67, 39] on h4 "Style" at bounding box center [68, 36] width 29 height 11
click at [41, 36] on icon at bounding box center [38, 33] width 26 height 5
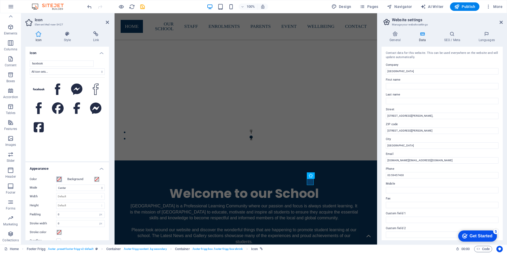
click at [59, 180] on span at bounding box center [59, 179] width 4 height 4
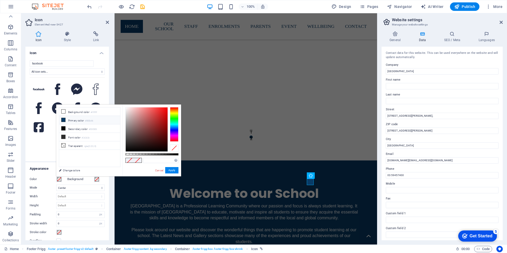
click at [63, 119] on icon at bounding box center [64, 120] width 4 height 4
type input "#083b66"
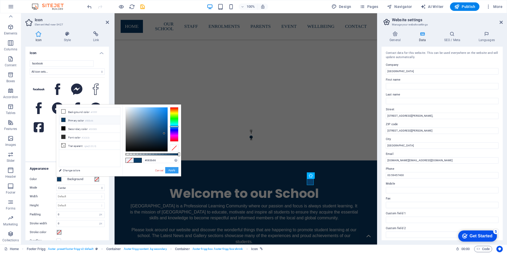
drag, startPoint x: 172, startPoint y: 170, endPoint x: 68, endPoint y: 161, distance: 104.6
click at [172, 170] on button "Apply" at bounding box center [171, 170] width 13 height 6
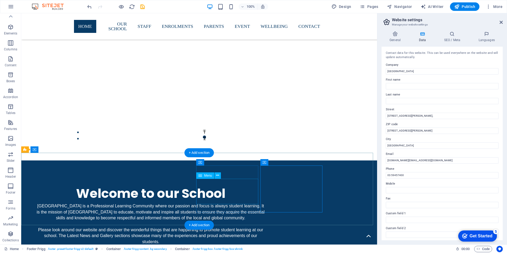
select select
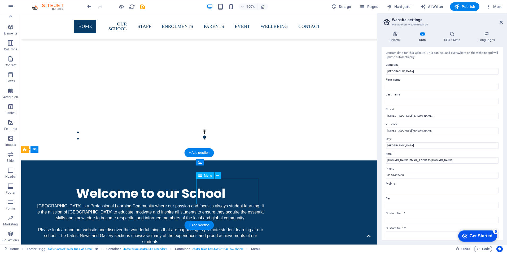
select select
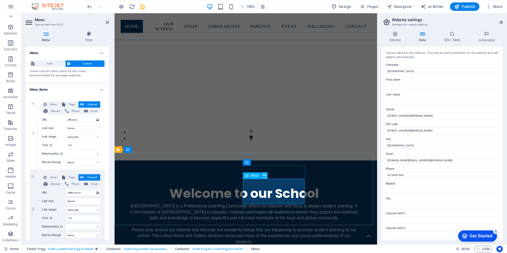
click at [263, 176] on icon at bounding box center [264, 176] width 3 height 6
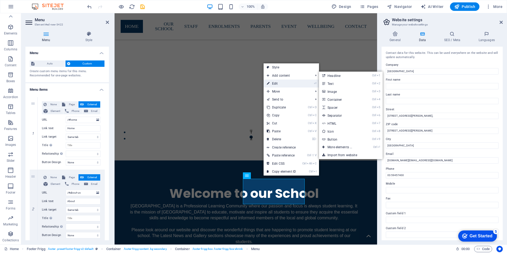
click at [282, 83] on link "⏎ Edit" at bounding box center [282, 84] width 36 height 8
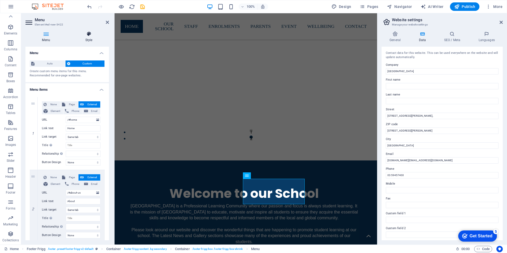
click at [89, 36] on icon at bounding box center [89, 33] width 40 height 5
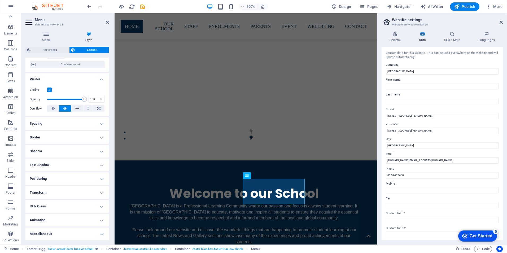
scroll to position [0, 0]
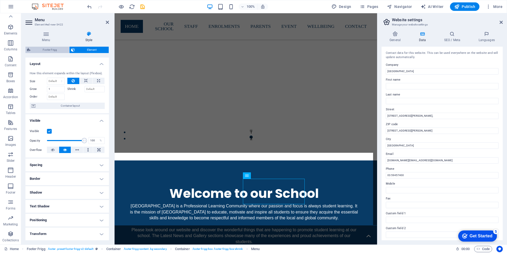
click at [45, 50] on span "Footer Frigg" at bounding box center [50, 50] width 36 height 6
select select "rem"
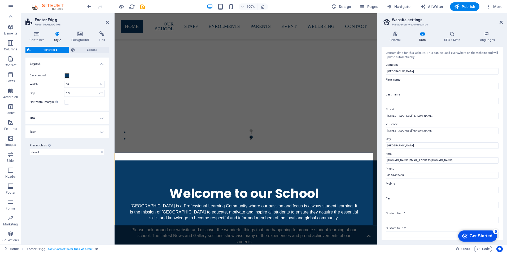
click at [101, 116] on h4 "Box" at bounding box center [67, 118] width 84 height 13
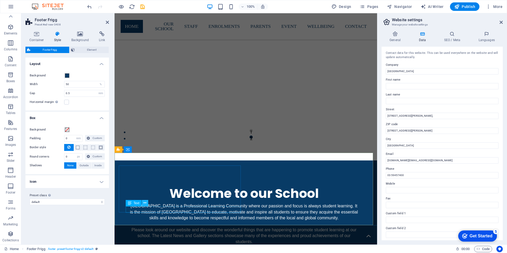
click at [145, 203] on icon at bounding box center [145, 203] width 3 height 6
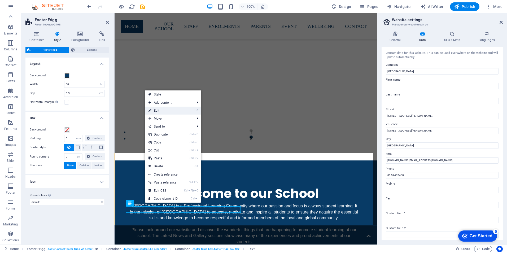
click at [159, 111] on link "⏎ Edit" at bounding box center [163, 111] width 36 height 8
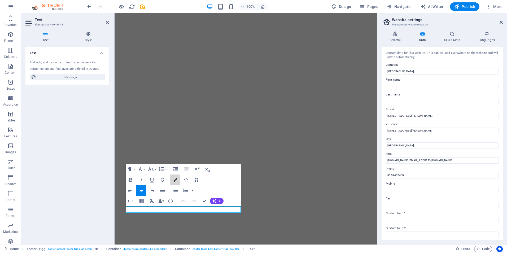
click at [175, 179] on icon "button" at bounding box center [176, 180] width 4 height 4
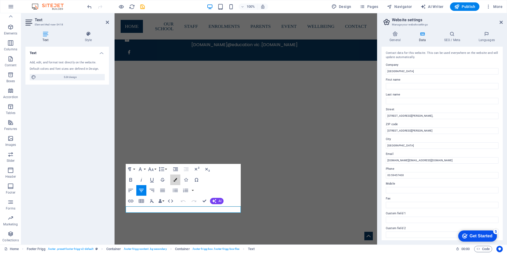
scroll to position [514, 0]
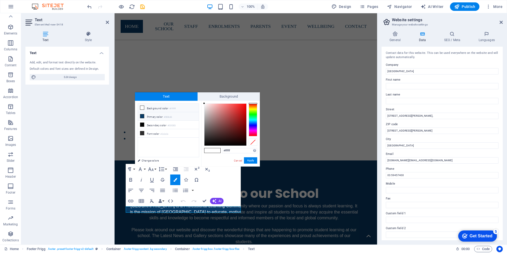
click at [142, 116] on icon at bounding box center [142, 116] width 4 height 4
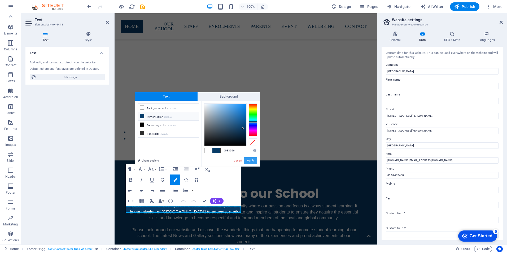
drag, startPoint x: 255, startPoint y: 159, endPoint x: 140, endPoint y: 146, distance: 115.9
click at [255, 159] on button "Apply" at bounding box center [250, 160] width 13 height 6
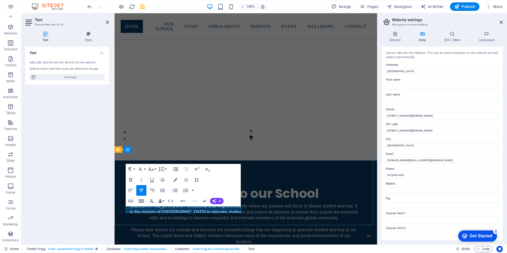
drag, startPoint x: 231, startPoint y: 211, endPoint x: 131, endPoint y: 210, distance: 100.3
click at [176, 179] on icon "button" at bounding box center [176, 180] width 4 height 4
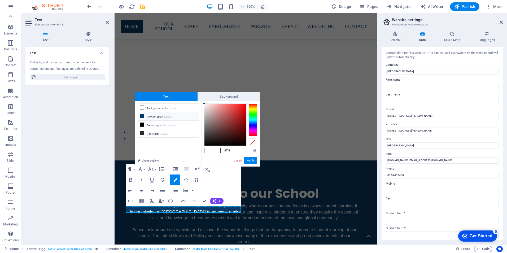
click at [141, 117] on icon at bounding box center [142, 116] width 4 height 4
type input "#083b66"
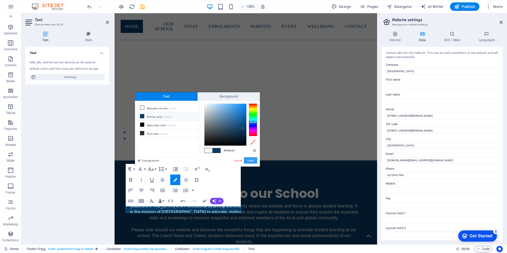
click at [249, 160] on button "Apply" at bounding box center [250, 160] width 13 height 6
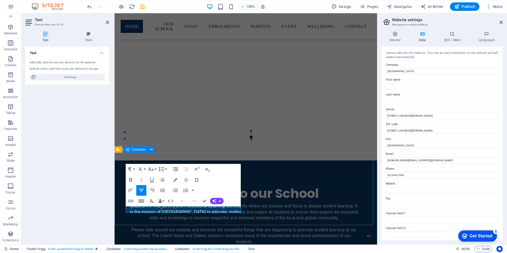
drag, startPoint x: 139, startPoint y: 209, endPoint x: 175, endPoint y: 215, distance: 36.7
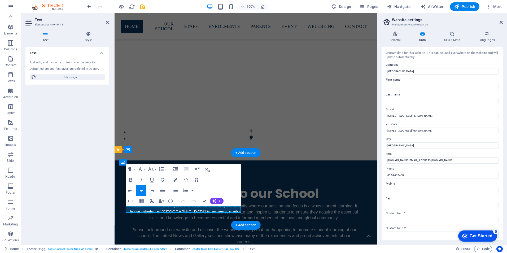
click at [177, 180] on button "Colors" at bounding box center [175, 180] width 10 height 11
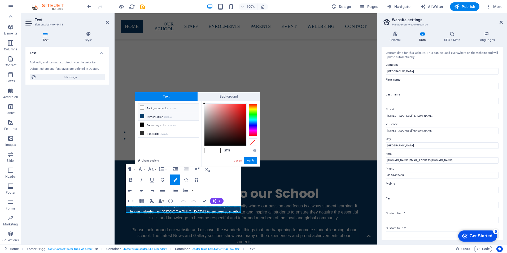
click at [143, 116] on icon at bounding box center [142, 116] width 4 height 4
type input "#083b66"
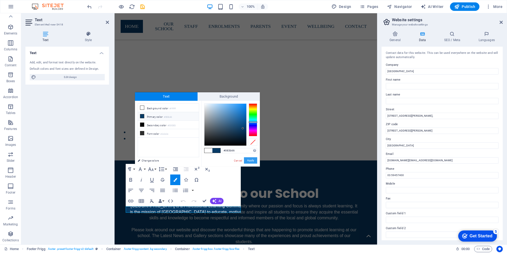
click at [251, 160] on button "Apply" at bounding box center [250, 160] width 13 height 6
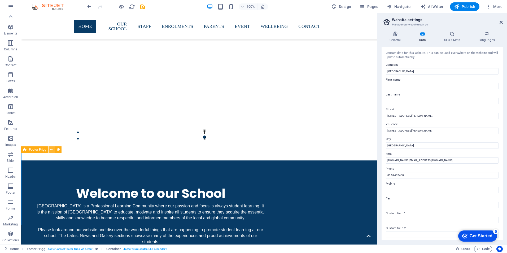
click at [52, 149] on icon at bounding box center [51, 150] width 3 height 6
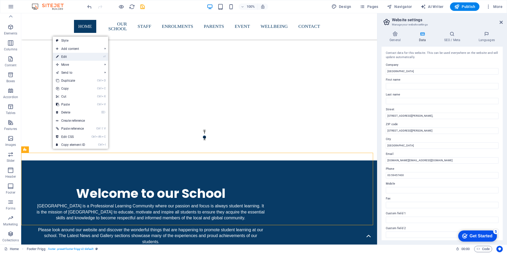
click at [70, 57] on link "⏎ Edit" at bounding box center [71, 57] width 36 height 8
select select "rem"
select select "px"
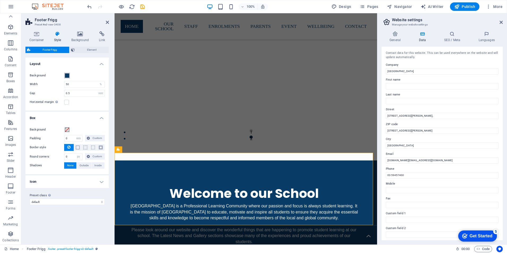
click at [64, 77] on button "Background" at bounding box center [67, 76] width 6 height 6
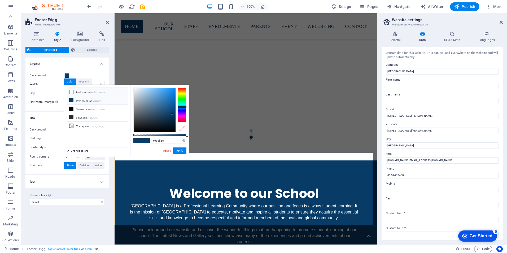
click at [71, 91] on icon at bounding box center [72, 92] width 4 height 4
type input "#ffffff"
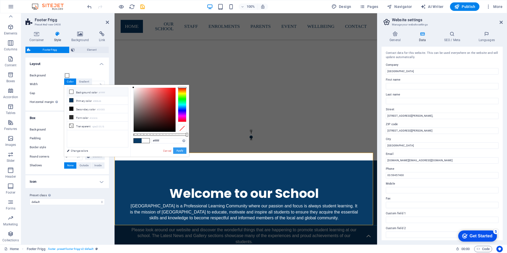
click at [181, 151] on button "Apply" at bounding box center [179, 151] width 13 height 6
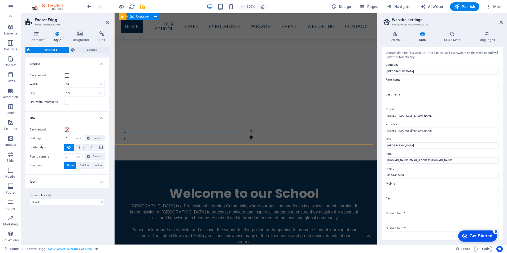
scroll to position [381, 0]
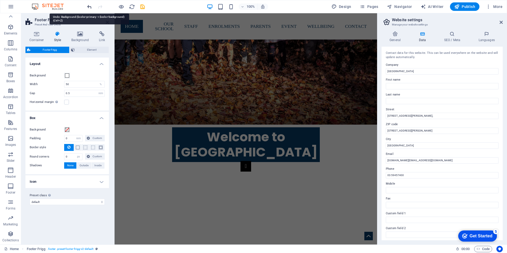
click at [89, 6] on icon "undo" at bounding box center [89, 7] width 6 height 6
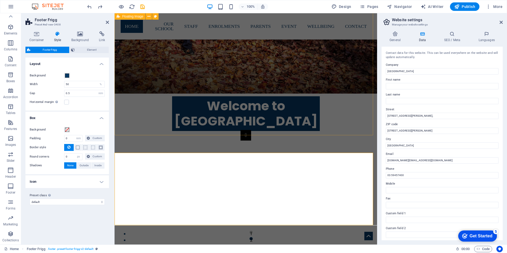
scroll to position [514, 0]
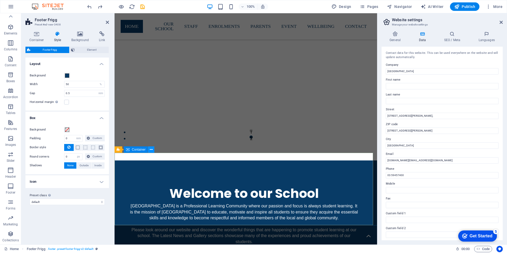
click at [152, 149] on icon at bounding box center [151, 150] width 3 height 6
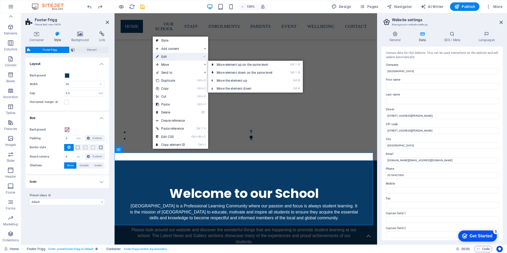
click at [165, 54] on link "⏎ Edit" at bounding box center [171, 57] width 36 height 8
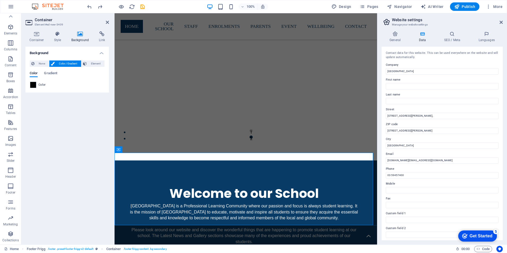
click at [34, 86] on span at bounding box center [33, 85] width 6 height 6
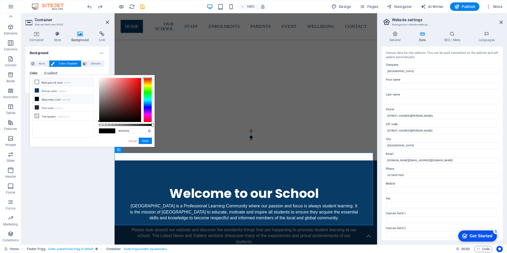
click at [37, 82] on icon at bounding box center [37, 82] width 4 height 4
type input "#ffffff"
click at [144, 142] on button "Apply" at bounding box center [145, 141] width 13 height 6
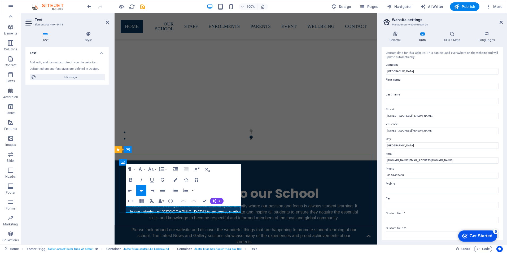
click at [176, 180] on icon "button" at bounding box center [176, 180] width 4 height 4
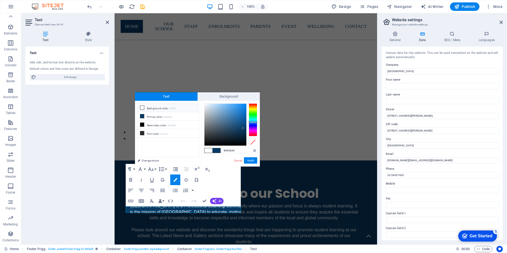
click at [215, 151] on span at bounding box center [217, 150] width 8 height 5
click at [142, 116] on icon at bounding box center [142, 116] width 4 height 4
drag, startPoint x: 249, startPoint y: 162, endPoint x: 135, endPoint y: 148, distance: 115.1
click at [249, 162] on button "Apply" at bounding box center [250, 160] width 13 height 6
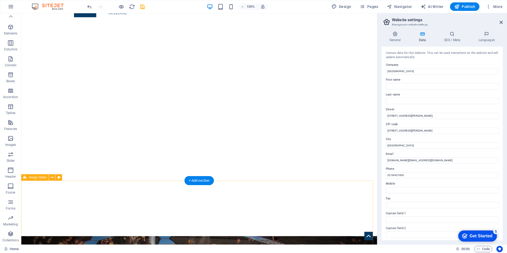
scroll to position [0, 0]
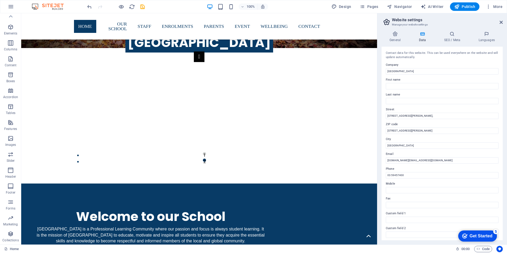
scroll to position [514, 0]
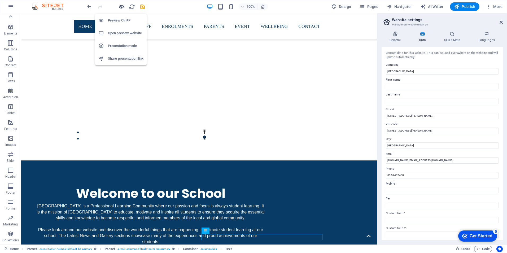
click at [120, 7] on icon "button" at bounding box center [121, 7] width 6 height 6
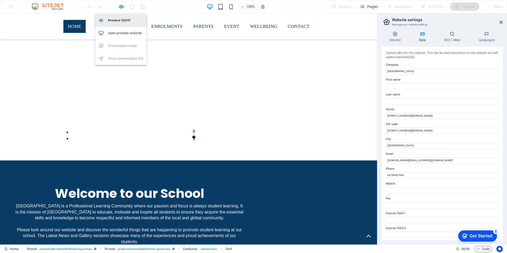
click at [117, 19] on h6 "Preview Ctrl+P" at bounding box center [126, 20] width 36 height 6
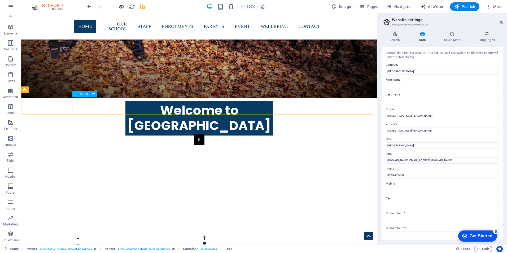
scroll to position [381, 0]
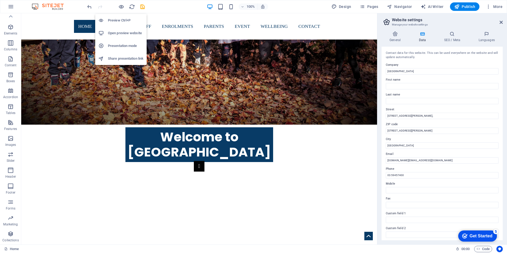
click at [115, 20] on h6 "Preview Ctrl+P" at bounding box center [126, 20] width 36 height 6
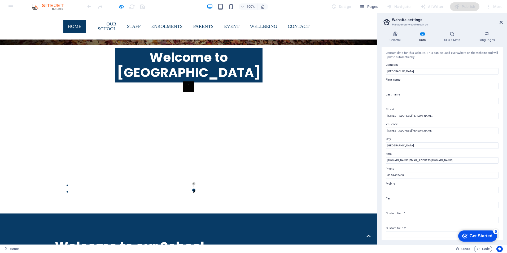
scroll to position [514, 0]
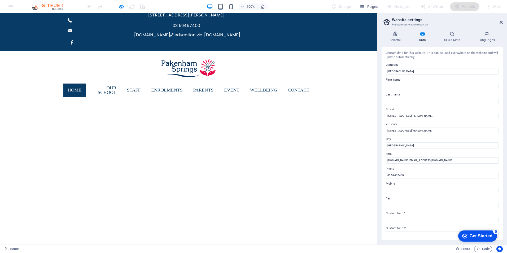
scroll to position [0, 0]
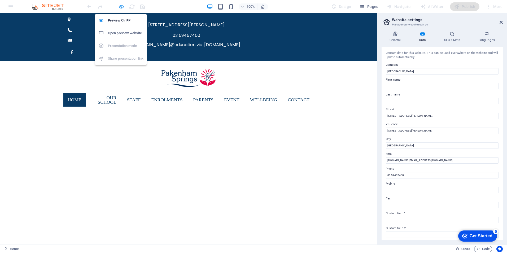
click at [122, 6] on icon "button" at bounding box center [121, 7] width 6 height 6
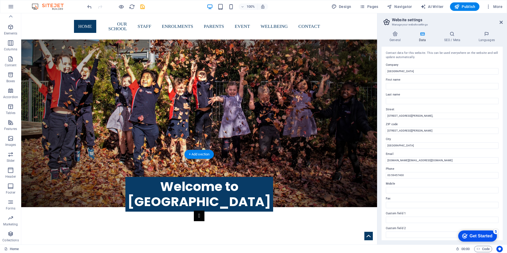
scroll to position [424, 0]
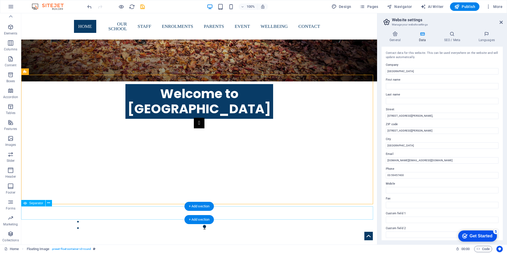
scroll to position [520, 0]
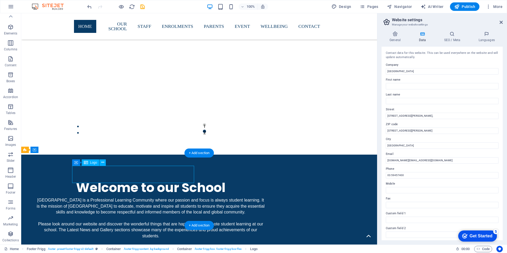
select select "px"
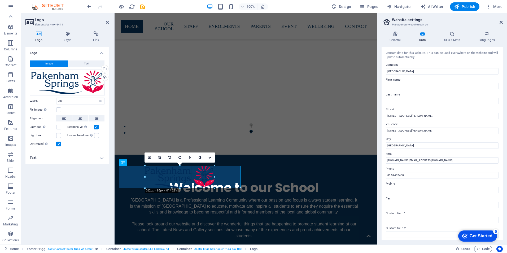
drag, startPoint x: 207, startPoint y: 183, endPoint x: 147, endPoint y: 180, distance: 60.1
type input "262"
